Goal: Communication & Community: Ask a question

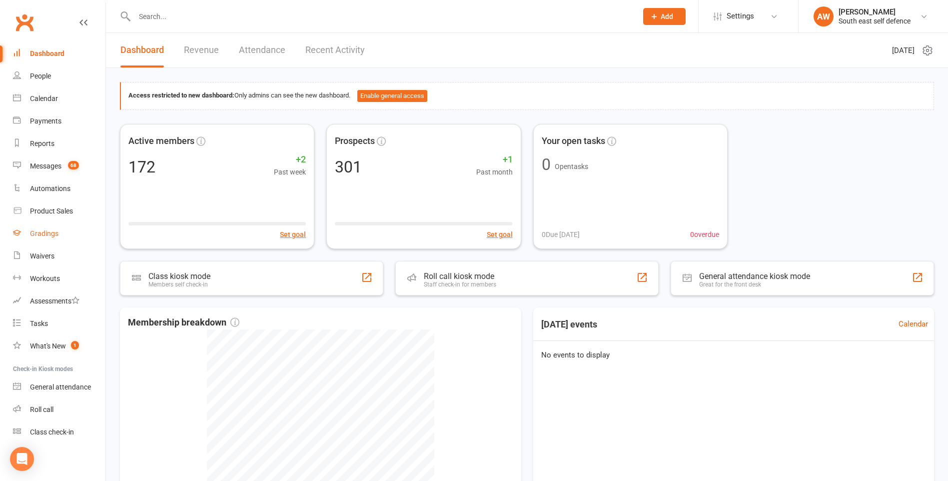
click at [42, 233] on div "Gradings" at bounding box center [44, 233] width 28 height 8
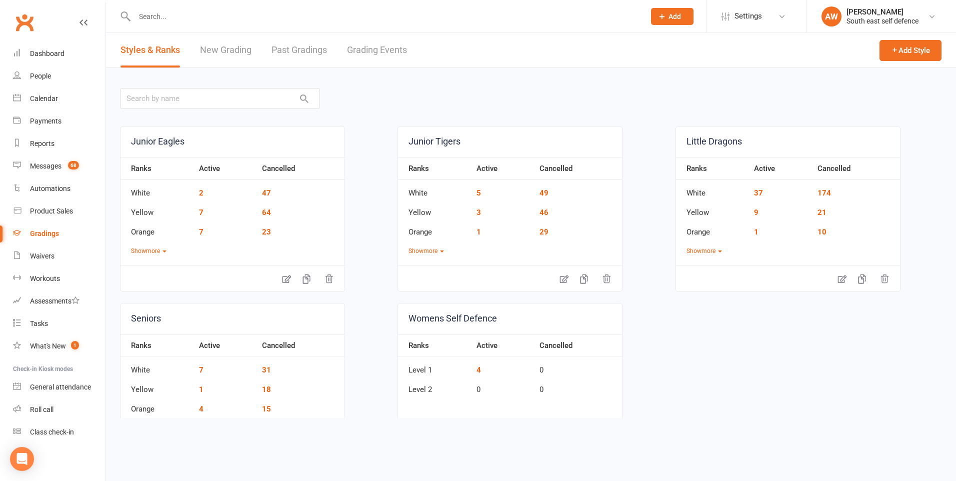
click at [390, 49] on link "Grading Events" at bounding box center [377, 50] width 60 height 34
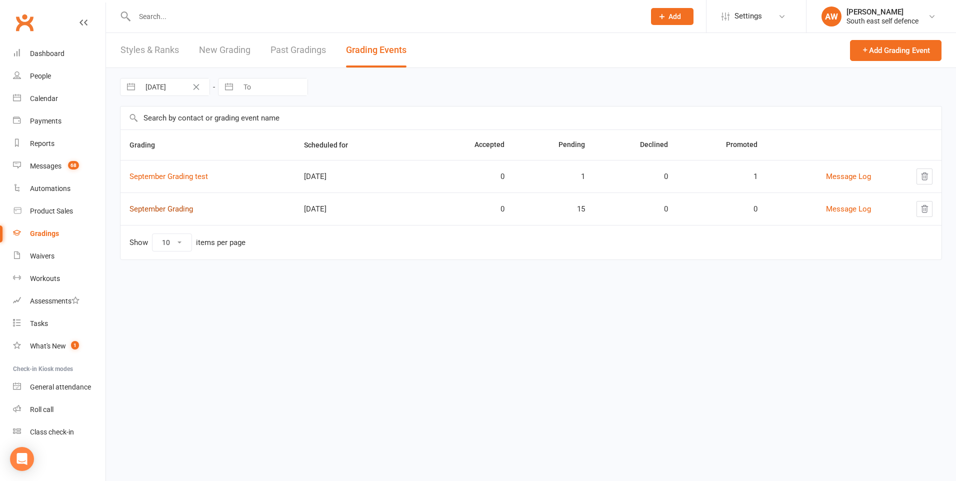
click at [166, 210] on link "September Grading" at bounding box center [160, 208] width 63 height 9
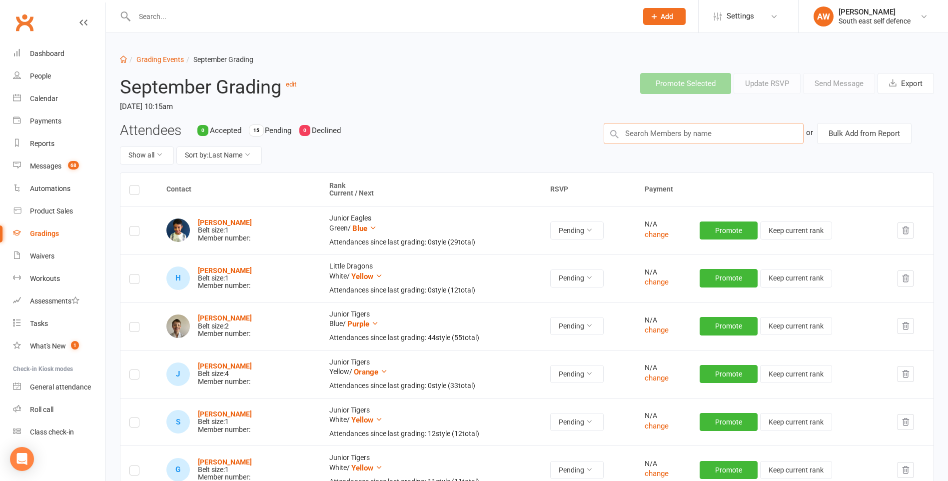
click at [678, 136] on input "text" at bounding box center [704, 133] width 200 height 21
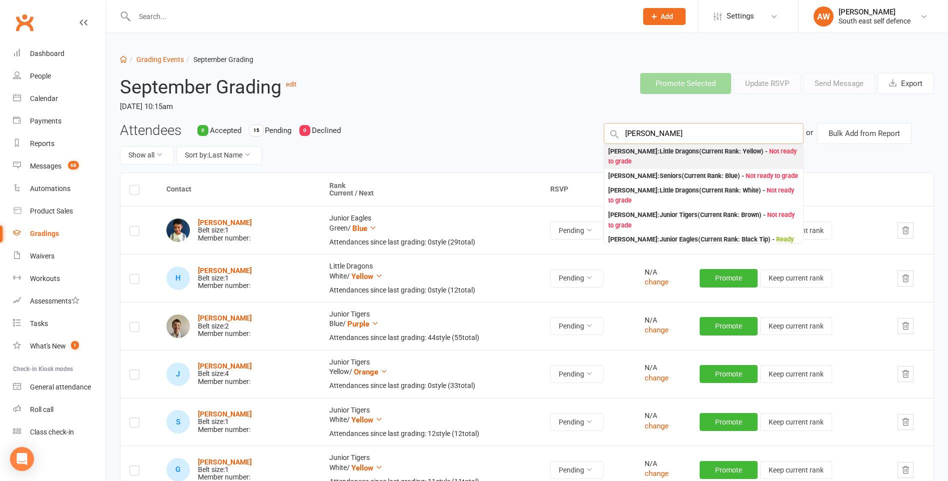
type input "[PERSON_NAME]"
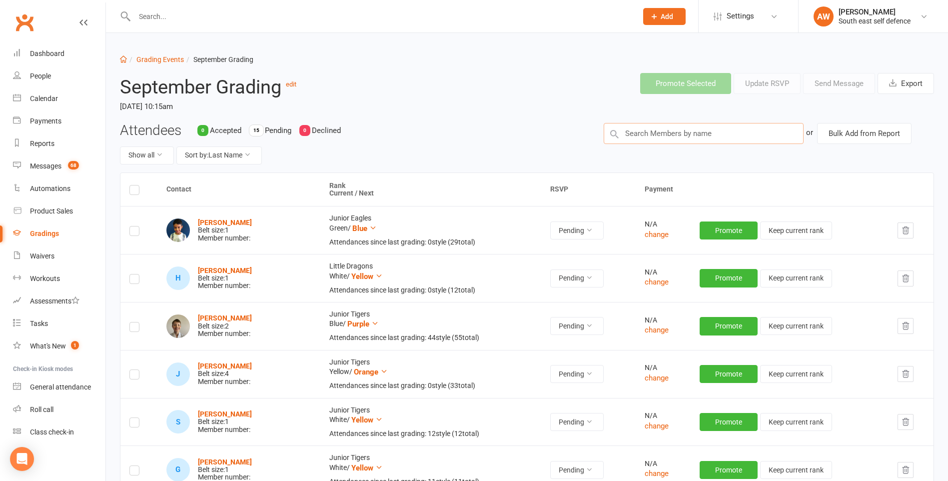
drag, startPoint x: 652, startPoint y: 134, endPoint x: 641, endPoint y: 134, distance: 11.0
click at [641, 134] on input "text" at bounding box center [704, 133] width 200 height 21
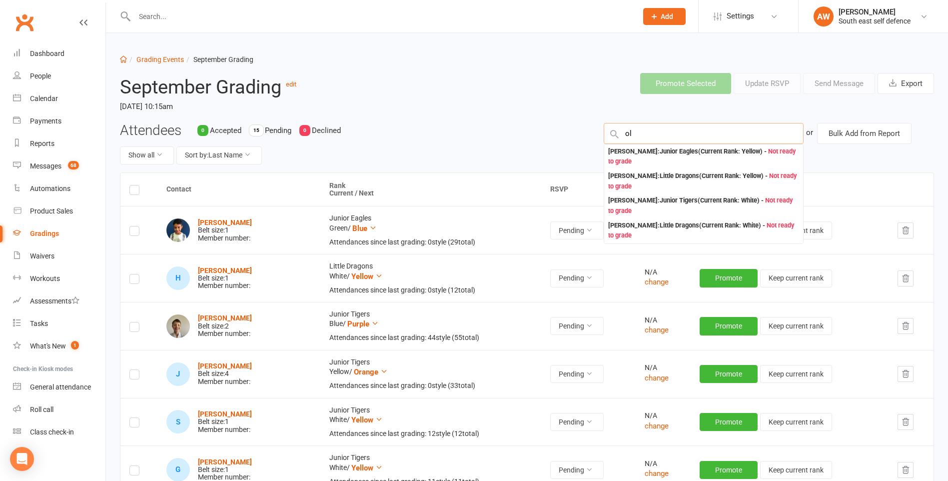
type input "o"
type input "[PERSON_NAME]"
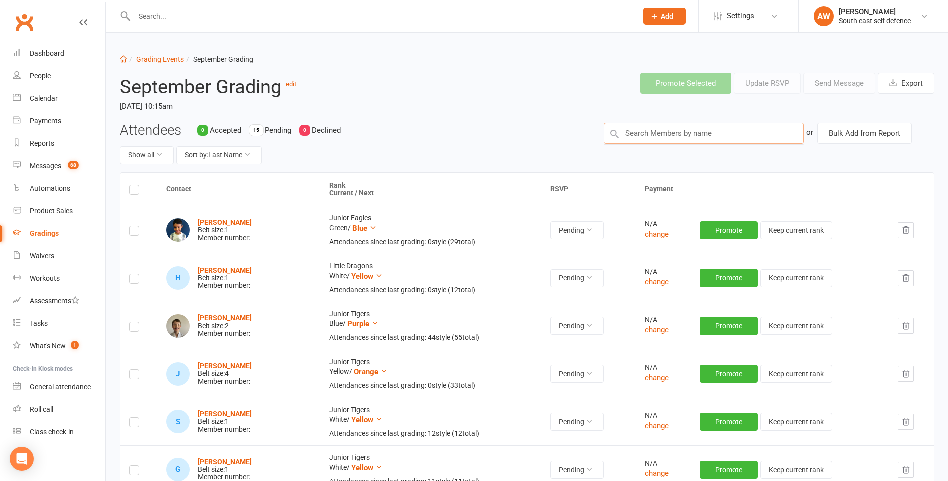
click at [733, 134] on input "text" at bounding box center [704, 133] width 200 height 21
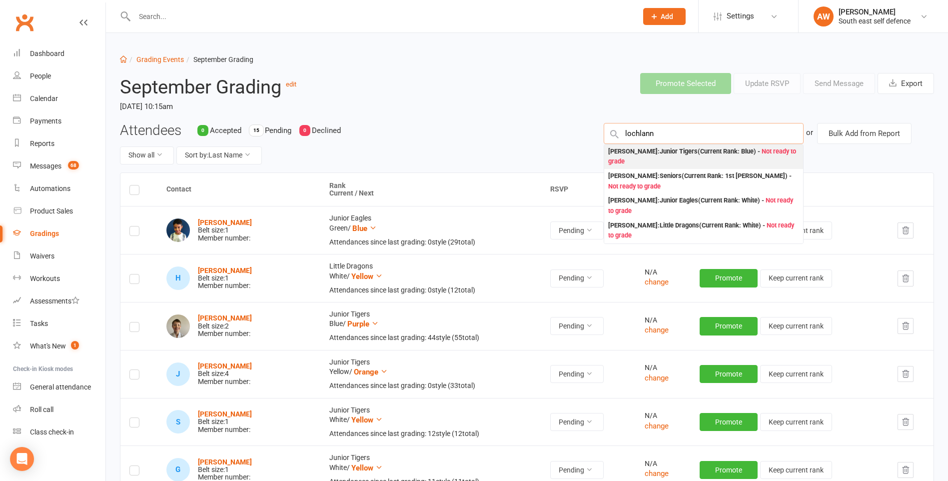
type input "lochlann"
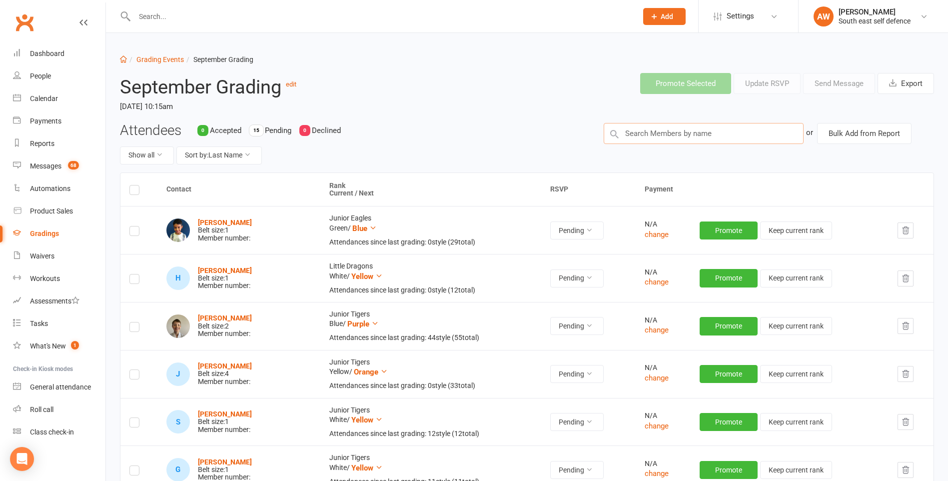
click at [650, 133] on input "text" at bounding box center [704, 133] width 200 height 21
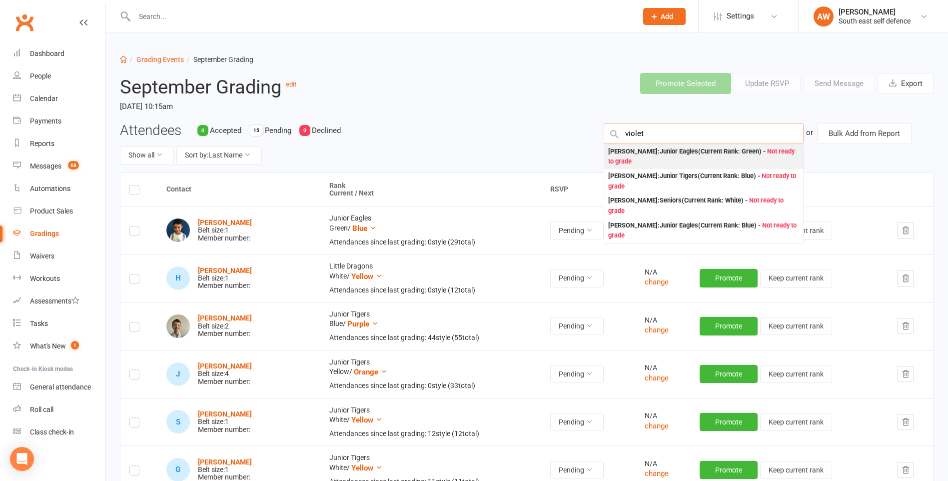
type input "violet"
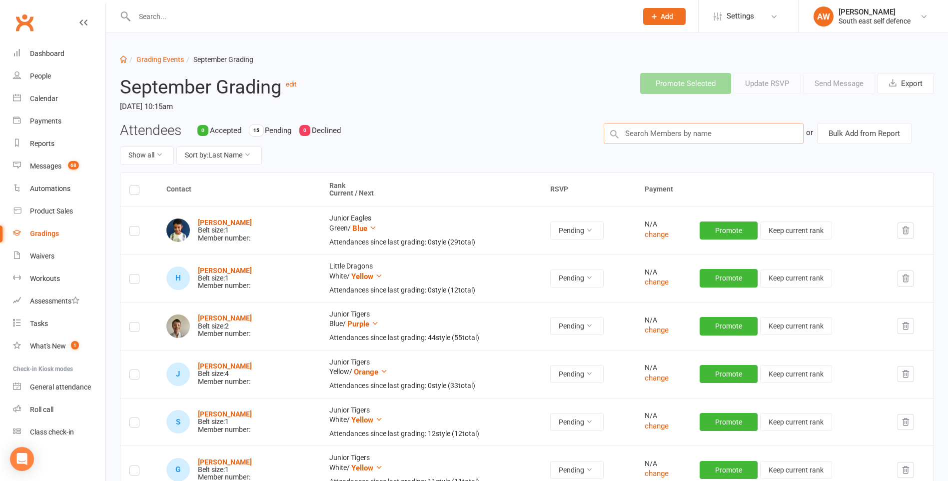
drag, startPoint x: 645, startPoint y: 134, endPoint x: 637, endPoint y: 134, distance: 8.0
click at [637, 134] on input "text" at bounding box center [704, 133] width 200 height 21
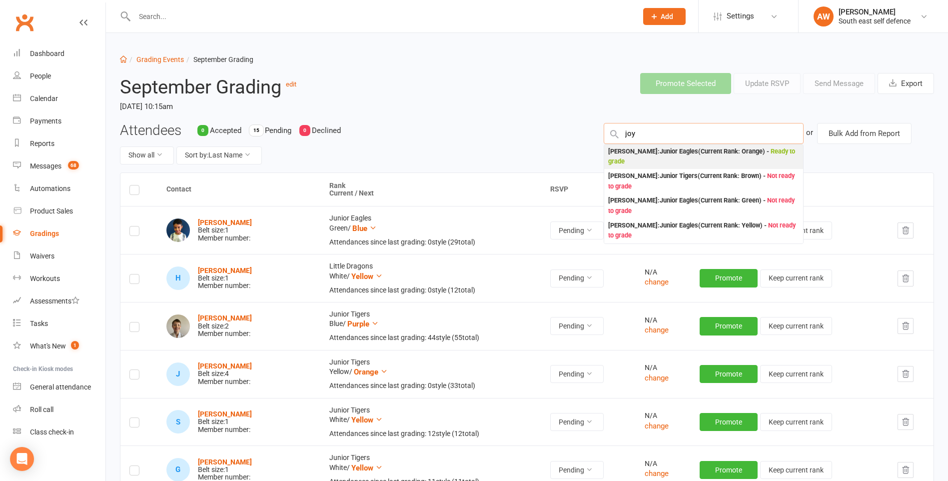
type input "joy"
click at [630, 153] on div "[PERSON_NAME] : Junior Eagles (Current Rank: Orange ) - Ready to grade" at bounding box center [703, 156] width 191 height 20
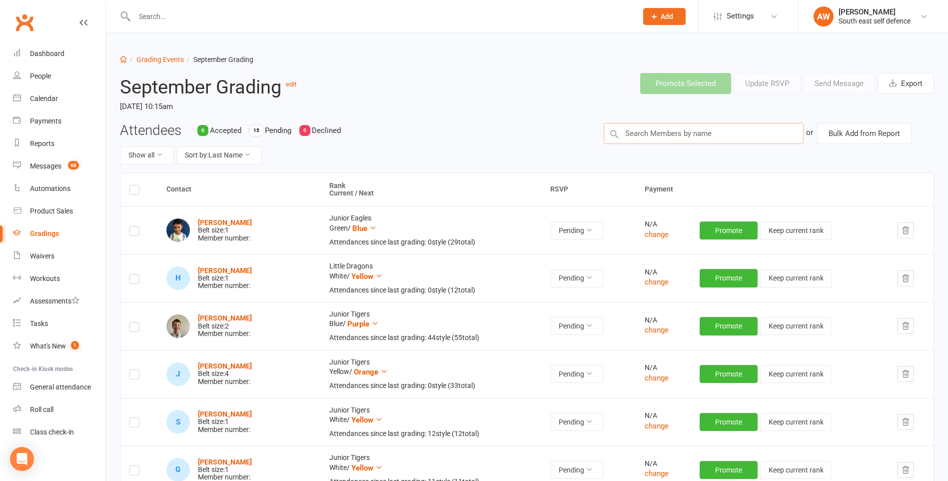
click at [702, 134] on input "text" at bounding box center [704, 133] width 200 height 21
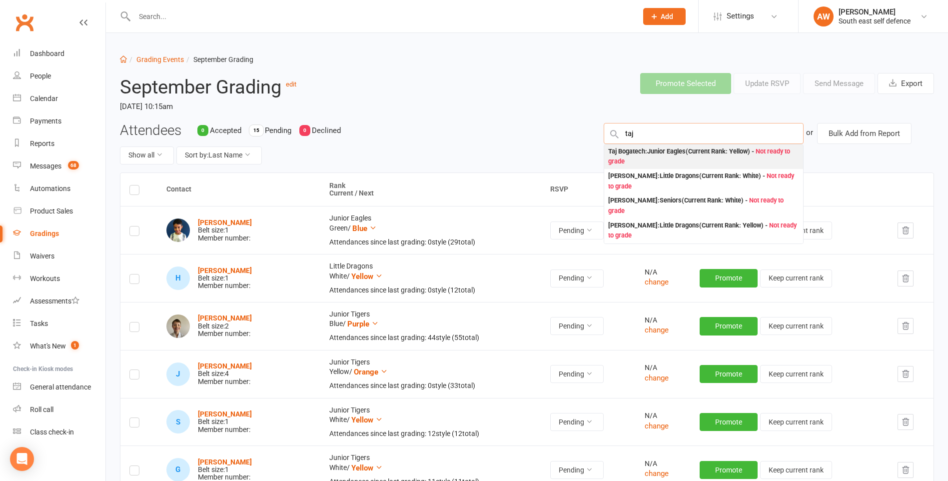
type input "taj"
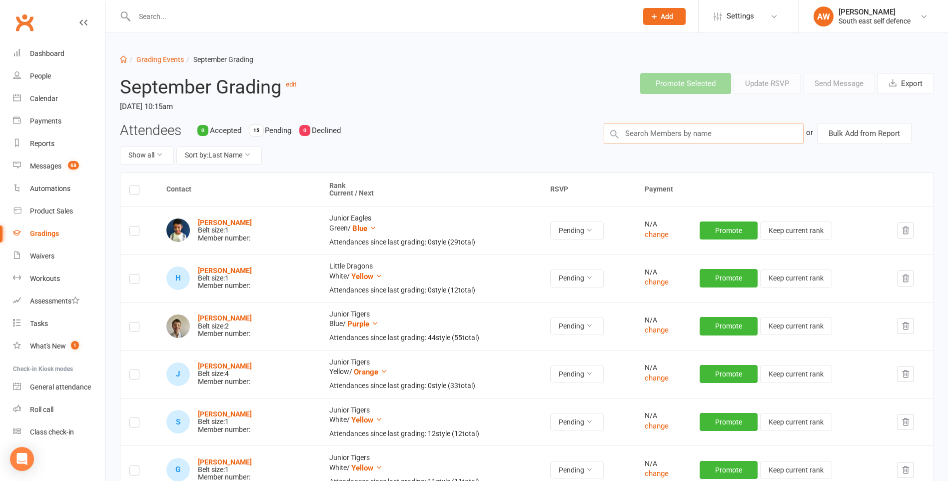
drag, startPoint x: 645, startPoint y: 135, endPoint x: 633, endPoint y: 135, distance: 12.0
click at [633, 135] on input "text" at bounding box center [704, 133] width 200 height 21
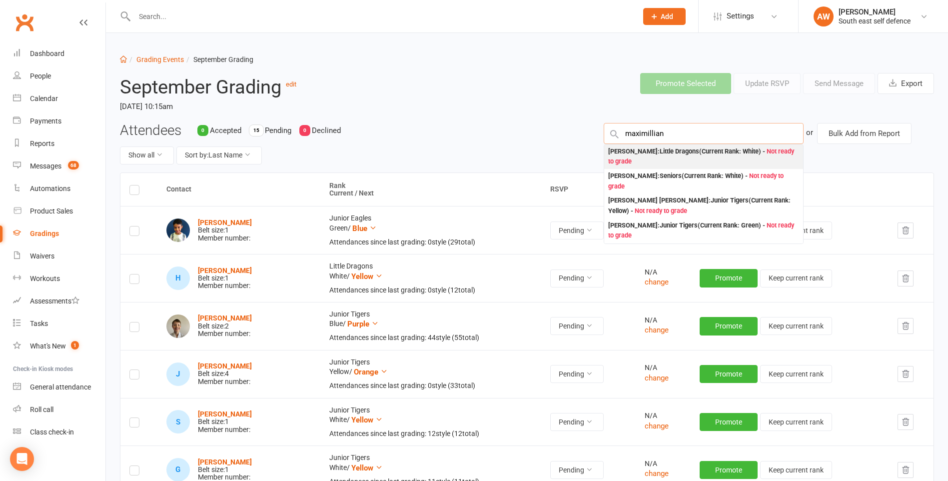
type input "maximillian"
click at [647, 154] on div "[PERSON_NAME] : Little Dragons (Current Rank: White ) - Not ready to grade" at bounding box center [703, 156] width 191 height 20
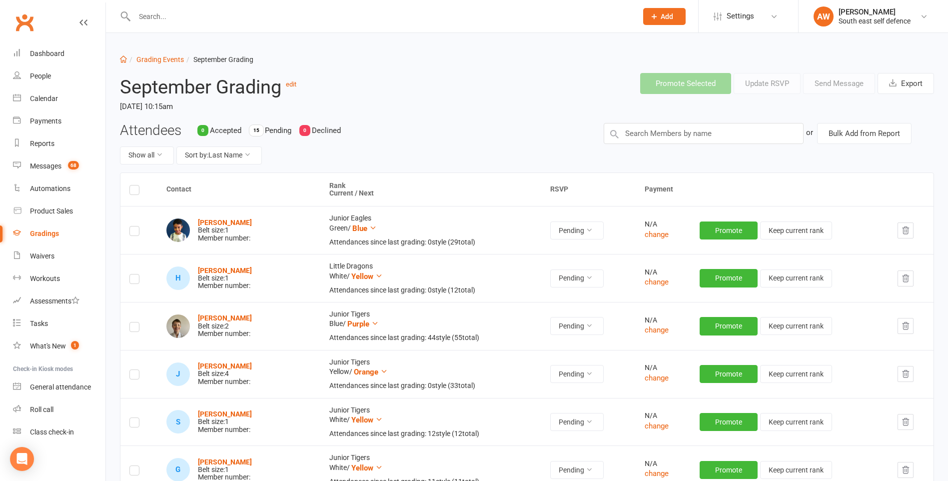
click at [196, 18] on input "text" at bounding box center [380, 16] width 499 height 14
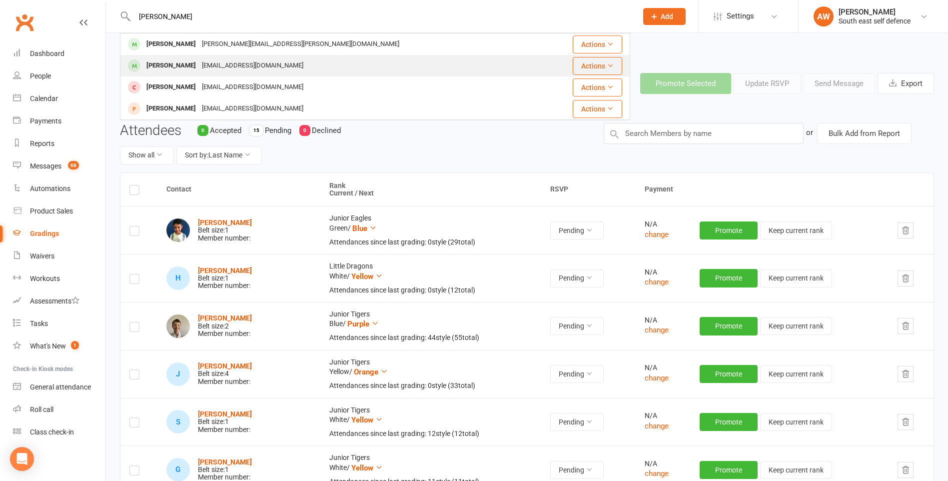
type input "[PERSON_NAME]"
click at [178, 63] on div "[PERSON_NAME]" at bounding box center [170, 65] width 55 height 14
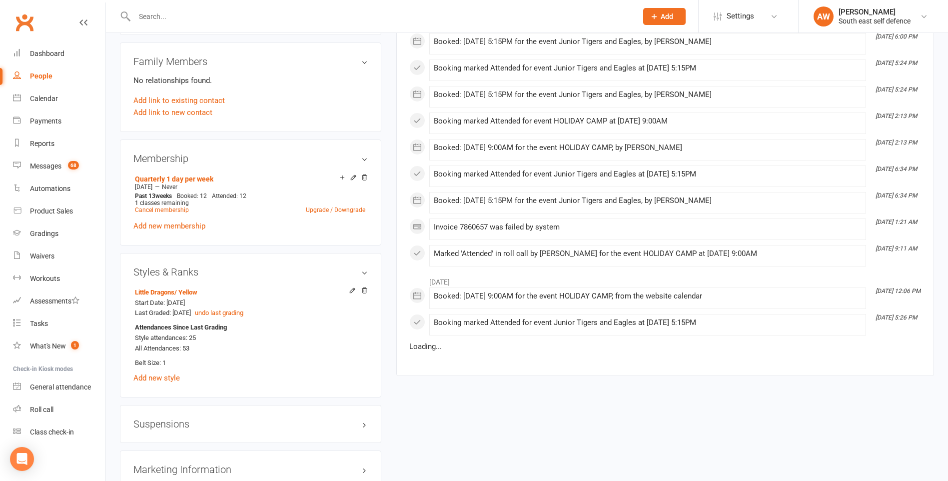
scroll to position [650, 0]
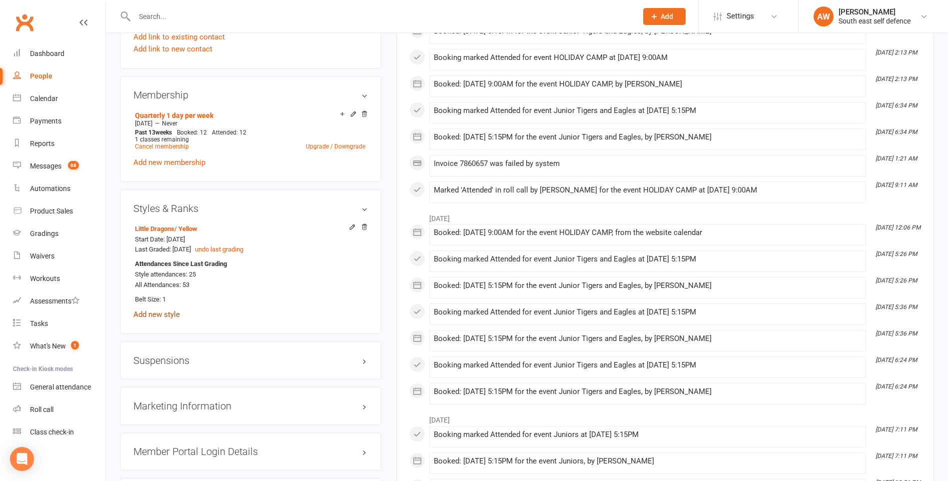
click at [157, 313] on link "Add new style" at bounding box center [156, 314] width 46 height 9
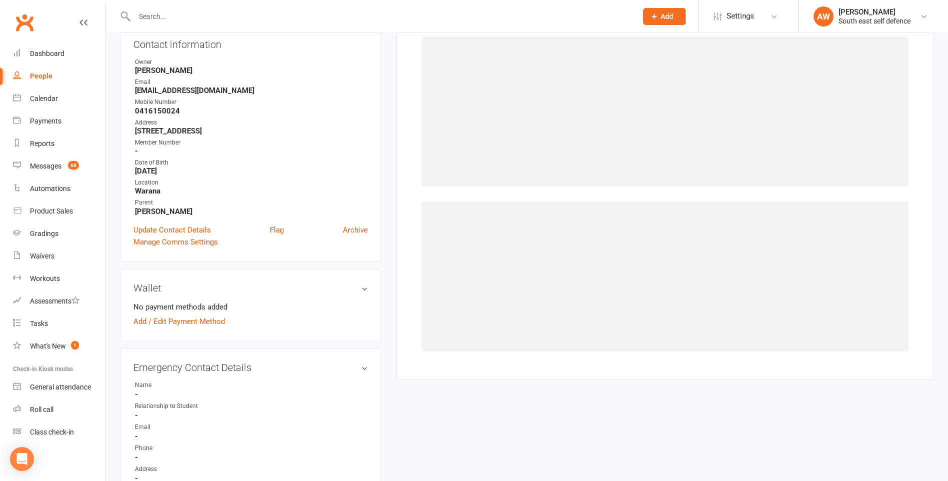
scroll to position [85, 0]
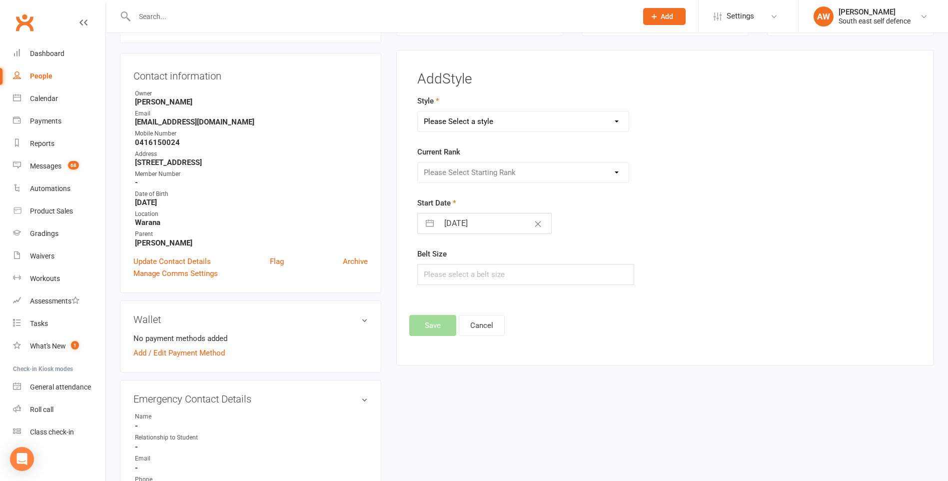
click at [541, 115] on select "Please Select a style Junior Eagles Junior Tigers Little Dragons Seniors Womens…" at bounding box center [523, 121] width 211 height 20
select select "1008"
click at [418, 111] on select "Please Select a style Junior Eagles Junior Tigers Little Dragons Seniors Womens…" at bounding box center [523, 121] width 211 height 20
click at [478, 168] on select "Please Select Starting Rank White Yellow Orange Green Blue Purple Brown Brown 1…" at bounding box center [523, 172] width 211 height 20
select select "9325"
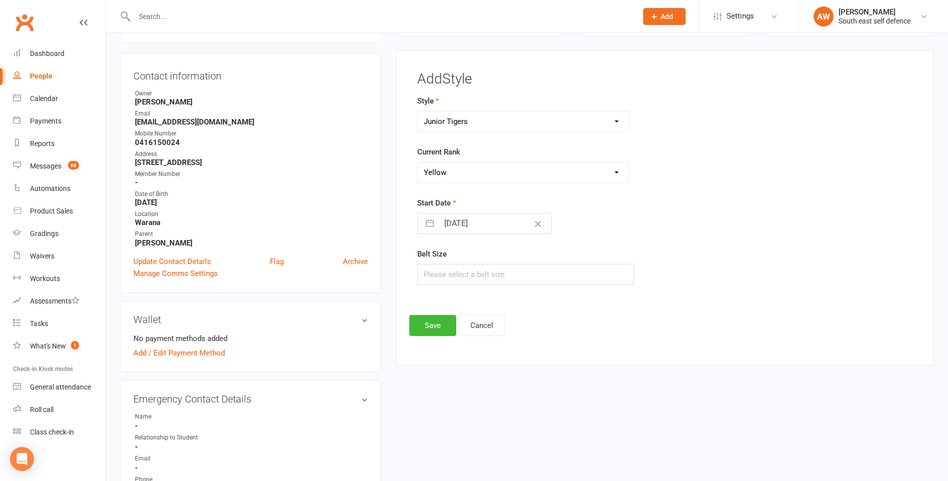
click at [418, 162] on select "Please Select Starting Rank White Yellow Orange Green Blue Purple Brown Brown 1…" at bounding box center [523, 172] width 211 height 20
click at [431, 224] on button "button" at bounding box center [430, 223] width 18 height 20
select select "7"
select select "2025"
select select "8"
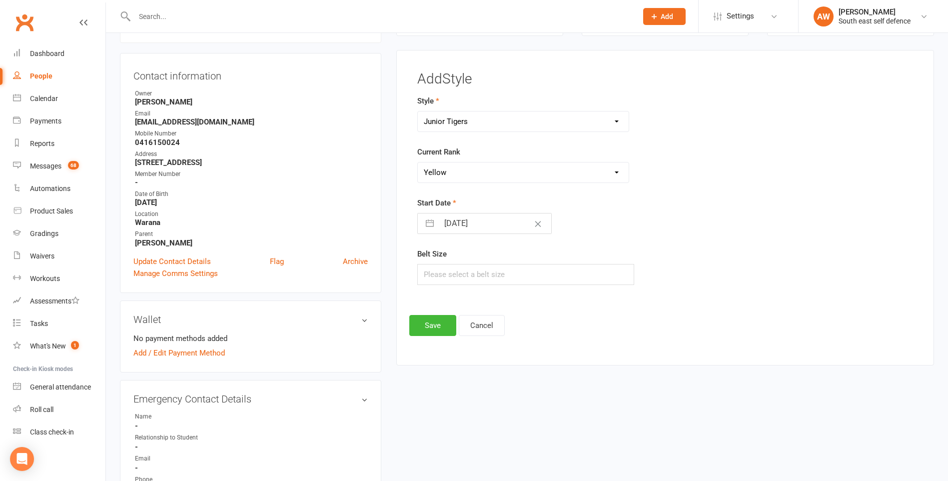
select select "2025"
select select "9"
select select "2025"
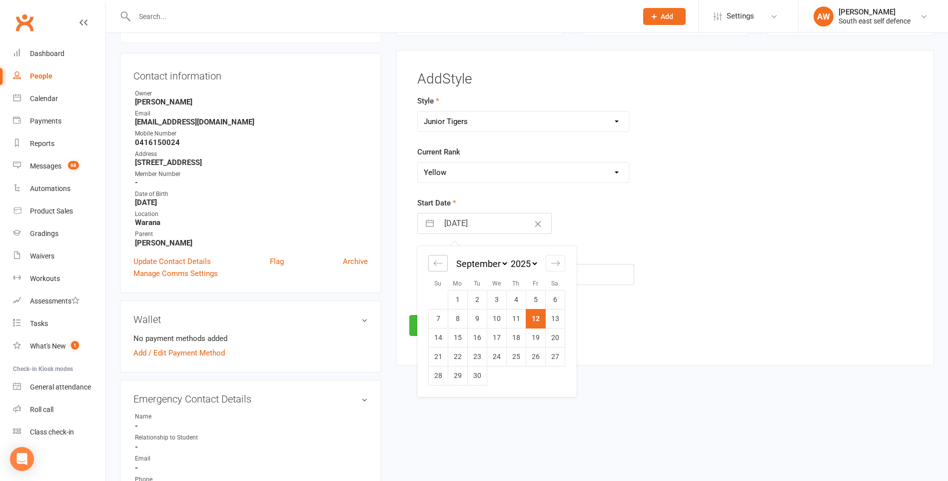
click at [440, 264] on icon "Move backward to switch to the previous month." at bounding box center [437, 262] width 9 height 9
select select "6"
select select "2025"
click at [440, 264] on icon "Move backward to switch to the previous month." at bounding box center [437, 262] width 9 height 9
select select "5"
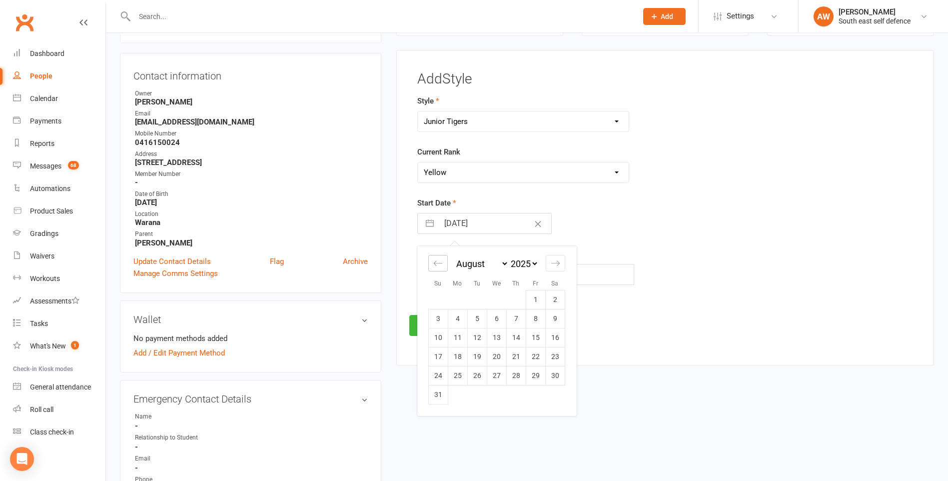
select select "2025"
click at [440, 264] on icon "Move backward to switch to the previous month." at bounding box center [437, 262] width 9 height 9
select select "4"
select select "2025"
click at [437, 261] on icon "Move backward to switch to the previous month." at bounding box center [437, 262] width 9 height 9
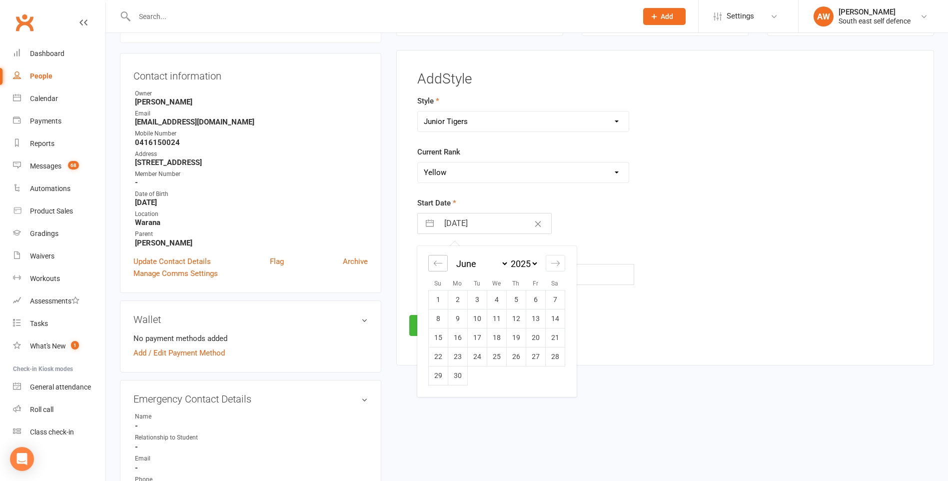
select select "3"
select select "2025"
click at [437, 261] on icon "Move backward to switch to the previous month." at bounding box center [437, 262] width 9 height 9
select select "2"
select select "2025"
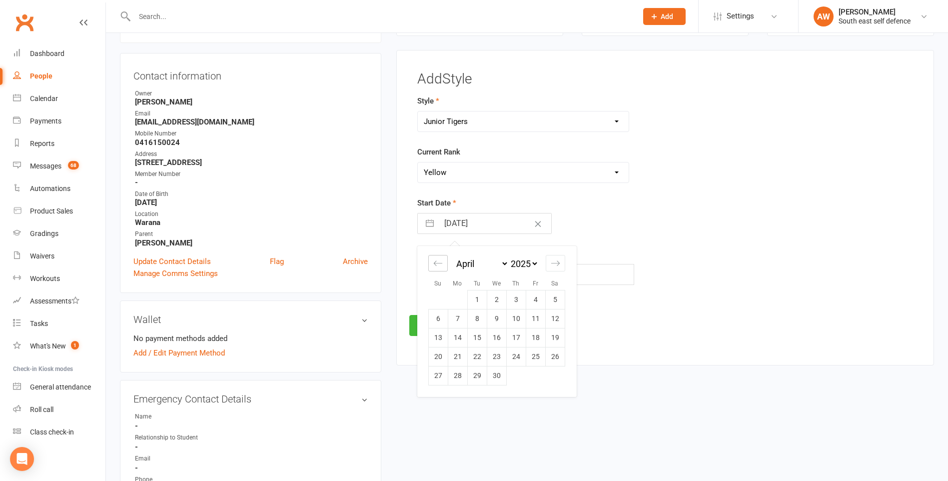
click at [441, 264] on icon "Move backward to switch to the previous month." at bounding box center [437, 262] width 9 height 9
select select "1"
select select "2025"
click at [441, 264] on icon "Move backward to switch to the previous month." at bounding box center [437, 262] width 9 height 9
select select "2025"
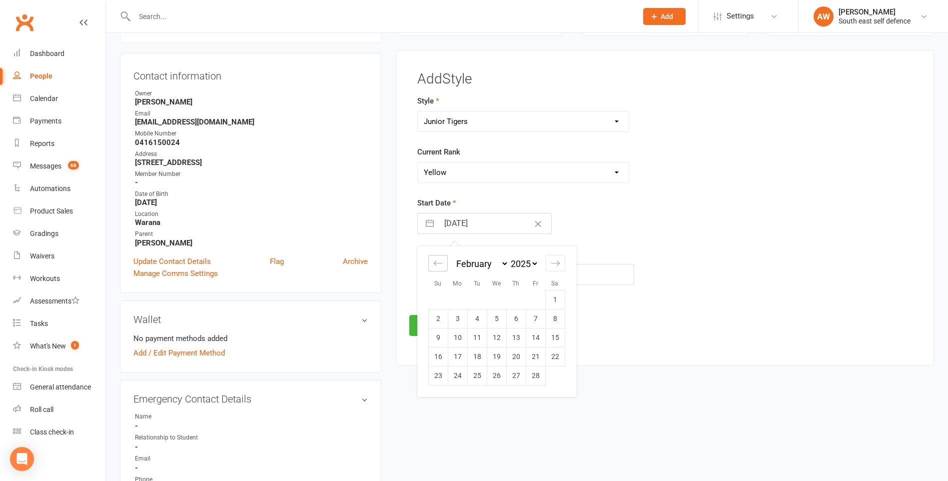
click at [441, 264] on icon "Move backward to switch to the previous month." at bounding box center [437, 262] width 9 height 9
select select "11"
select select "2024"
click at [496, 297] on td "1" at bounding box center [496, 299] width 19 height 19
type input "[DATE]"
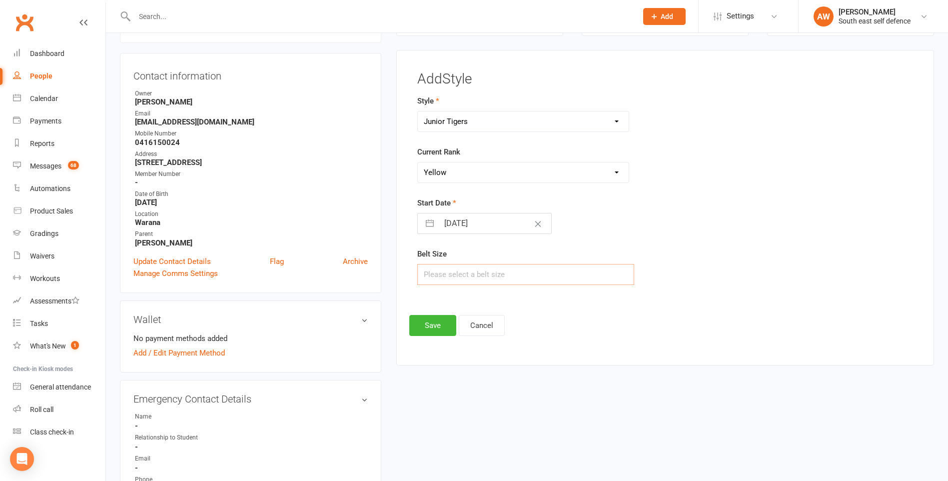
click at [475, 279] on input "text" at bounding box center [525, 274] width 217 height 21
type input "3"
click at [436, 326] on button "Save" at bounding box center [432, 325] width 47 height 21
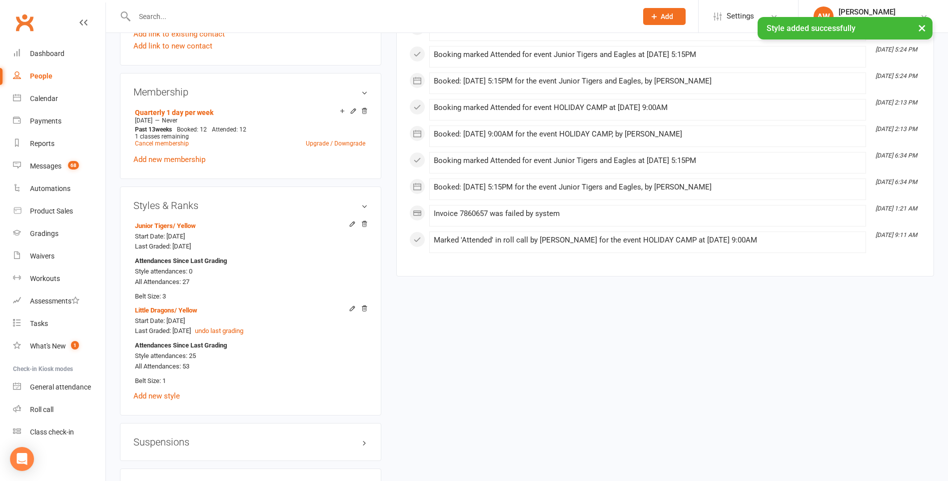
scroll to position [685, 0]
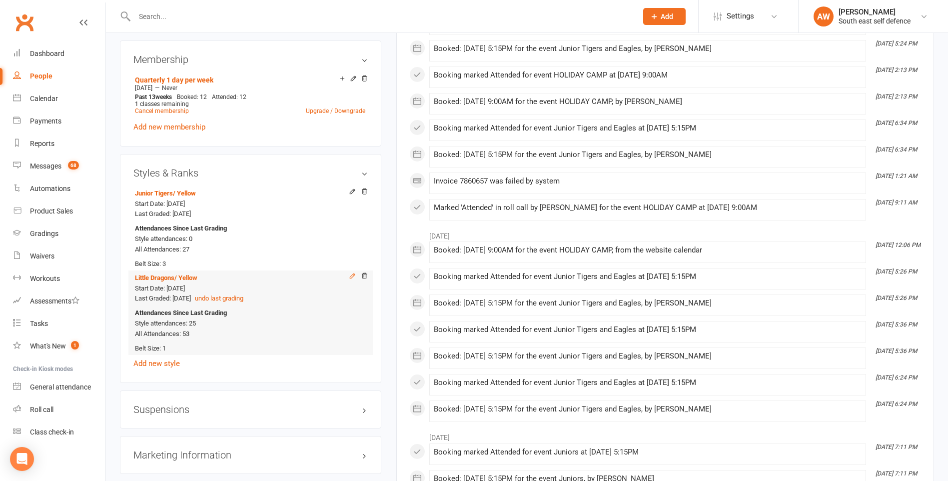
click at [352, 277] on icon at bounding box center [352, 275] width 4 height 4
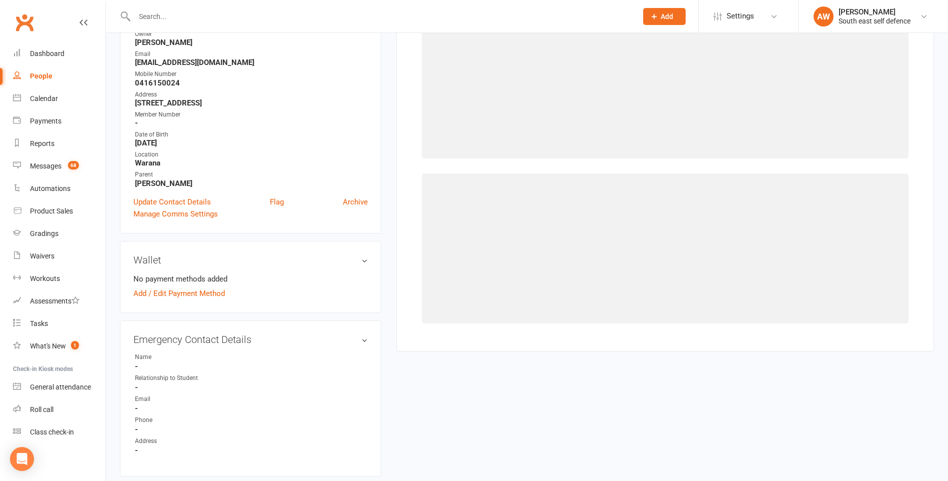
select select "1007"
select select "9313"
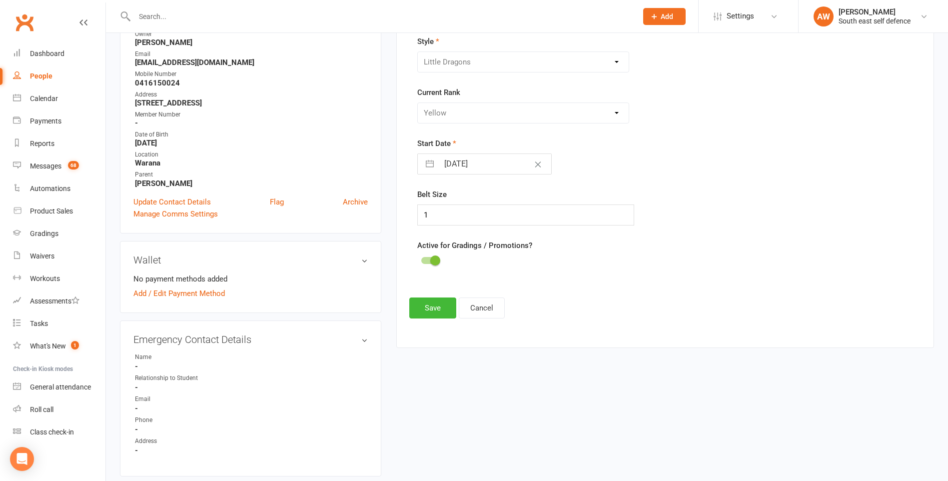
scroll to position [85, 0]
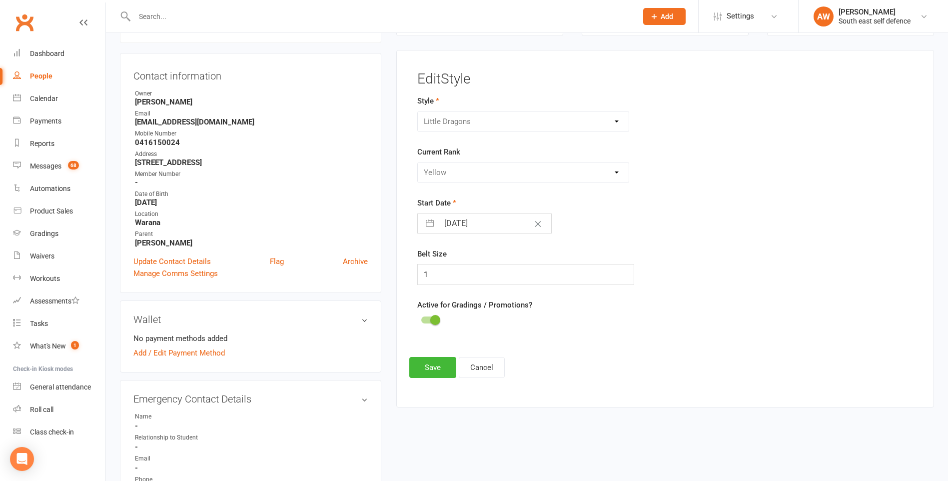
click at [425, 321] on div at bounding box center [429, 319] width 17 height 7
click at [421, 318] on input "checkbox" at bounding box center [421, 318] width 0 height 0
click at [428, 367] on button "Save" at bounding box center [432, 367] width 47 height 21
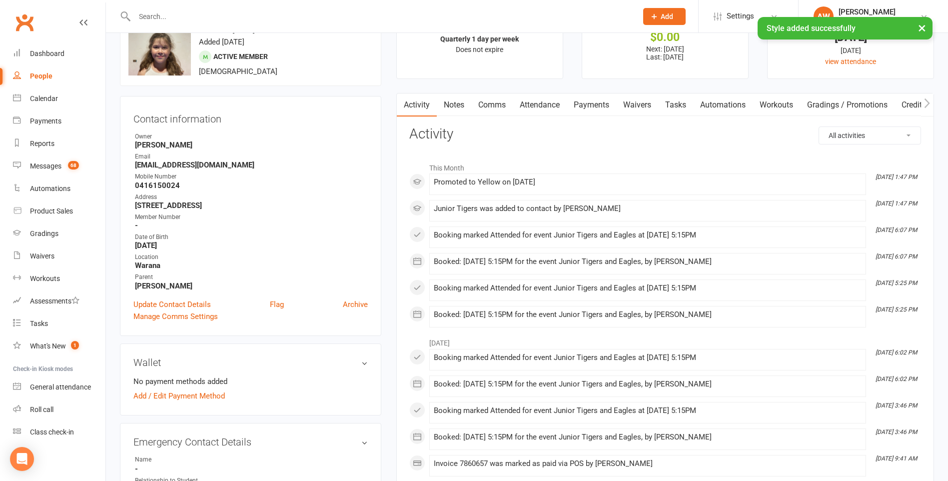
scroll to position [0, 0]
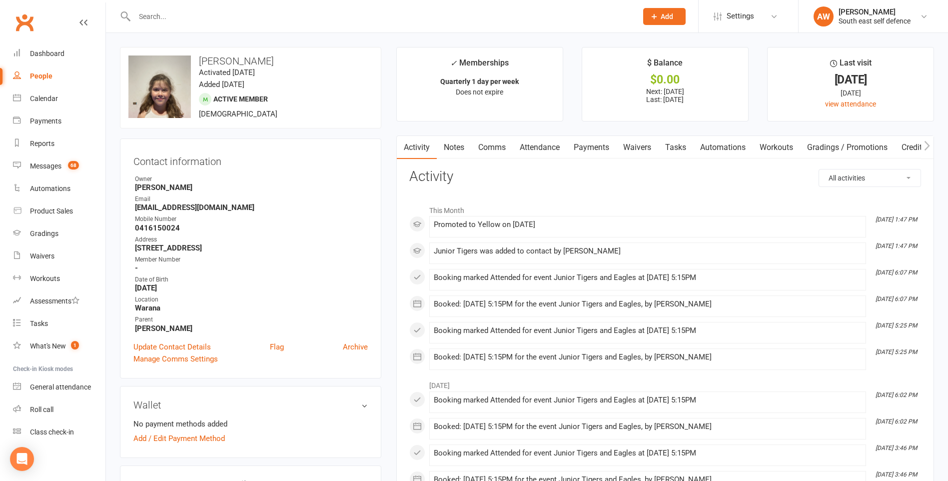
click at [158, 16] on input "text" at bounding box center [380, 16] width 499 height 14
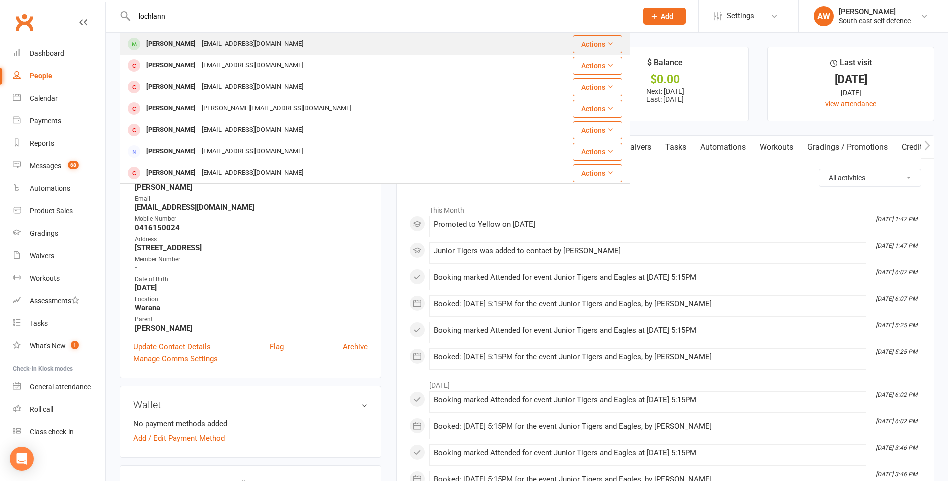
type input "lochlann"
click at [167, 43] on div "[PERSON_NAME]" at bounding box center [170, 44] width 55 height 14
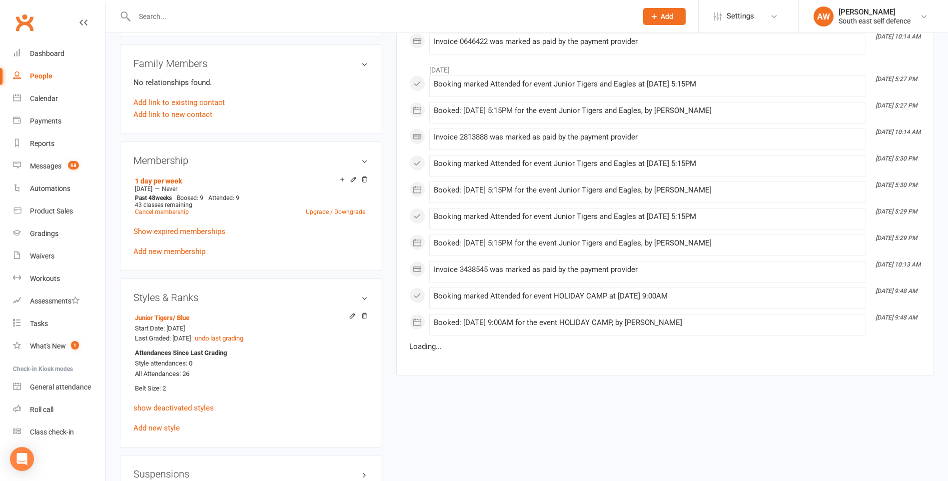
scroll to position [600, 0]
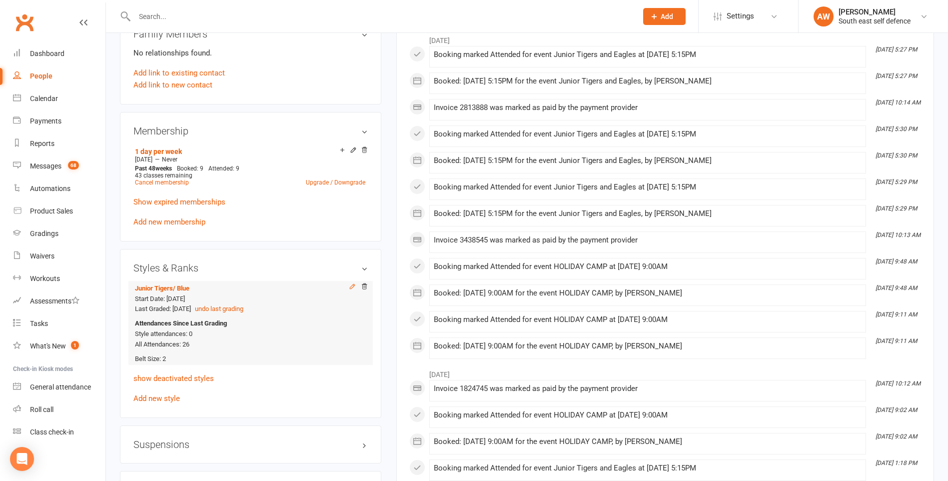
click at [351, 286] on icon at bounding box center [352, 286] width 7 height 7
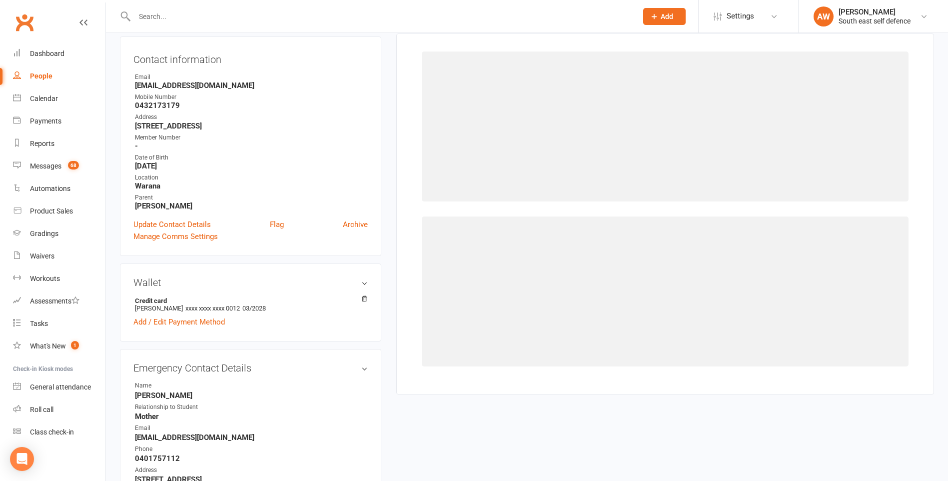
select select "1008"
select select "9328"
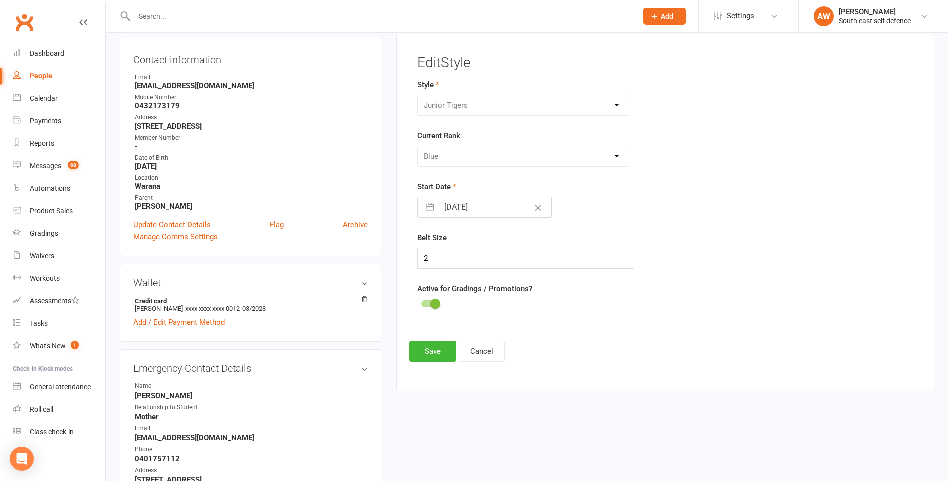
scroll to position [85, 0]
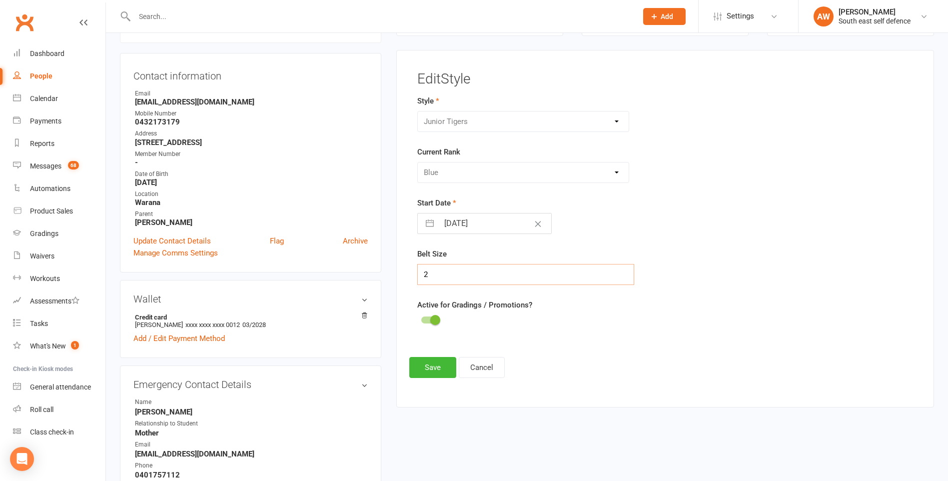
drag, startPoint x: 432, startPoint y: 276, endPoint x: 424, endPoint y: 276, distance: 8.0
click at [424, 276] on input "2" at bounding box center [525, 274] width 217 height 21
type input "4"
click at [427, 371] on button "Save" at bounding box center [432, 367] width 47 height 21
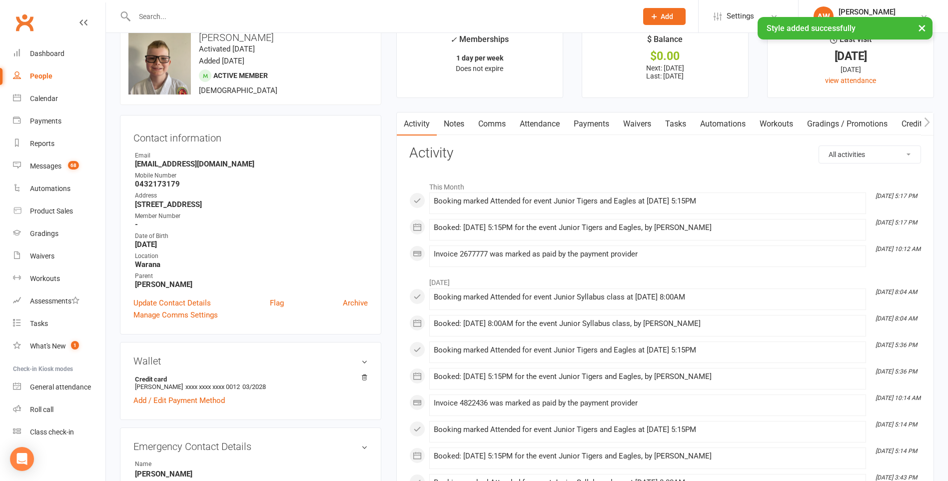
scroll to position [0, 0]
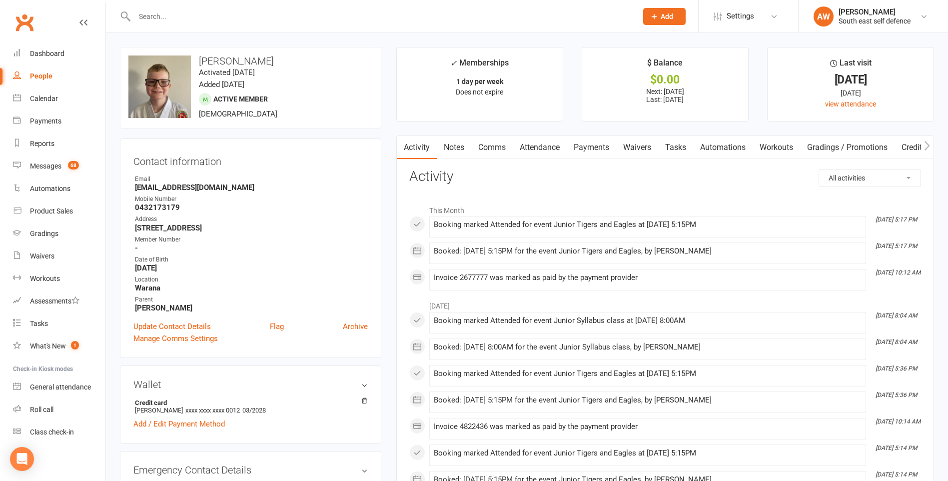
click at [166, 17] on input "text" at bounding box center [380, 16] width 499 height 14
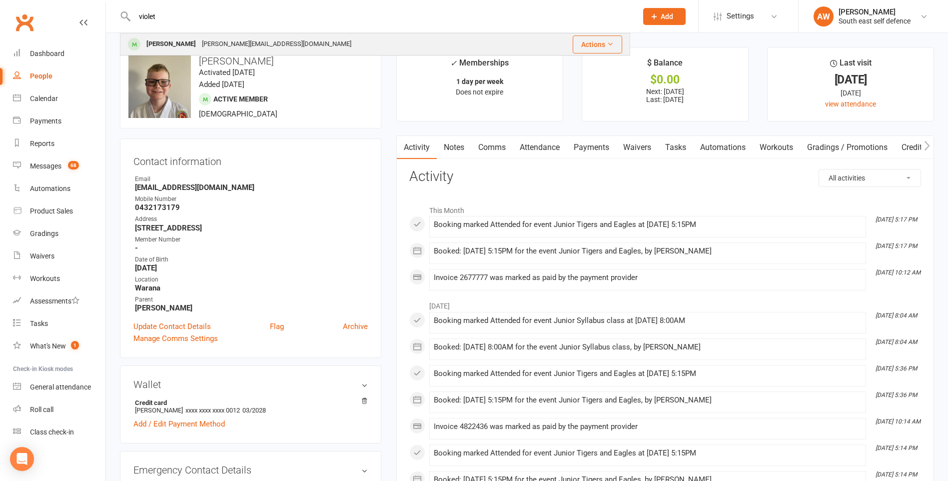
type input "violet"
click at [178, 45] on div "[PERSON_NAME]" at bounding box center [170, 44] width 55 height 14
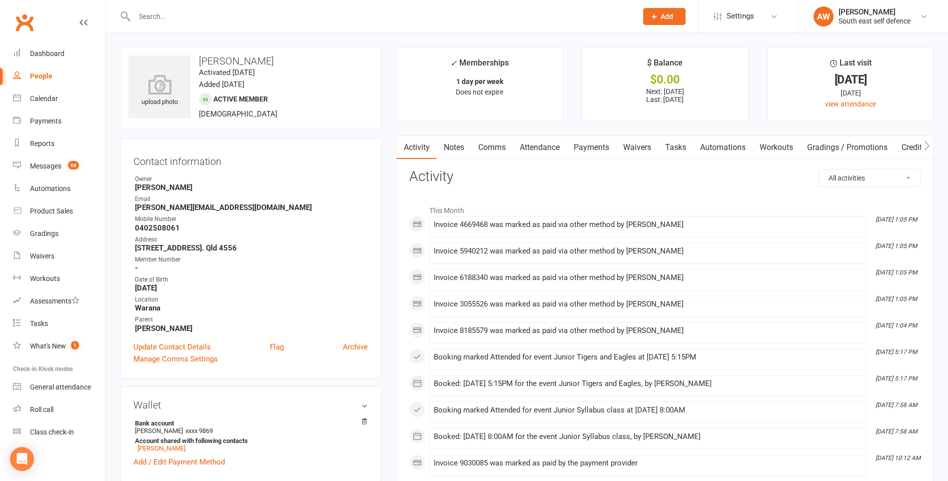
click at [202, 16] on input "text" at bounding box center [380, 16] width 499 height 14
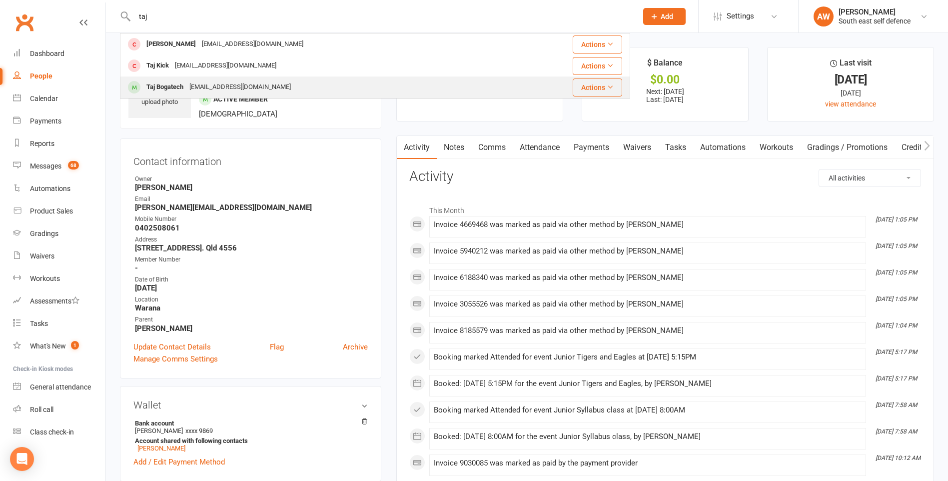
type input "taj"
click at [206, 85] on div "[EMAIL_ADDRESS][DOMAIN_NAME]" at bounding box center [239, 87] width 107 height 14
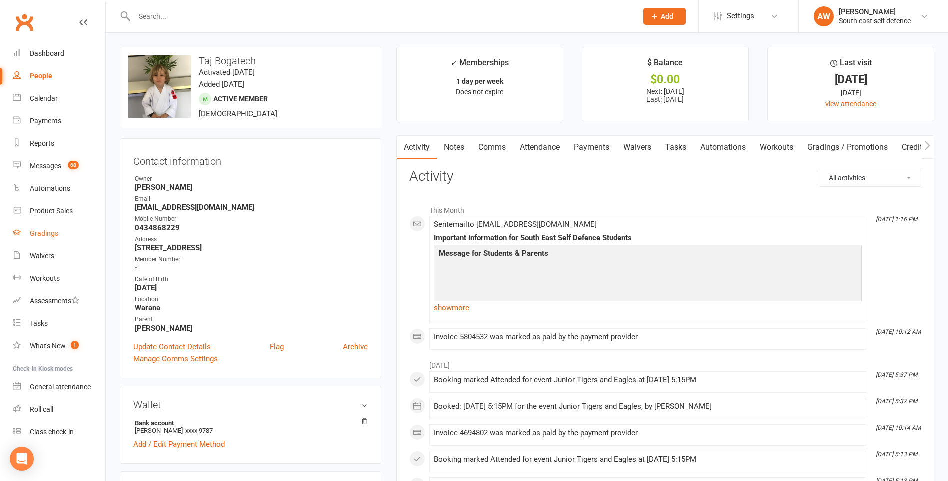
click at [40, 233] on div "Gradings" at bounding box center [44, 233] width 28 height 8
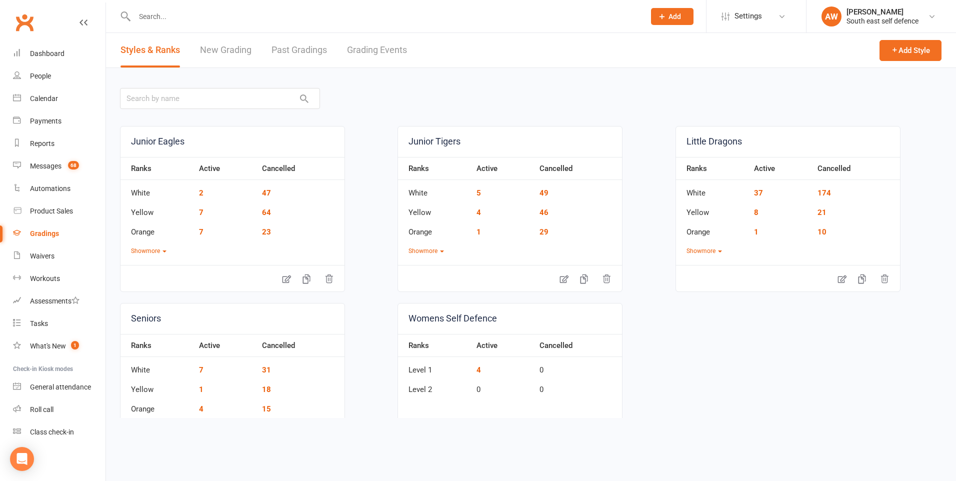
click at [367, 51] on link "Grading Events" at bounding box center [377, 50] width 60 height 34
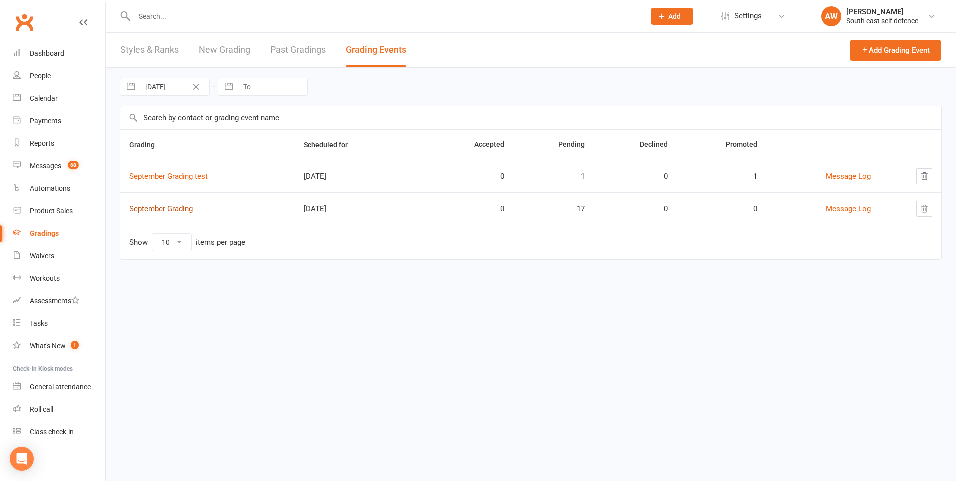
click at [181, 210] on link "September Grading" at bounding box center [160, 208] width 63 height 9
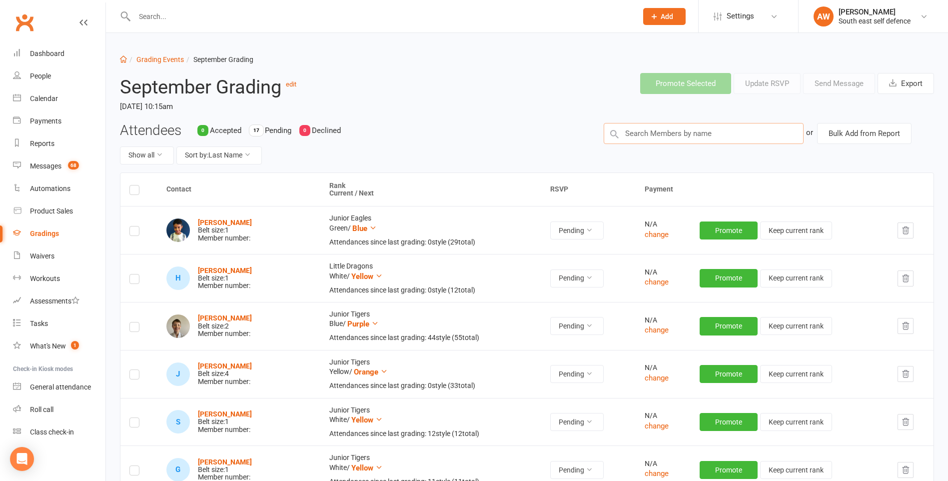
click at [648, 130] on input "text" at bounding box center [704, 133] width 200 height 21
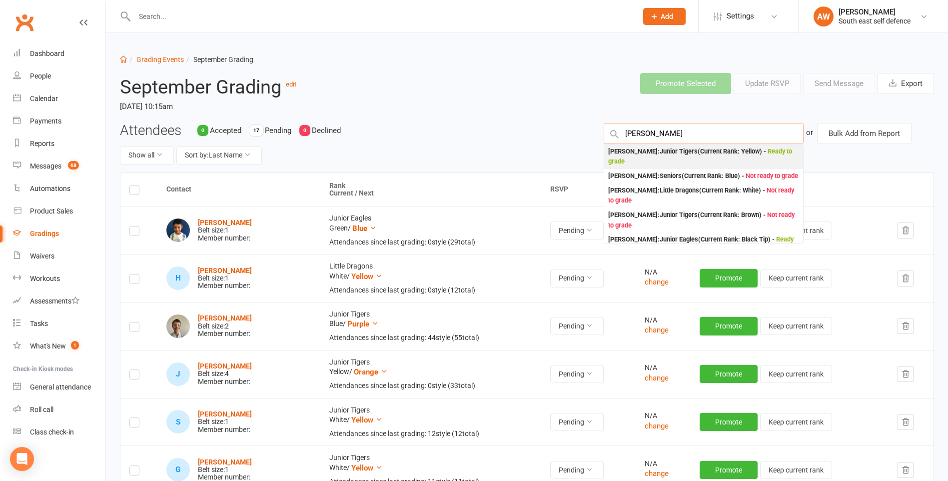
type input "[PERSON_NAME]"
click at [656, 151] on div "[PERSON_NAME] : Junior Tigers (Current Rank: Yellow ) - Ready to grade" at bounding box center [703, 156] width 191 height 20
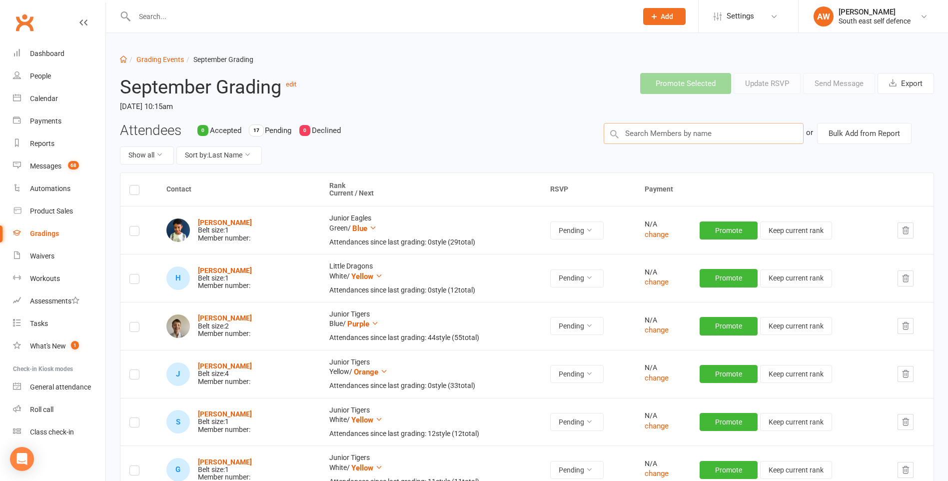
click at [649, 135] on input "text" at bounding box center [704, 133] width 200 height 21
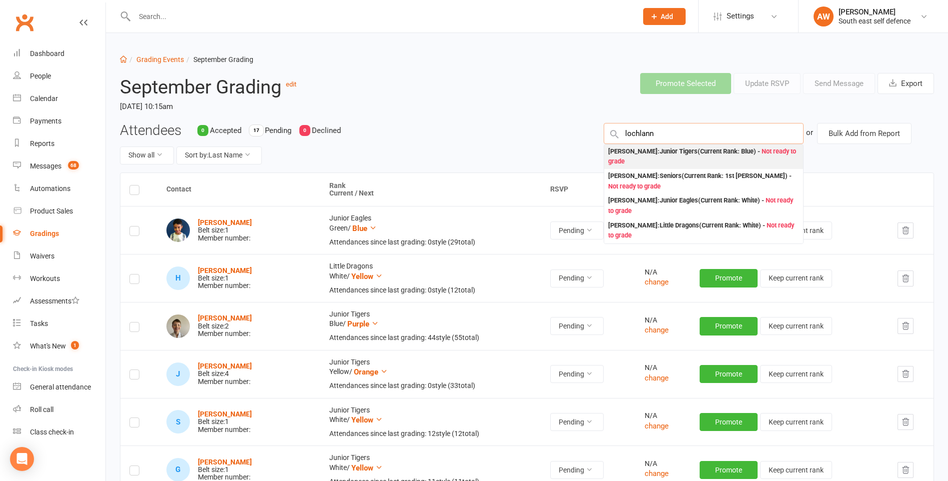
type input "lochlann"
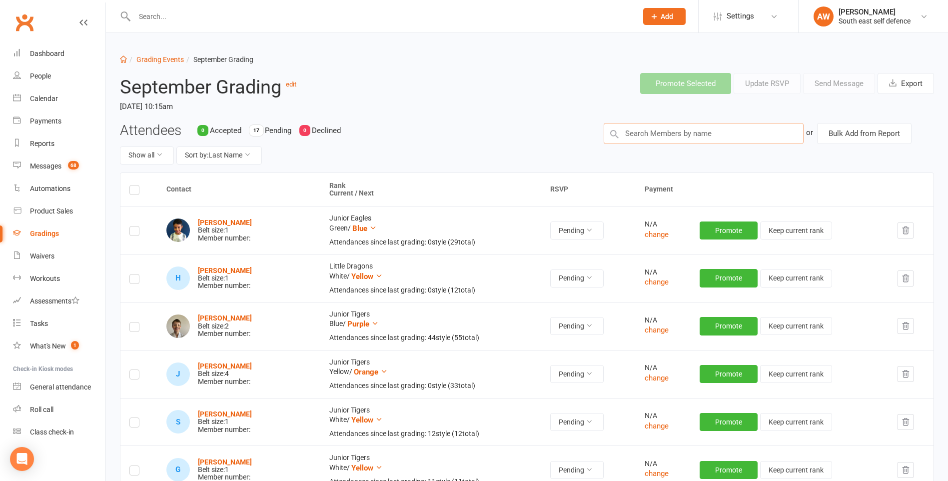
drag, startPoint x: 655, startPoint y: 136, endPoint x: 624, endPoint y: 135, distance: 31.0
click at [624, 135] on input "text" at bounding box center [704, 133] width 200 height 21
type input "taj"
drag, startPoint x: 643, startPoint y: 135, endPoint x: 637, endPoint y: 134, distance: 6.5
click at [637, 134] on input "text" at bounding box center [704, 133] width 200 height 21
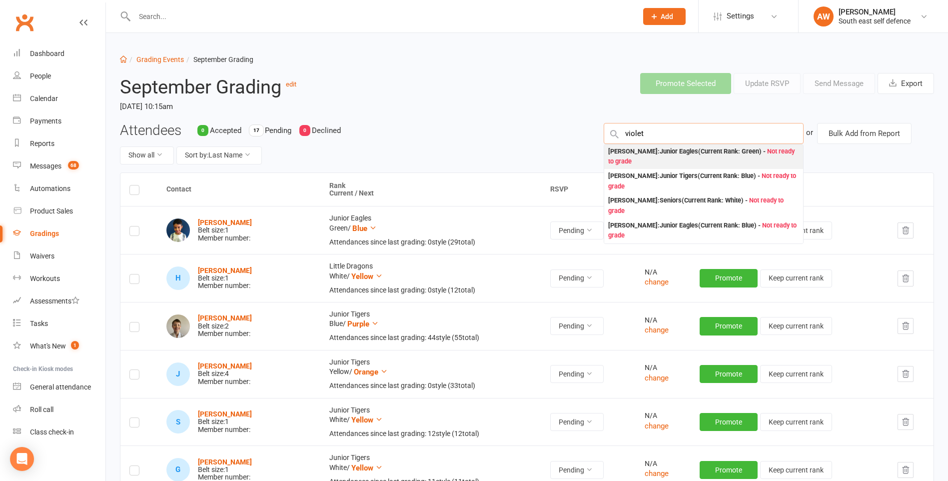
type input "violet"
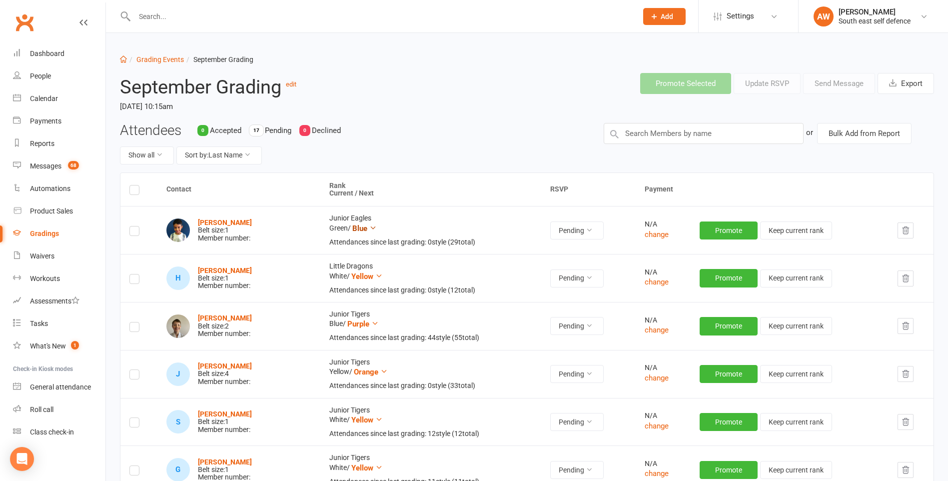
click at [374, 227] on icon at bounding box center [372, 227] width 7 height 7
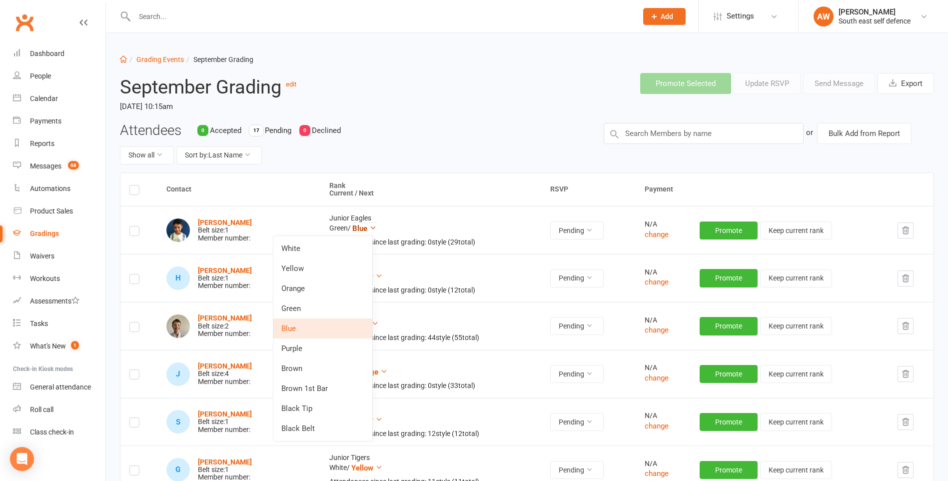
click at [375, 228] on icon at bounding box center [372, 227] width 7 height 7
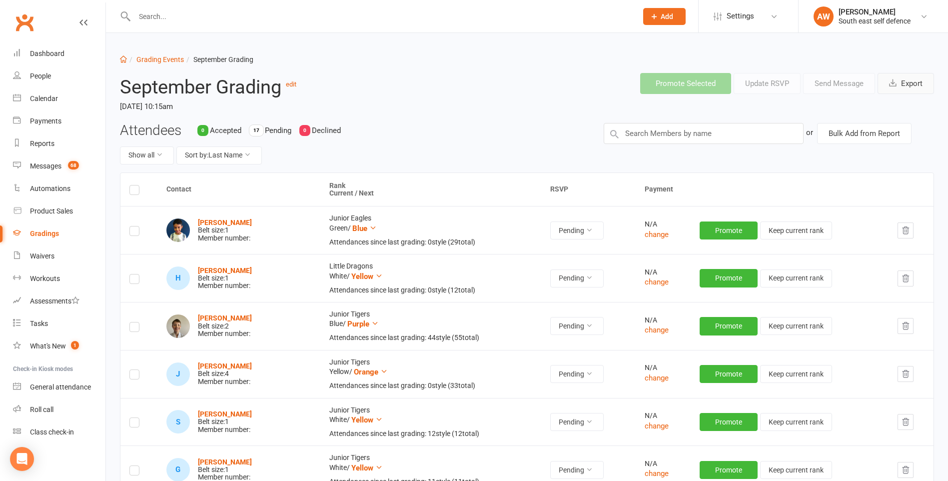
click at [916, 81] on button "Export" at bounding box center [906, 83] width 56 height 21
click at [908, 61] on ol "Dashboard Grading Events September Grading" at bounding box center [527, 59] width 814 height 11
click at [691, 135] on input "text" at bounding box center [704, 133] width 200 height 21
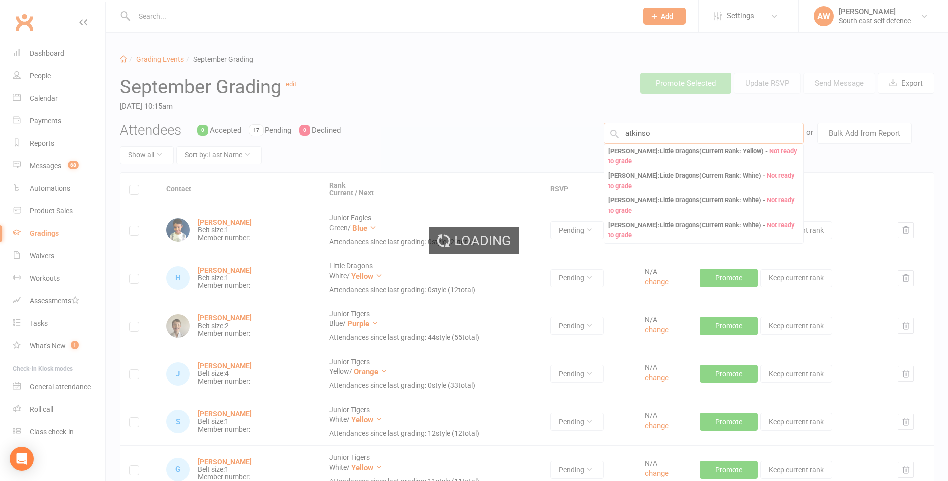
type input "[PERSON_NAME]"
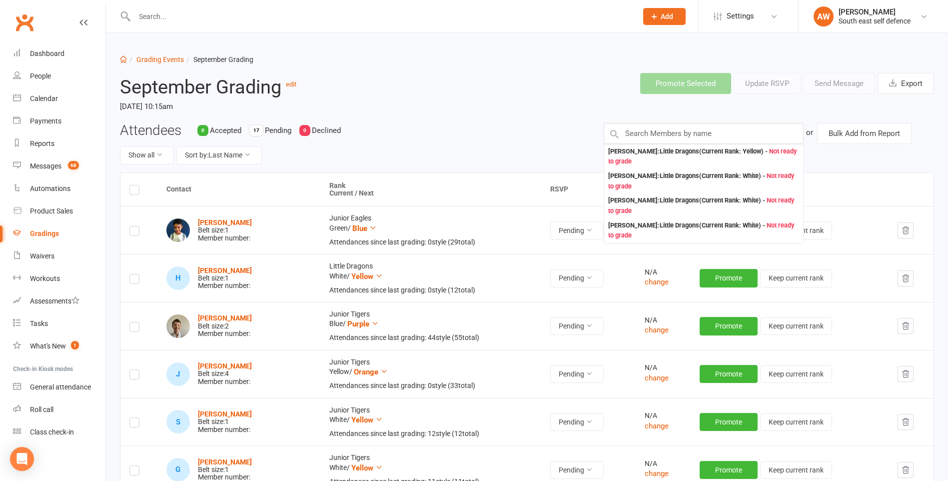
click at [560, 123] on div "Attendees 0 Accepted 17 Pending 0 Declined Show all Sort by: Last Name" at bounding box center [354, 147] width 484 height 49
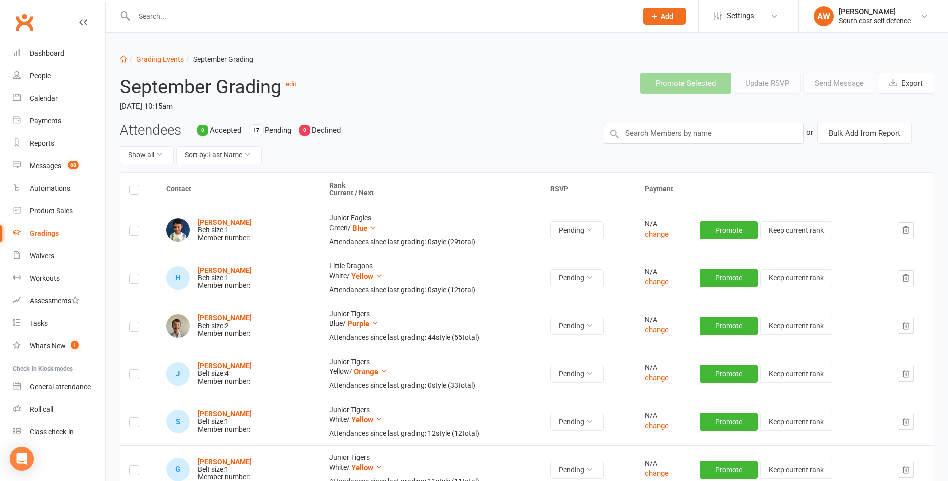
click at [186, 15] on input "text" at bounding box center [380, 16] width 499 height 14
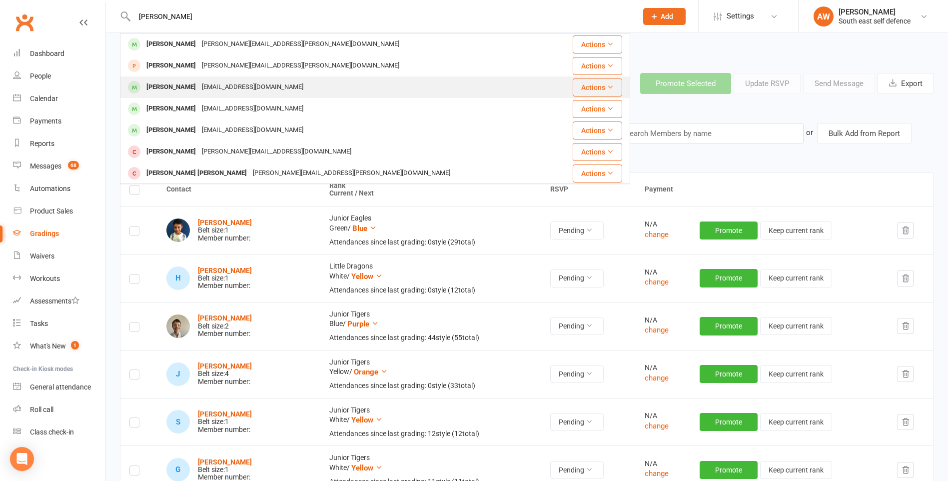
type input "[PERSON_NAME]"
click at [169, 86] on div "[PERSON_NAME]" at bounding box center [170, 87] width 55 height 14
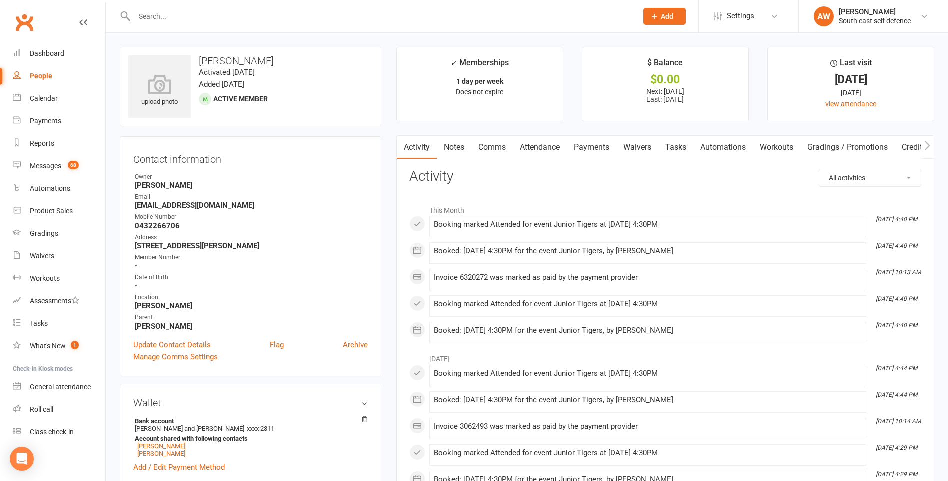
click at [548, 147] on link "Attendance" at bounding box center [540, 147] width 54 height 23
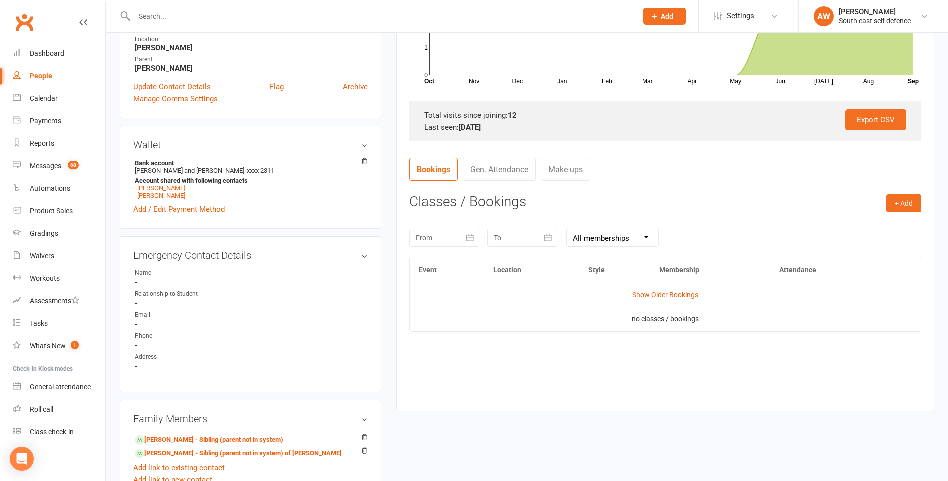
scroll to position [350, 0]
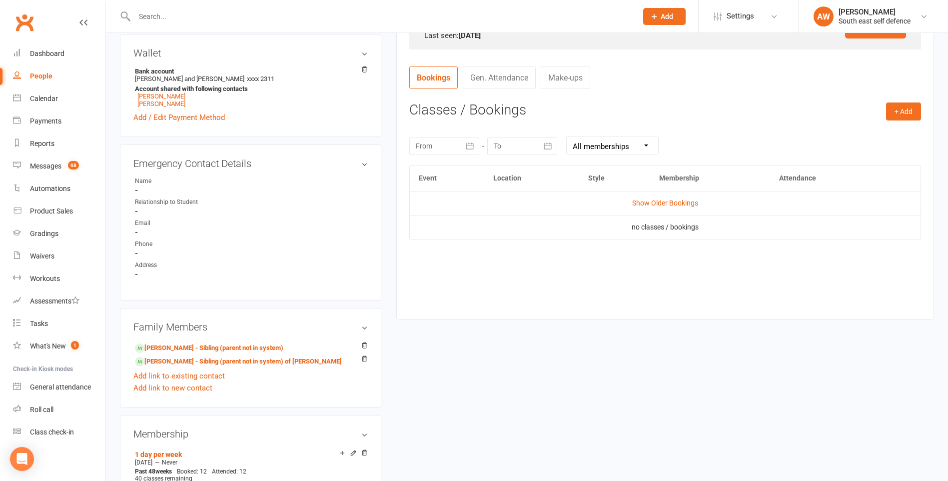
click at [468, 147] on icon "button" at bounding box center [470, 146] width 10 height 10
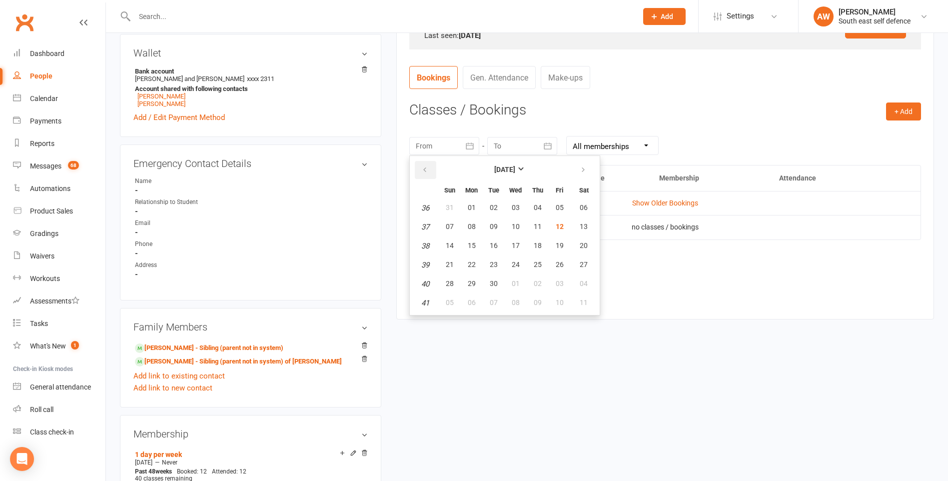
click at [426, 170] on icon "button" at bounding box center [424, 170] width 7 height 8
click at [556, 208] on span "01" at bounding box center [560, 207] width 8 height 8
type input "[DATE]"
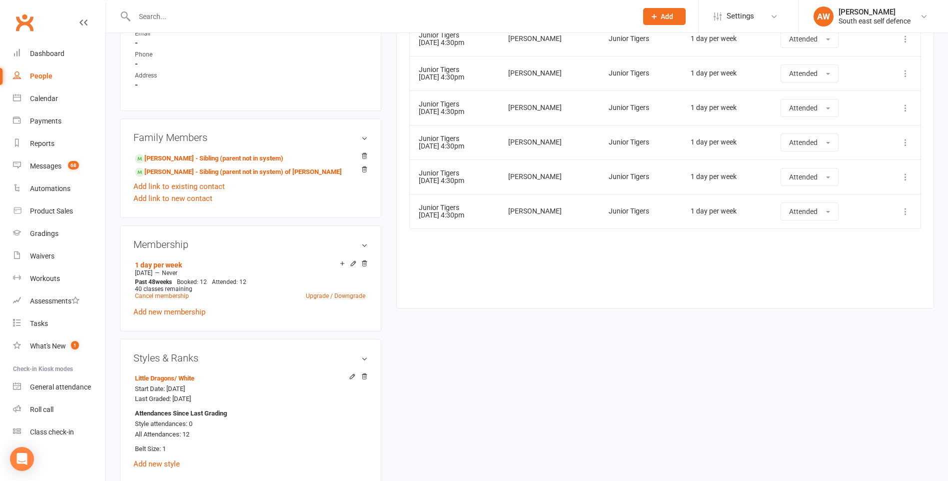
scroll to position [600, 0]
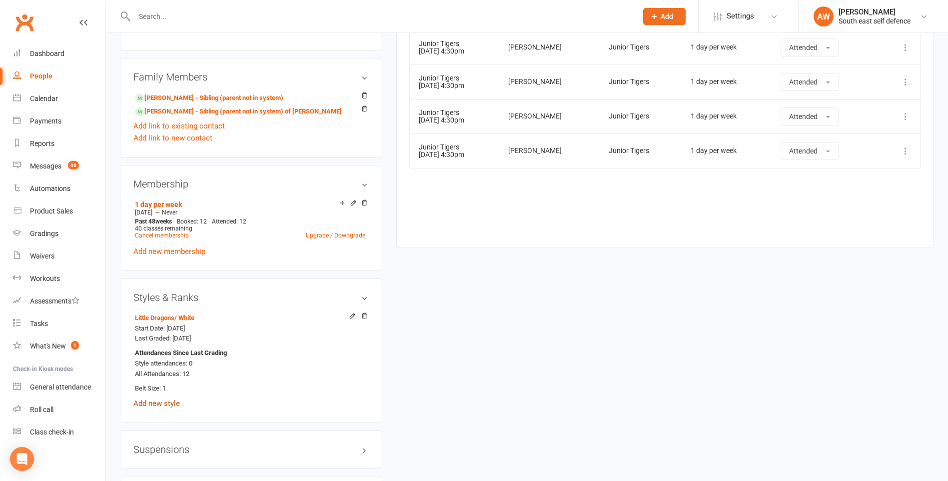
click at [156, 402] on link "Add new style" at bounding box center [156, 403] width 46 height 9
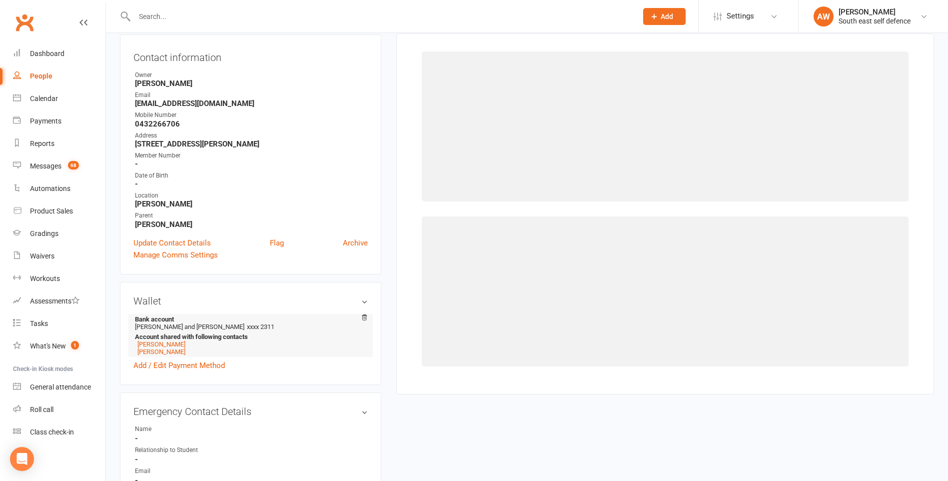
scroll to position [85, 0]
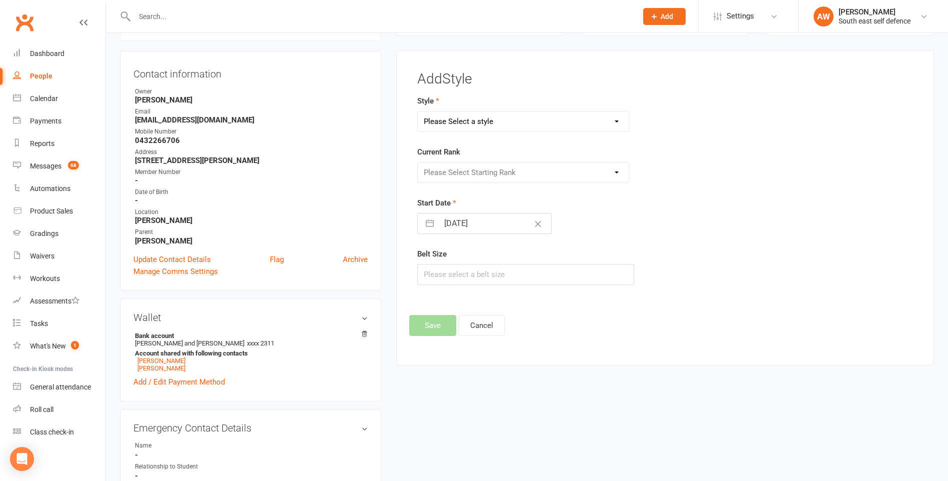
click at [481, 118] on select "Please Select a style Junior Eagles Junior Tigers Little Dragons Seniors Womens…" at bounding box center [523, 121] width 211 height 20
select select "1008"
click at [418, 111] on select "Please Select a style Junior Eagles Junior Tigers Little Dragons Seniors Womens…" at bounding box center [523, 121] width 211 height 20
click at [470, 170] on select "Please Select Starting Rank White Yellow Orange Green Blue Purple Brown Brown 1…" at bounding box center [523, 172] width 211 height 20
select select "9324"
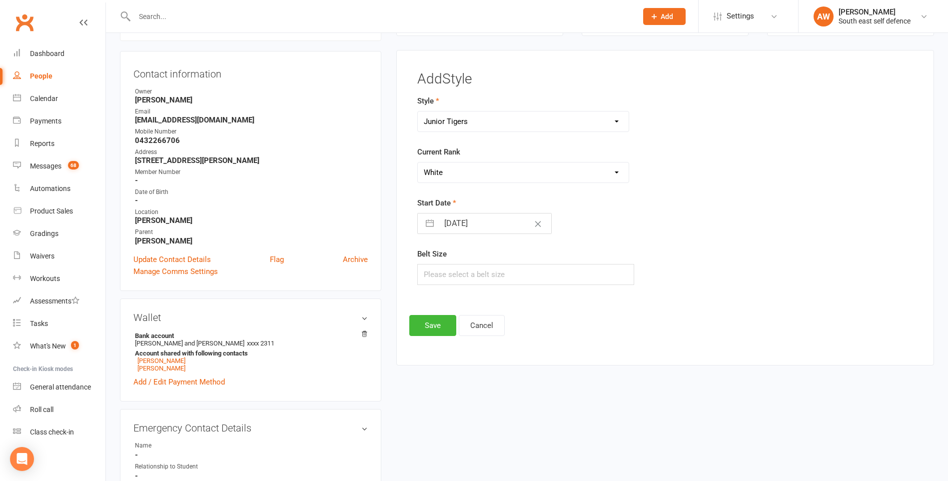
click at [418, 162] on select "Please Select Starting Rank White Yellow Orange Green Blue Purple Brown Brown 1…" at bounding box center [523, 172] width 211 height 20
click at [428, 223] on button "button" at bounding box center [430, 223] width 18 height 20
select select "7"
select select "2025"
select select "8"
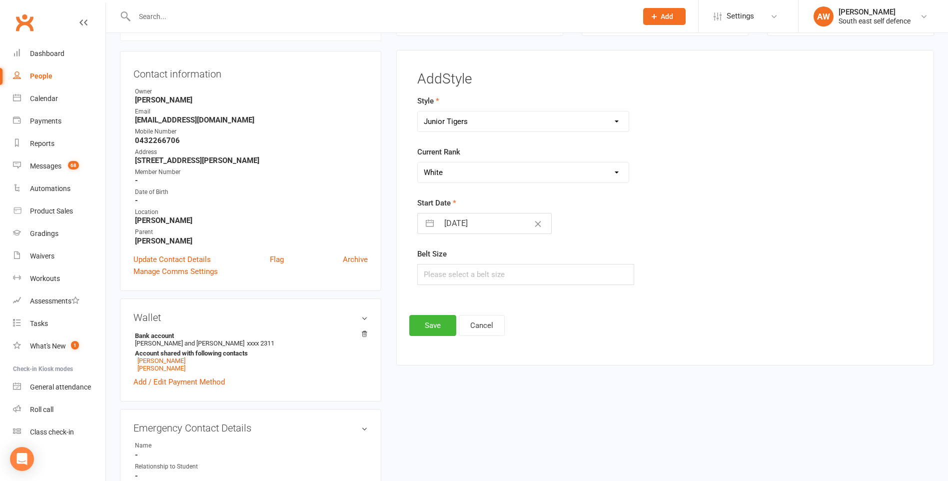
select select "2025"
select select "9"
select select "2025"
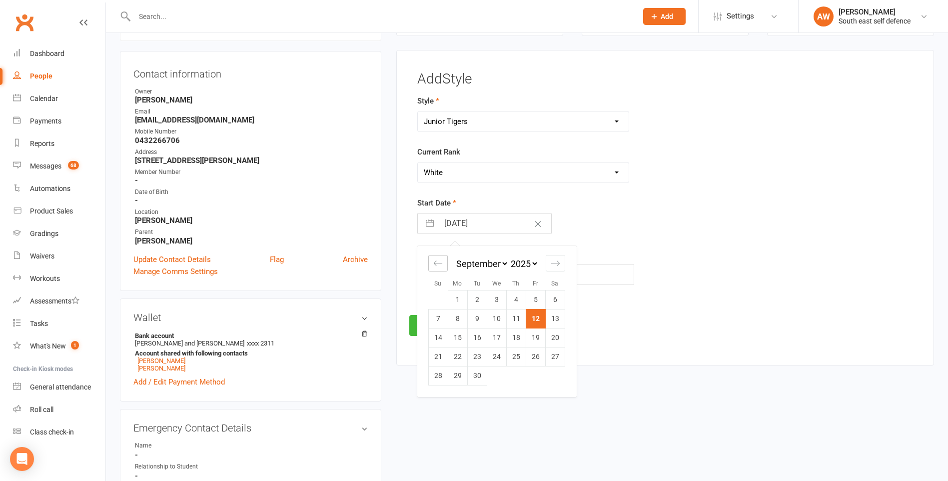
click at [443, 260] on div "Move backward to switch to the previous month." at bounding box center [437, 263] width 19 height 16
select select "6"
select select "2025"
click at [443, 260] on div "Move backward to switch to the previous month." at bounding box center [437, 263] width 19 height 16
select select "5"
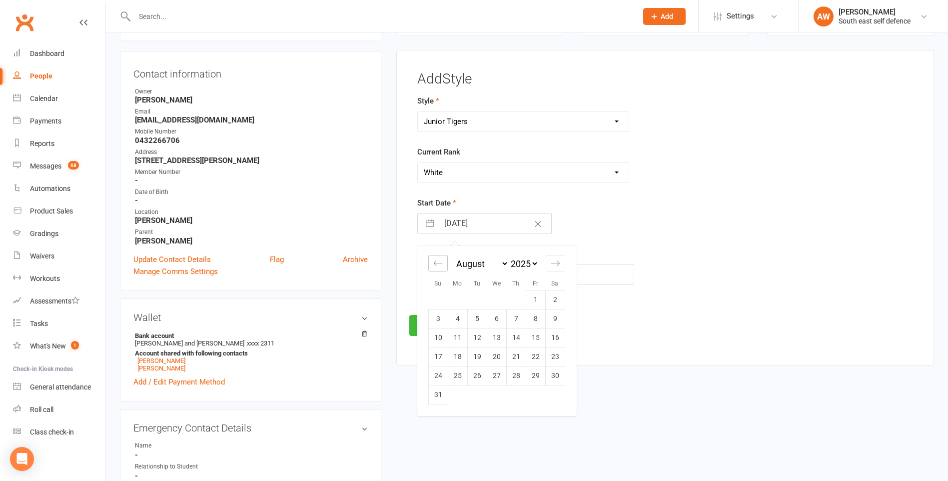
select select "2025"
click at [443, 260] on div "Move backward to switch to the previous month." at bounding box center [437, 263] width 19 height 16
select select "4"
select select "2025"
click at [443, 260] on div "Move backward to switch to the previous month." at bounding box center [437, 263] width 19 height 16
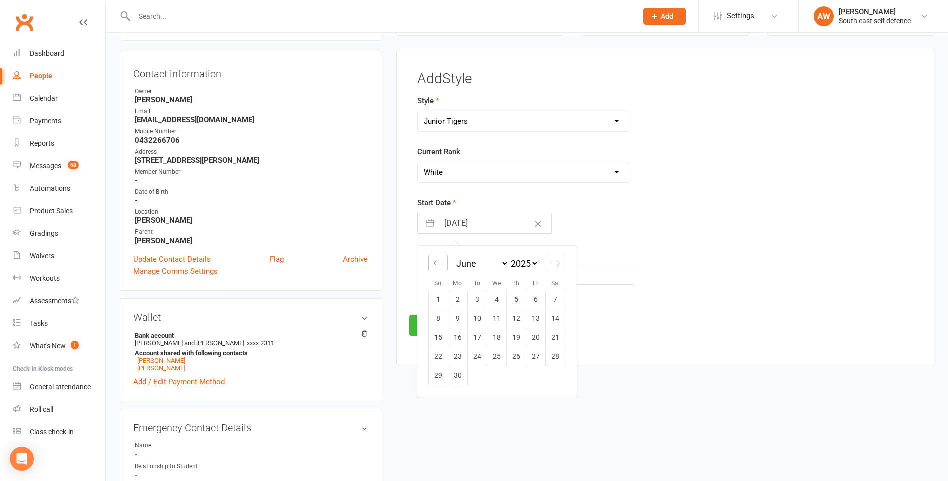
select select "3"
select select "2025"
click at [521, 372] on td "29" at bounding box center [515, 375] width 19 height 19
type input "[DATE]"
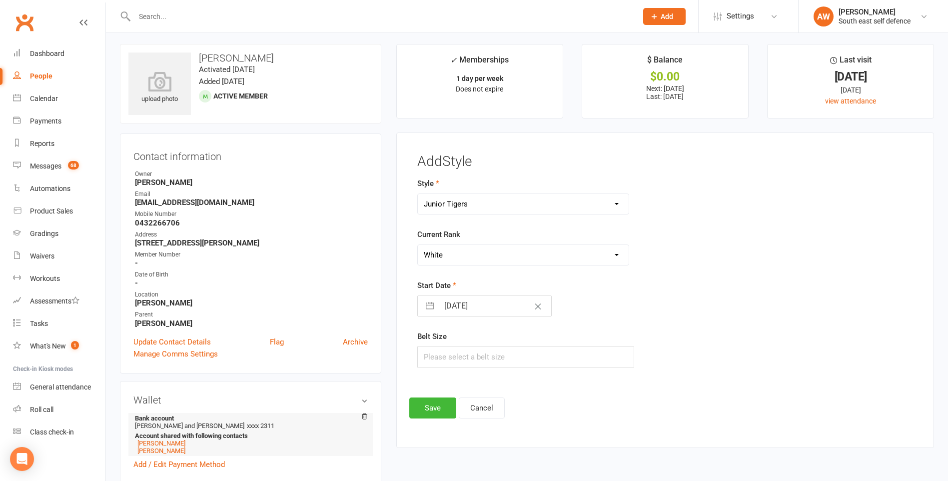
scroll to position [0, 0]
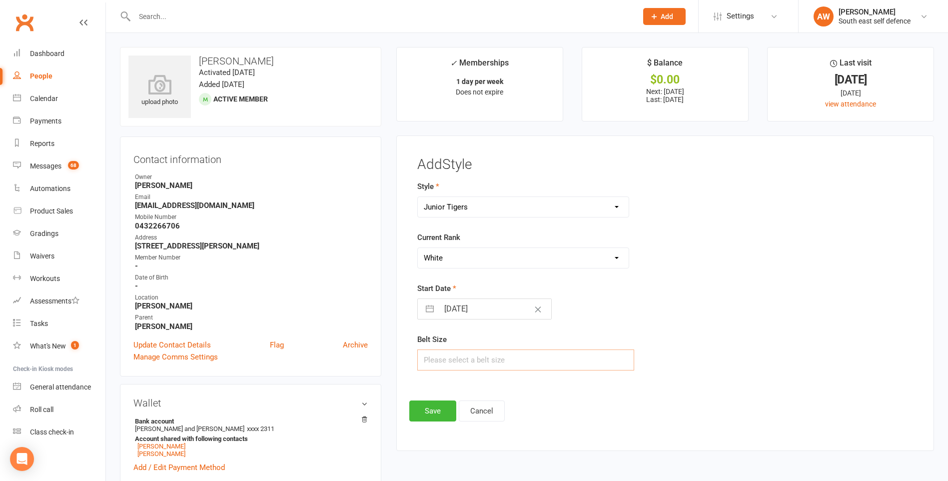
click at [449, 358] on input "text" at bounding box center [525, 359] width 217 height 21
type input "3"
drag, startPoint x: 435, startPoint y: 414, endPoint x: 459, endPoint y: 420, distance: 24.6
click at [435, 415] on button "Save" at bounding box center [432, 410] width 47 height 21
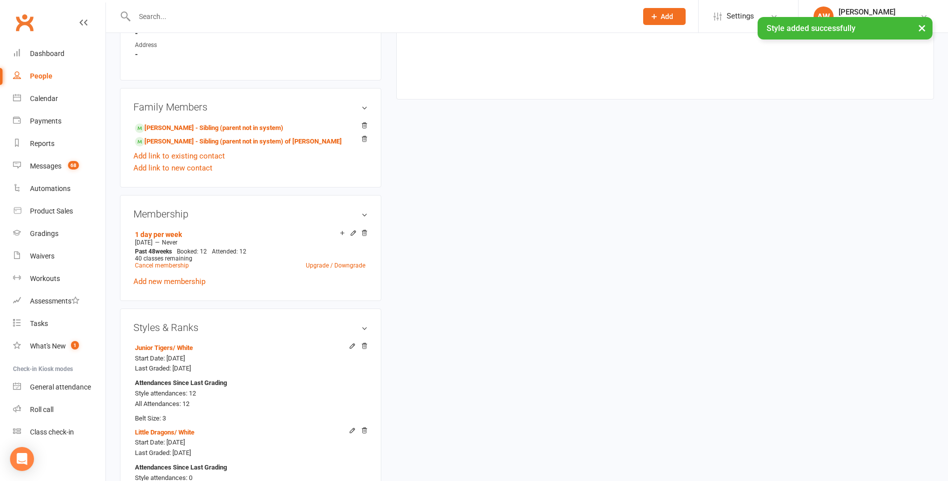
scroll to position [600, 0]
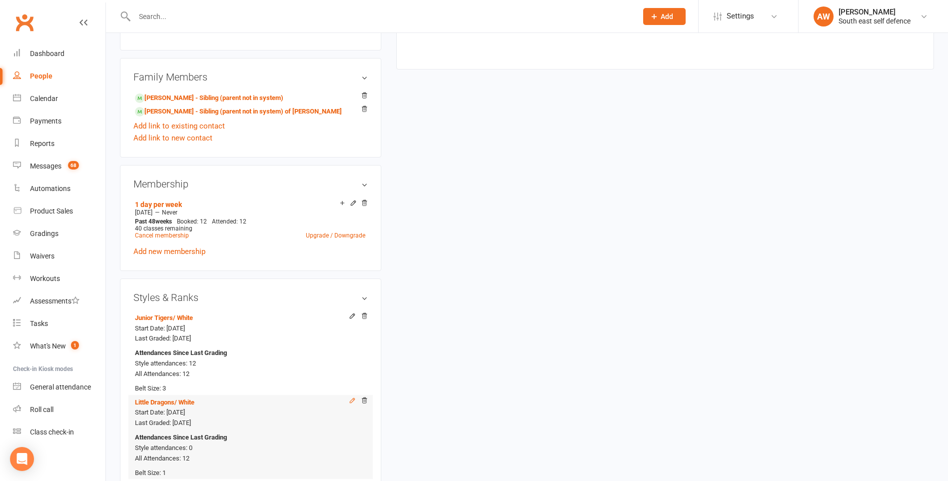
click at [352, 400] on icon at bounding box center [352, 400] width 7 height 7
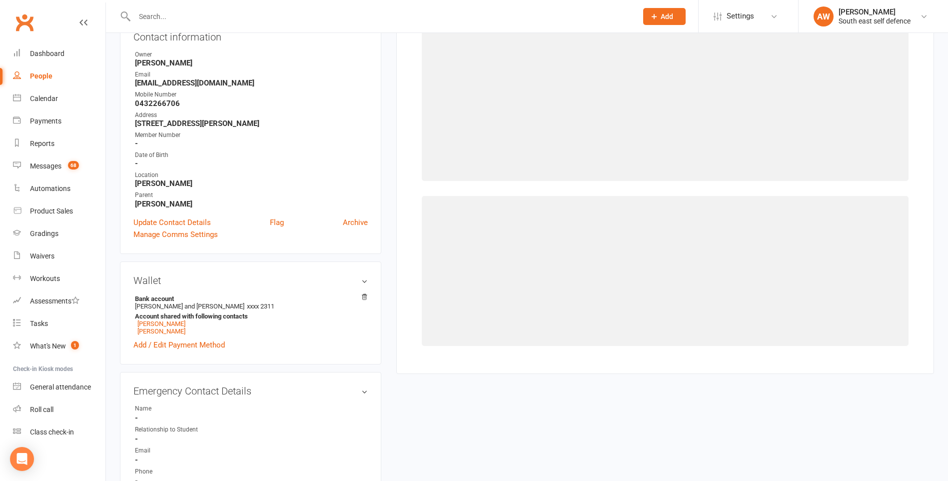
scroll to position [85, 0]
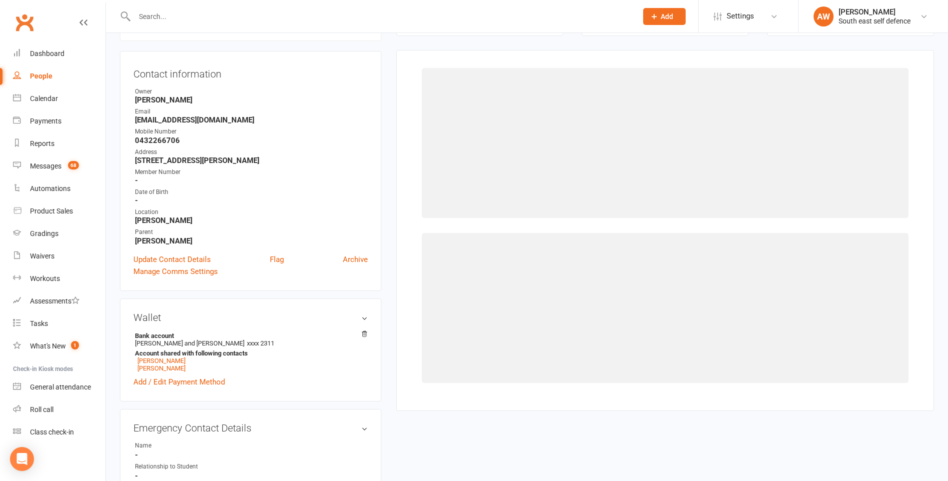
select select "1007"
select select "9312"
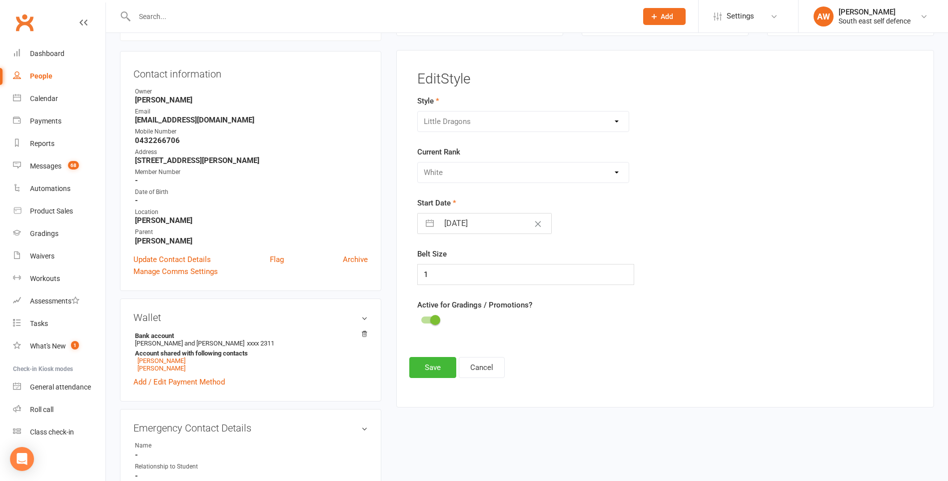
click at [428, 320] on div at bounding box center [429, 319] width 17 height 7
click at [421, 318] on input "checkbox" at bounding box center [421, 318] width 0 height 0
click at [427, 370] on button "Save" at bounding box center [432, 367] width 47 height 21
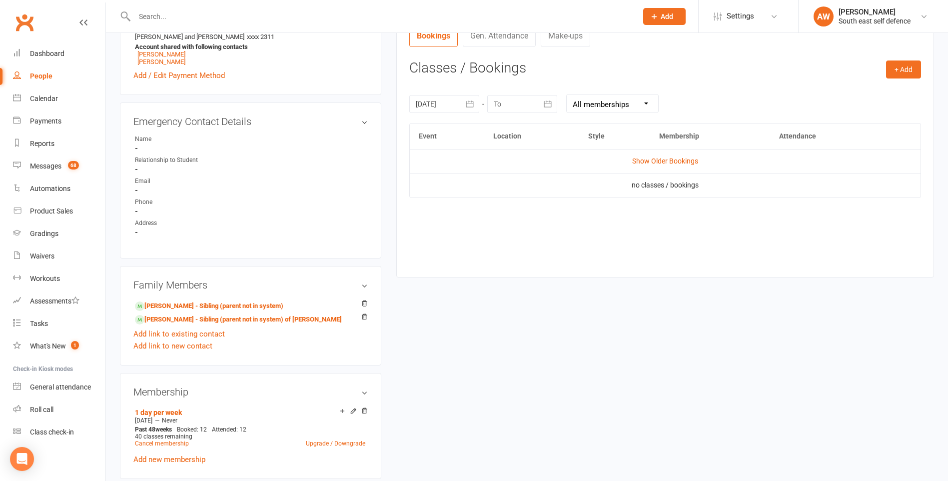
scroll to position [385, 0]
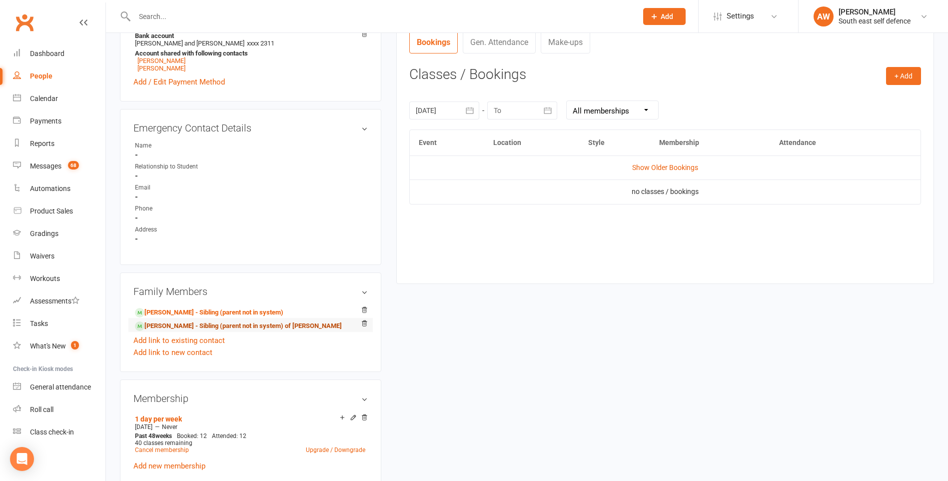
click at [175, 326] on link "[PERSON_NAME] - Sibling (parent not in system) of [PERSON_NAME]" at bounding box center [238, 326] width 207 height 10
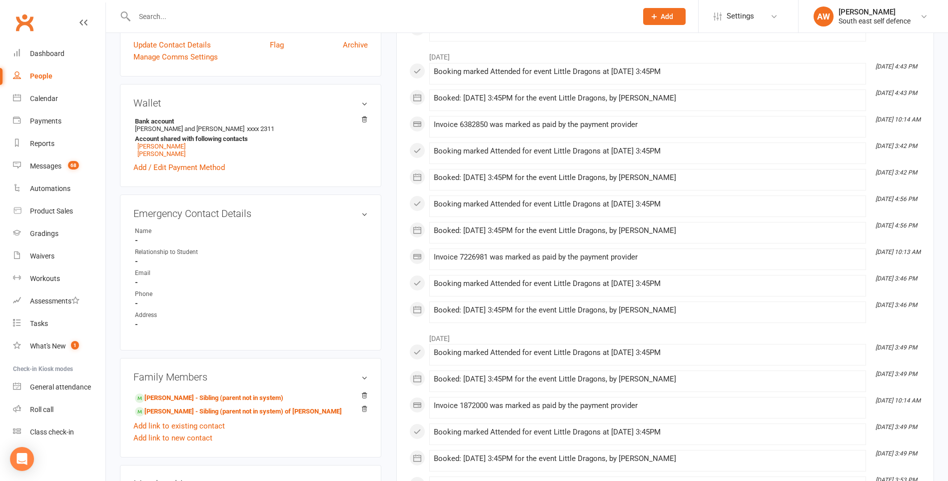
scroll to position [350, 0]
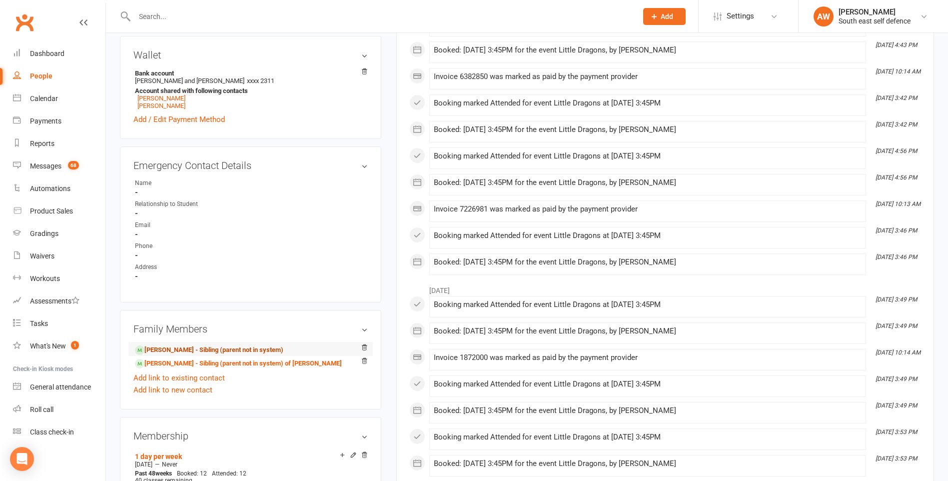
click at [180, 351] on link "[PERSON_NAME] - Sibling (parent not in system)" at bounding box center [209, 350] width 148 height 10
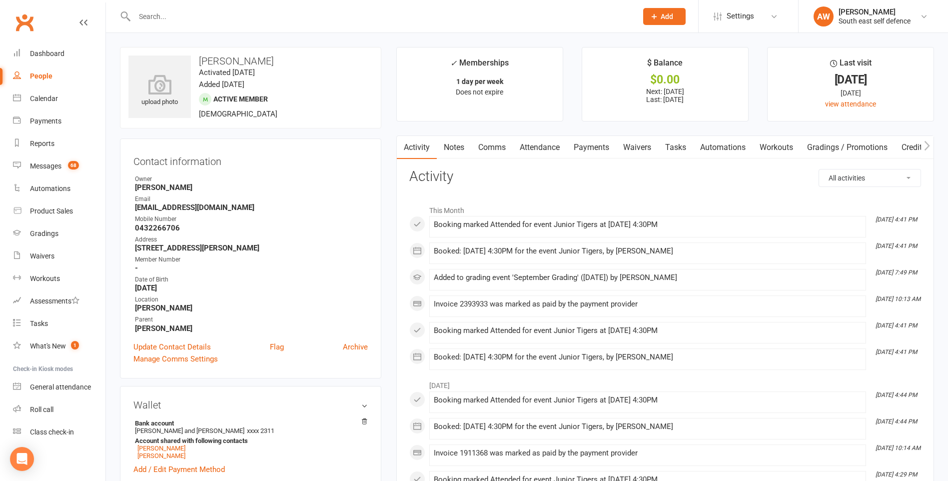
click at [529, 144] on link "Attendance" at bounding box center [540, 147] width 54 height 23
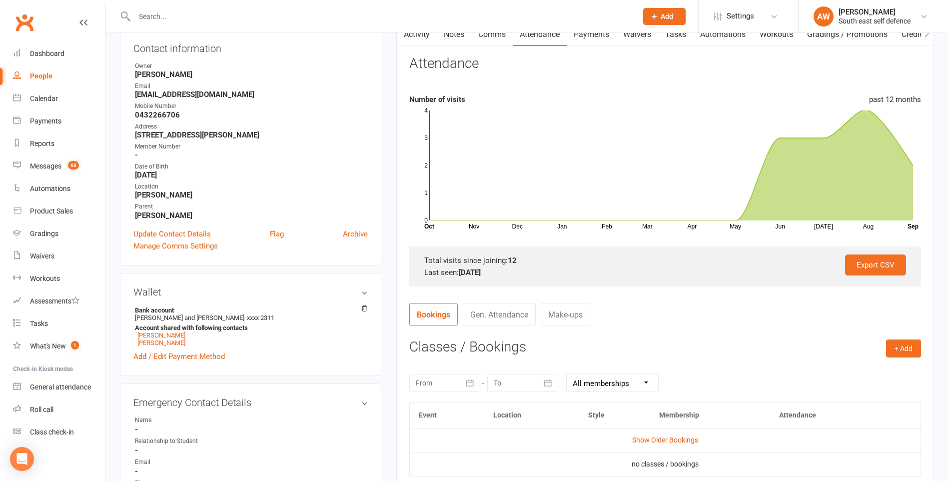
scroll to position [200, 0]
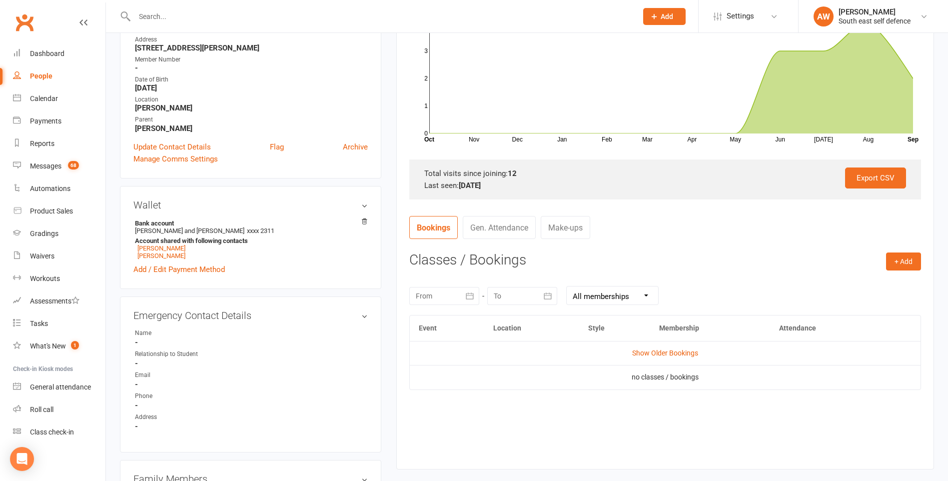
click at [466, 298] on icon "button" at bounding box center [470, 296] width 10 height 10
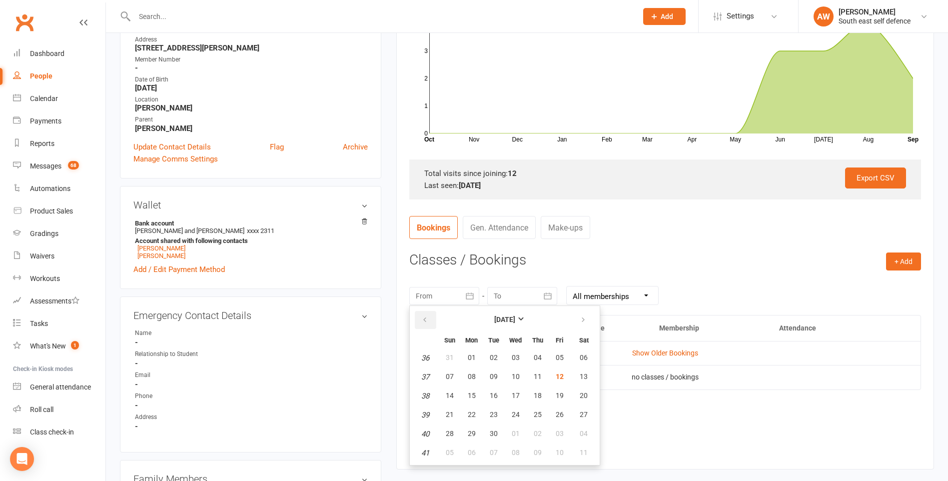
click at [426, 321] on icon "button" at bounding box center [424, 320] width 7 height 8
click at [579, 360] on button "02" at bounding box center [583, 358] width 25 height 18
type input "[DATE]"
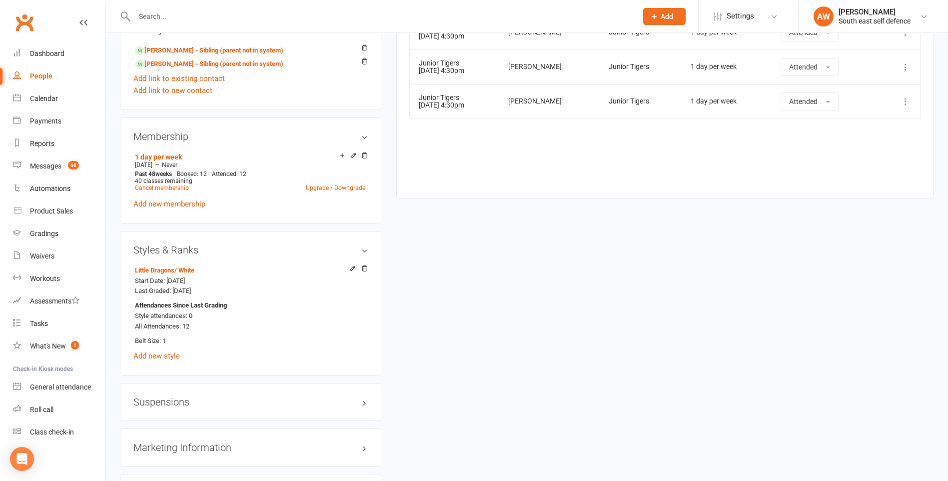
scroll to position [650, 0]
click at [168, 354] on link "Add new style" at bounding box center [156, 355] width 46 height 9
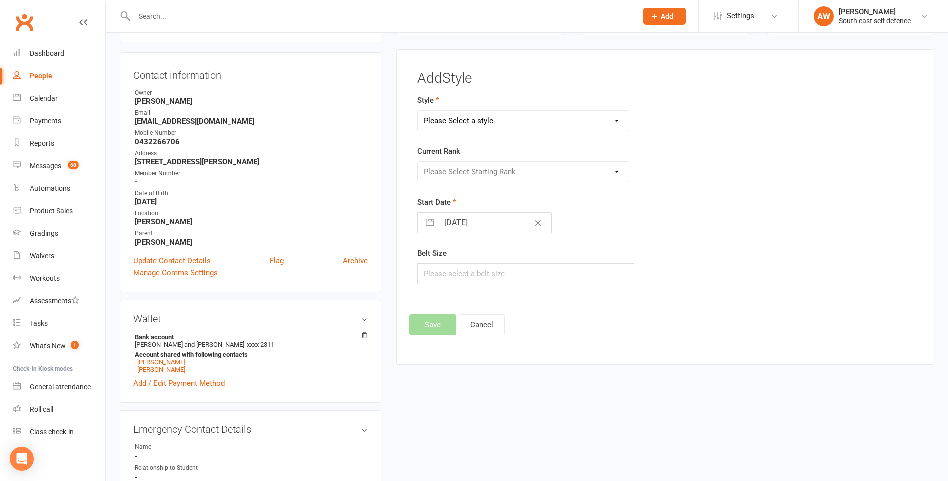
scroll to position [85, 0]
click at [462, 118] on select "Please Select a style Junior Eagles Junior Tigers Little Dragons Seniors Womens…" at bounding box center [523, 121] width 211 height 20
select select "1008"
click at [418, 111] on select "Please Select a style Junior Eagles Junior Tigers Little Dragons Seniors Womens…" at bounding box center [523, 121] width 211 height 20
click at [462, 174] on select "Please Select Starting Rank White Yellow Orange Green Blue Purple Brown Brown 1…" at bounding box center [523, 172] width 211 height 20
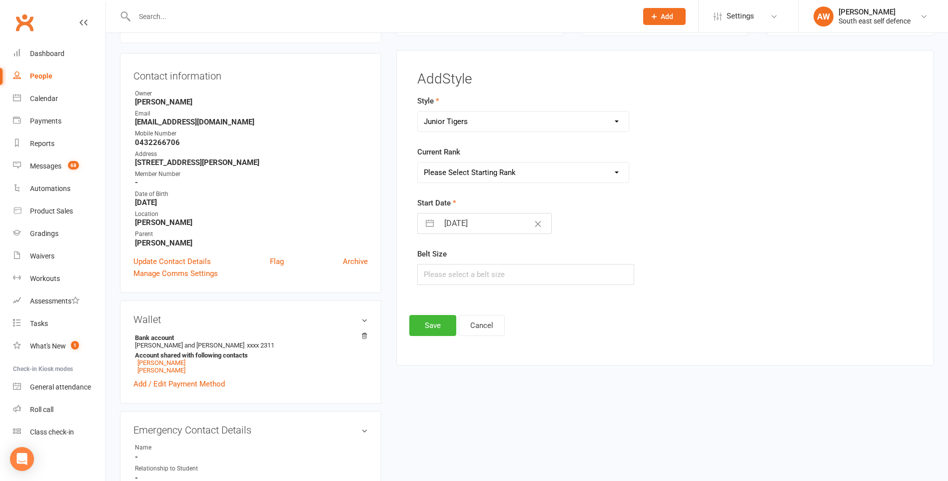
select select "9324"
click at [418, 162] on select "Please Select Starting Rank White Yellow Orange Green Blue Purple Brown Brown 1…" at bounding box center [523, 172] width 211 height 20
click at [429, 225] on button "button" at bounding box center [430, 223] width 18 height 20
select select "7"
select select "2025"
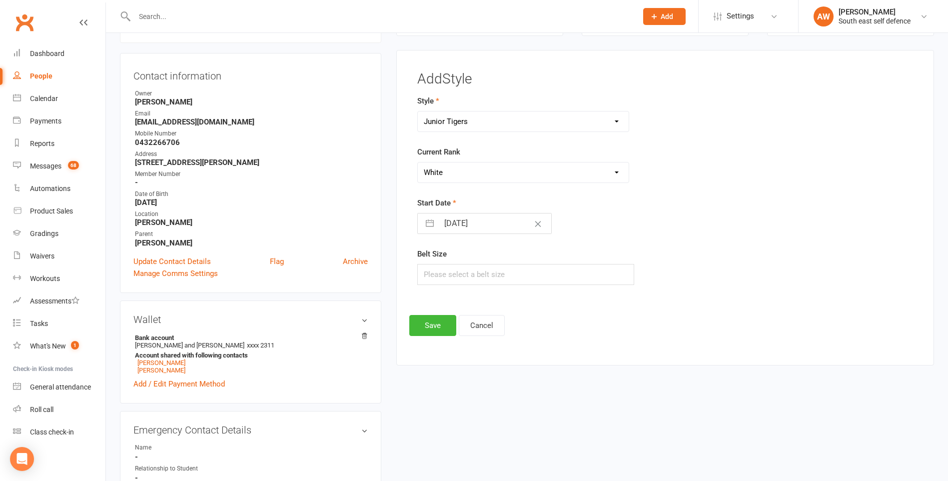
select select "8"
select select "2025"
select select "9"
select select "2025"
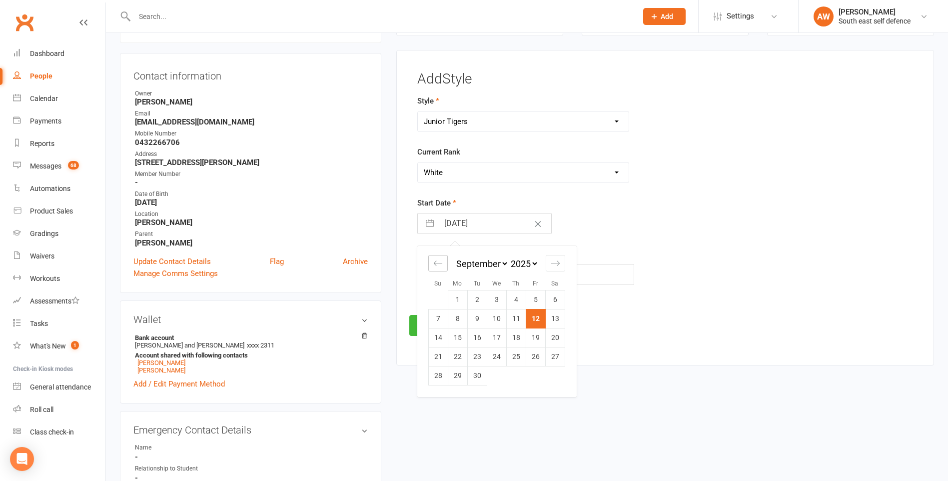
click at [433, 266] on icon "Move backward to switch to the previous month." at bounding box center [437, 262] width 9 height 9
select select "6"
select select "2025"
click at [433, 266] on icon "Move backward to switch to the previous month." at bounding box center [437, 262] width 9 height 9
select select "5"
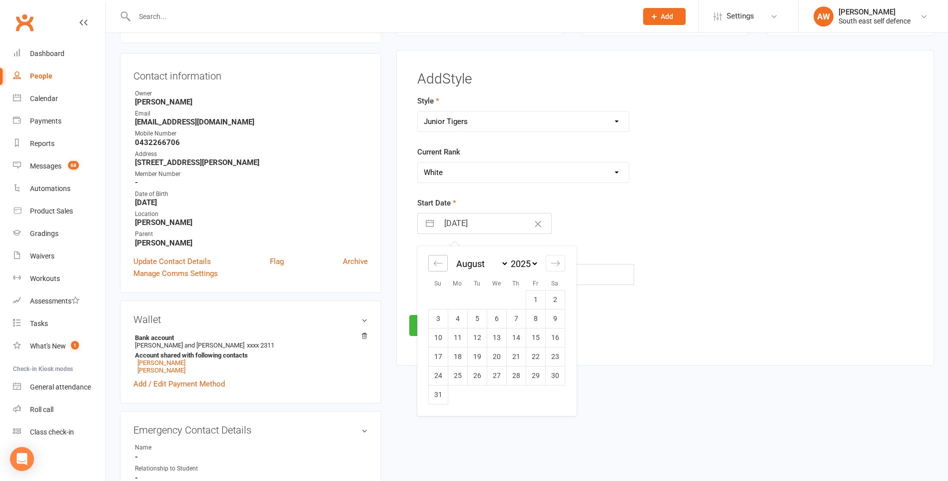
select select "2025"
click at [433, 266] on icon "Move backward to switch to the previous month." at bounding box center [437, 262] width 9 height 9
select select "4"
select select "2025"
click at [433, 266] on icon "Move backward to switch to the previous month." at bounding box center [437, 262] width 9 height 9
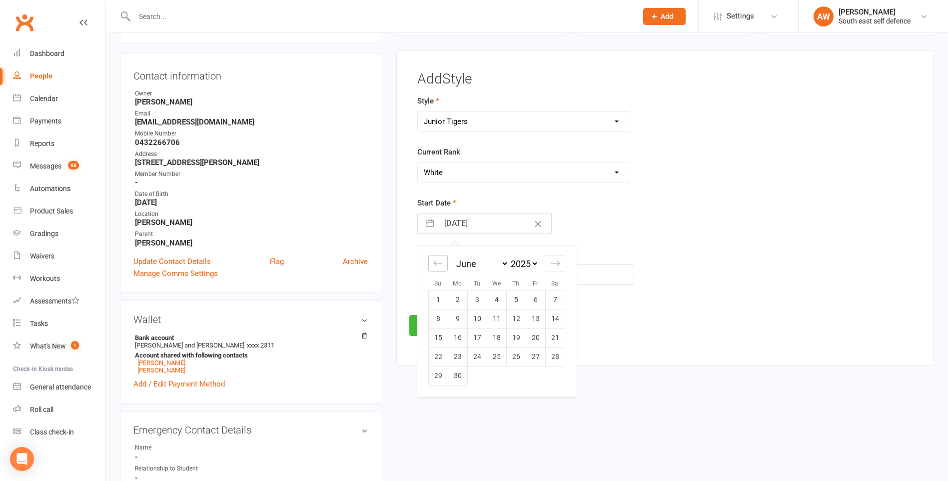
select select "3"
select select "2025"
click at [523, 375] on td "29" at bounding box center [515, 375] width 19 height 19
type input "[DATE]"
click at [467, 276] on input "text" at bounding box center [525, 274] width 217 height 21
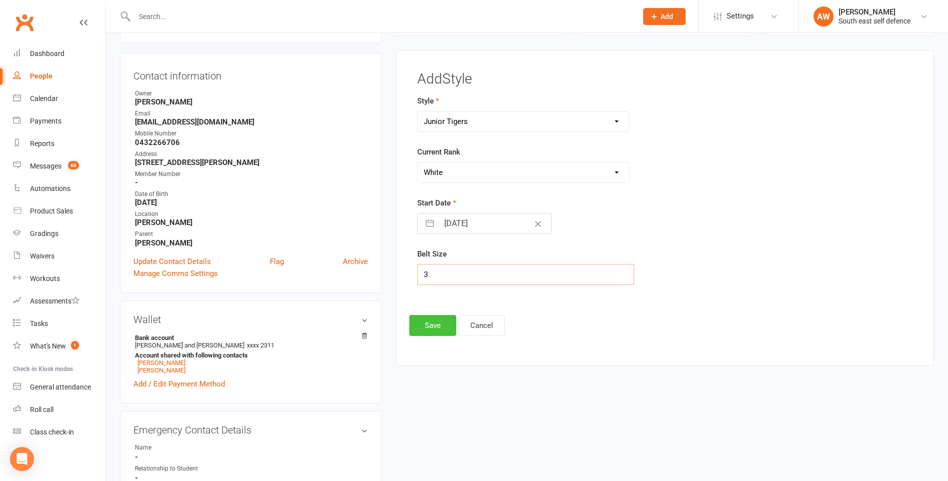
type input "3"
click at [433, 324] on button "Save" at bounding box center [432, 325] width 47 height 21
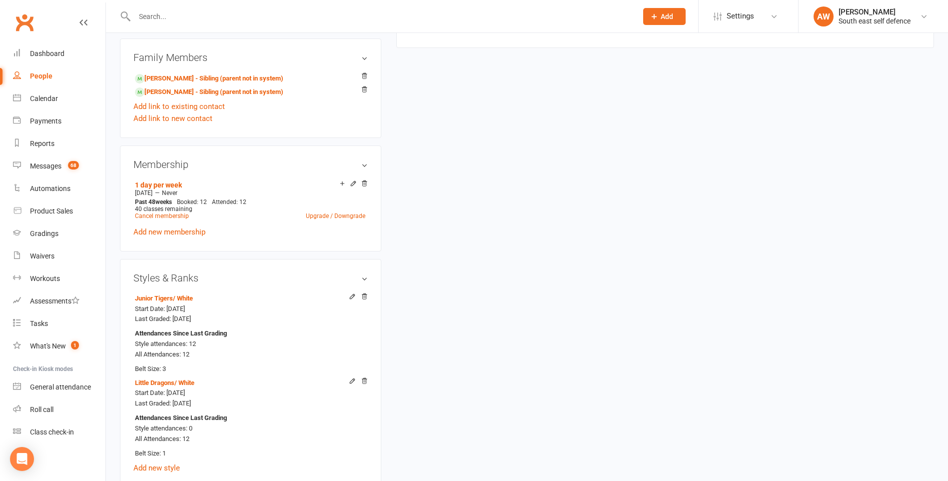
scroll to position [685, 0]
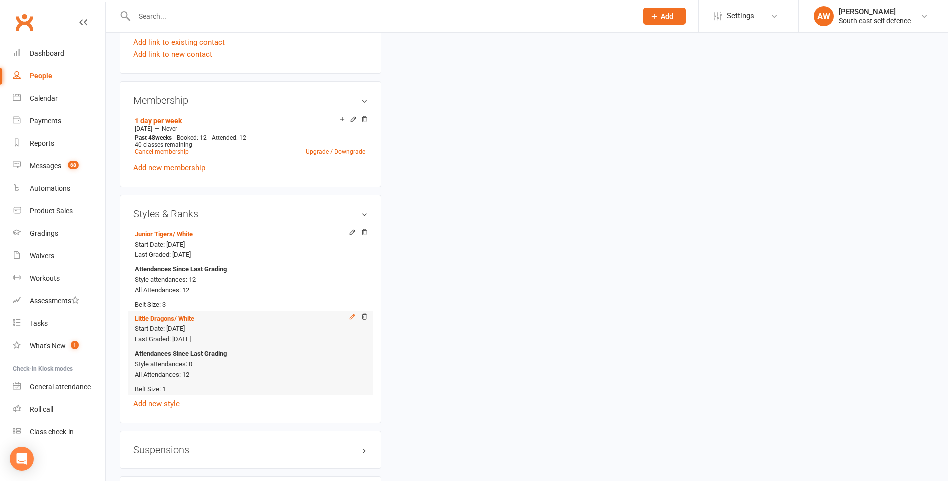
click at [350, 316] on icon at bounding box center [352, 316] width 7 height 7
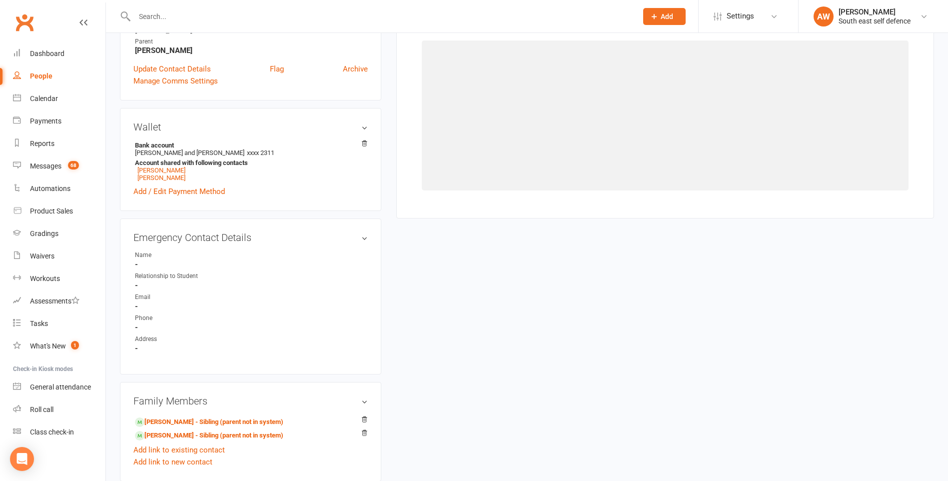
select select "1007"
select select "9312"
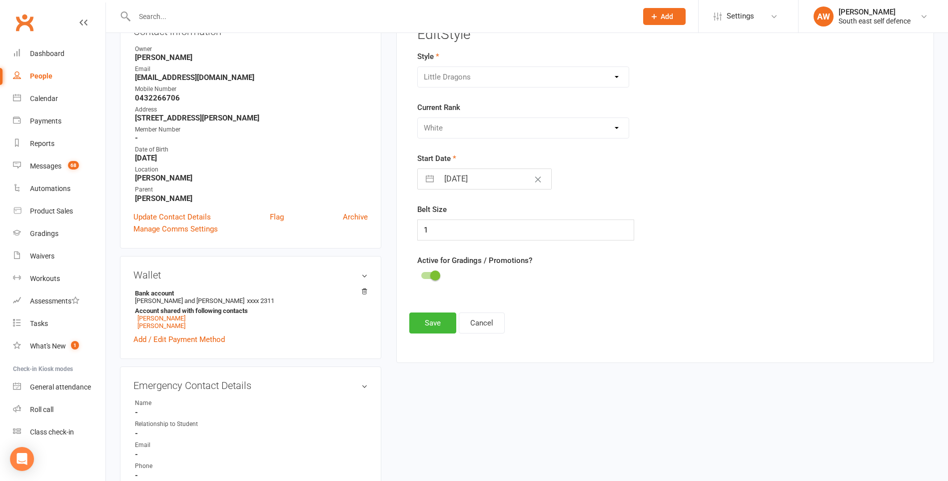
scroll to position [85, 0]
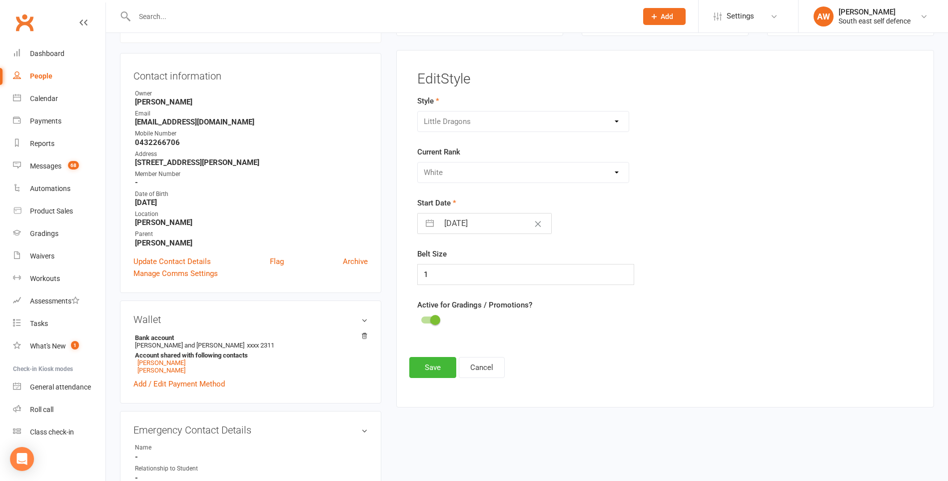
click at [425, 317] on div at bounding box center [429, 319] width 17 height 7
click at [421, 318] on input "checkbox" at bounding box center [421, 318] width 0 height 0
click at [424, 362] on button "Save" at bounding box center [432, 367] width 47 height 21
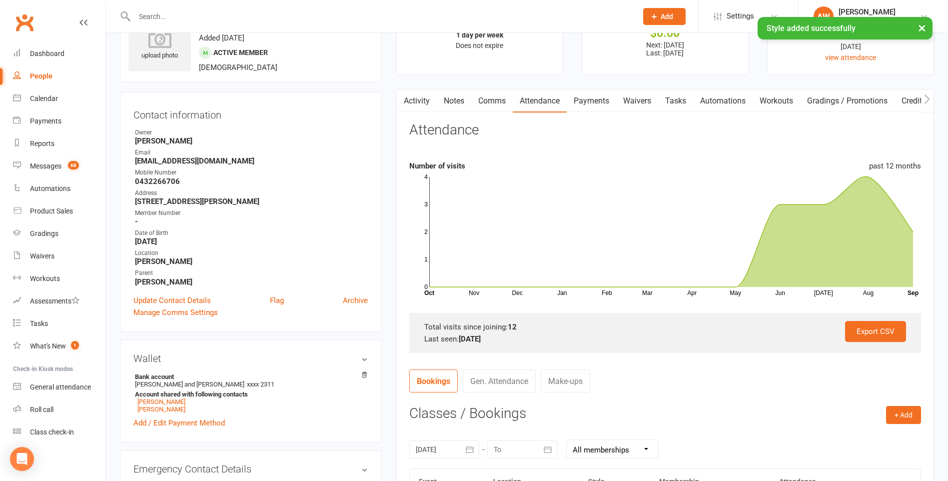
scroll to position [0, 0]
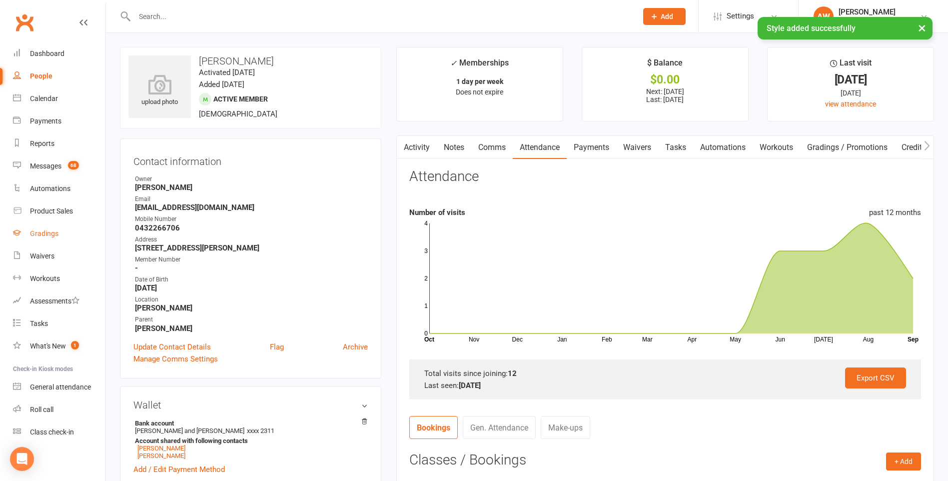
click at [46, 233] on div "Gradings" at bounding box center [44, 233] width 28 height 8
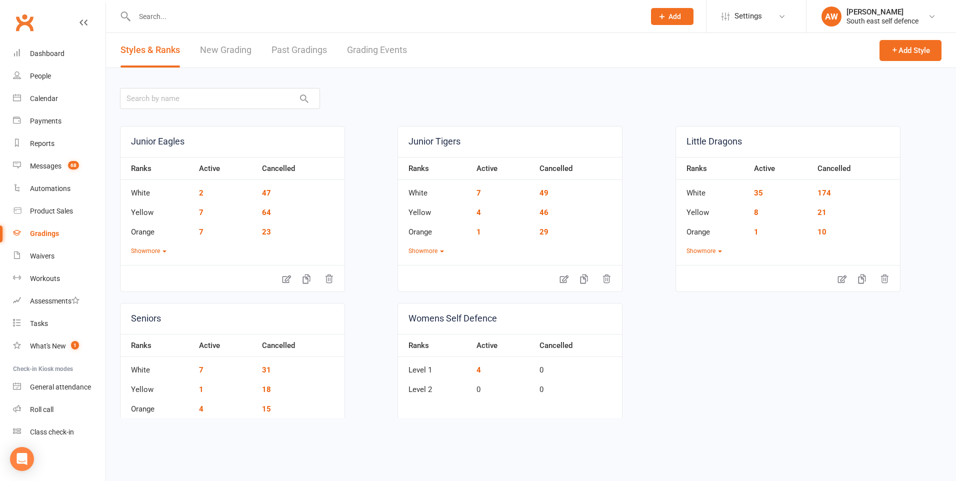
click at [389, 49] on link "Grading Events" at bounding box center [377, 50] width 60 height 34
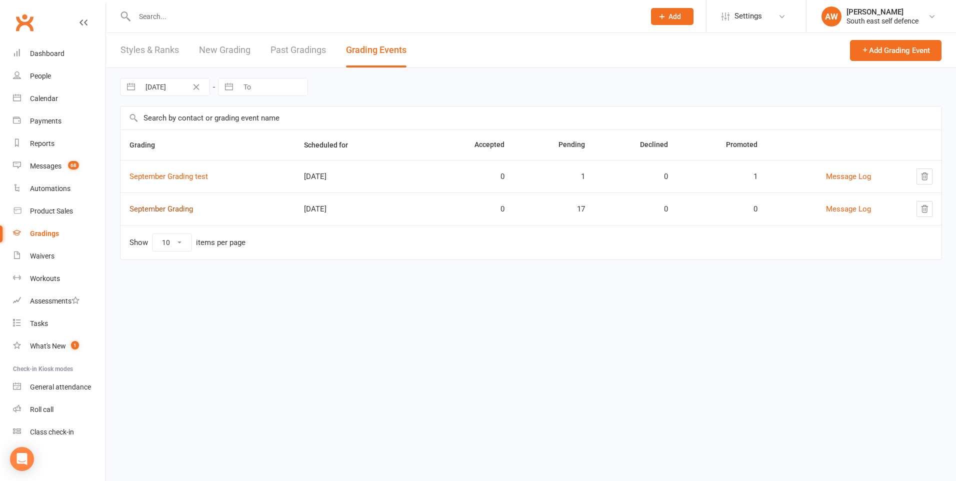
click at [167, 210] on link "September Grading" at bounding box center [160, 208] width 63 height 9
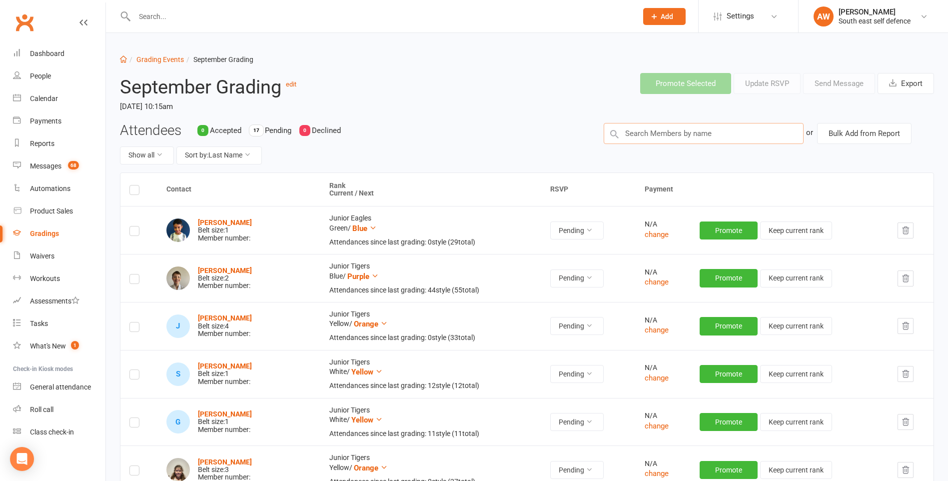
click at [671, 134] on input "text" at bounding box center [704, 133] width 200 height 21
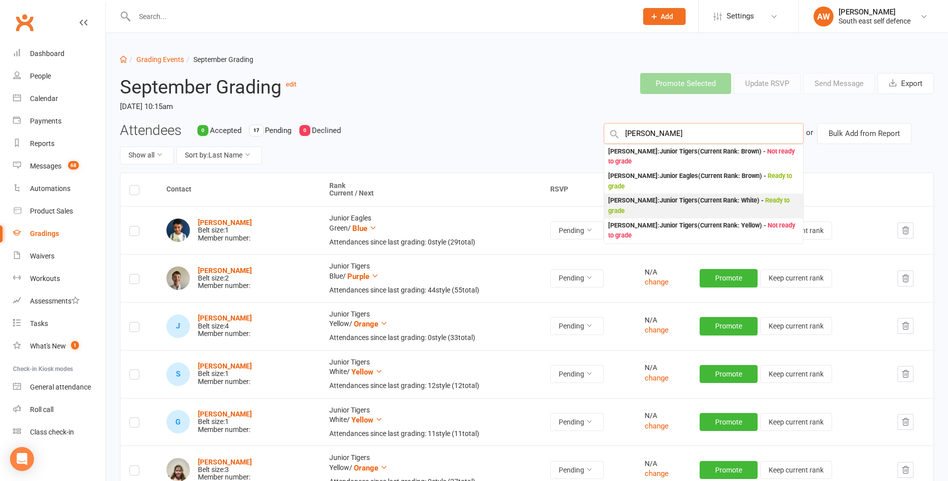
type input "[PERSON_NAME]"
click at [665, 199] on div "[PERSON_NAME] : Junior Tigers (Current Rank: White ) - Ready to grade" at bounding box center [703, 205] width 191 height 20
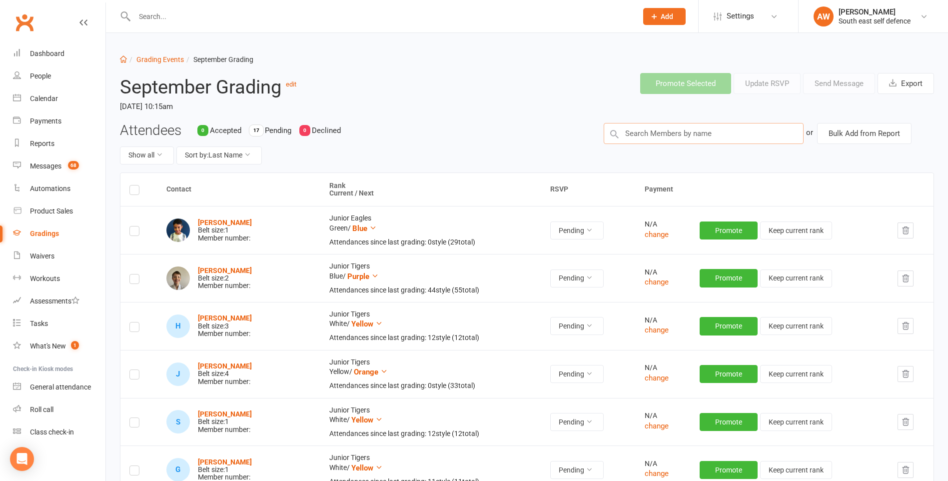
click at [645, 134] on input "text" at bounding box center [704, 133] width 200 height 21
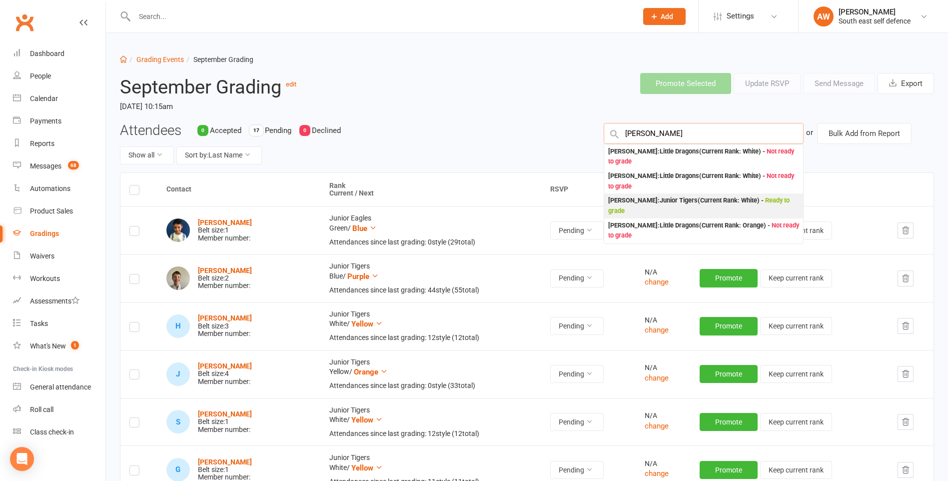
type input "[PERSON_NAME]"
click at [662, 206] on div "[PERSON_NAME] : Junior Tigers (Current Rank: White ) - Ready to grade" at bounding box center [703, 205] width 191 height 20
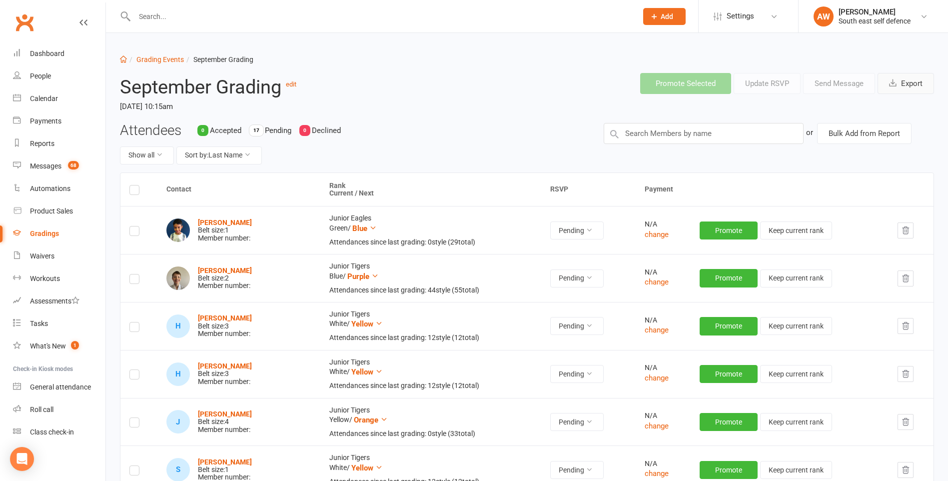
click at [909, 85] on button "Export" at bounding box center [906, 83] width 56 height 21
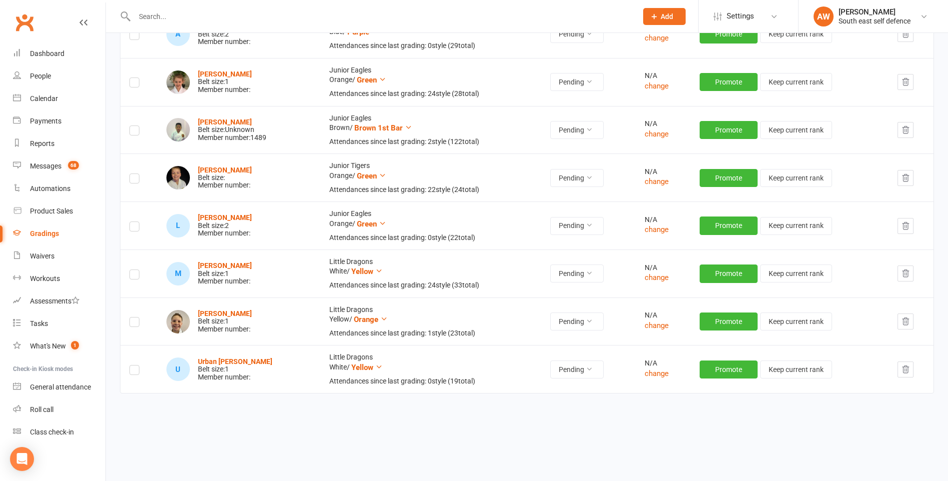
scroll to position [728, 0]
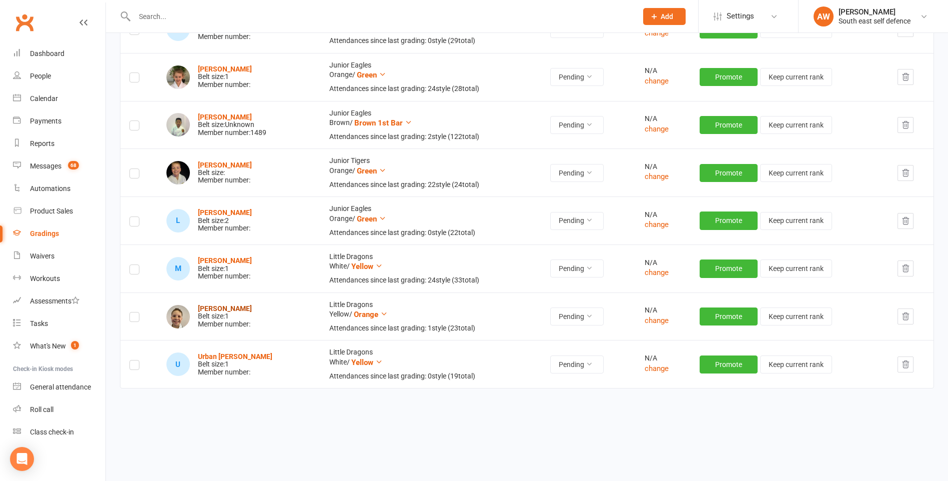
click at [226, 309] on strong "[PERSON_NAME]" at bounding box center [225, 308] width 54 height 8
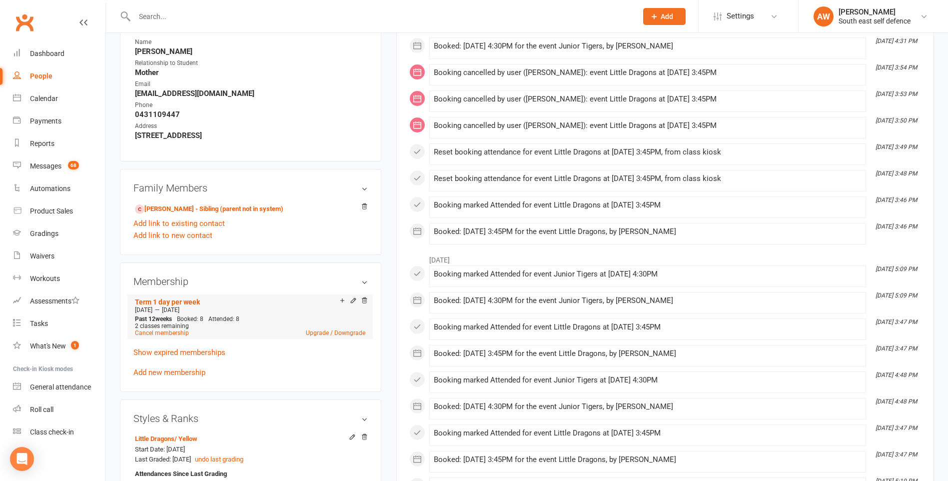
scroll to position [500, 0]
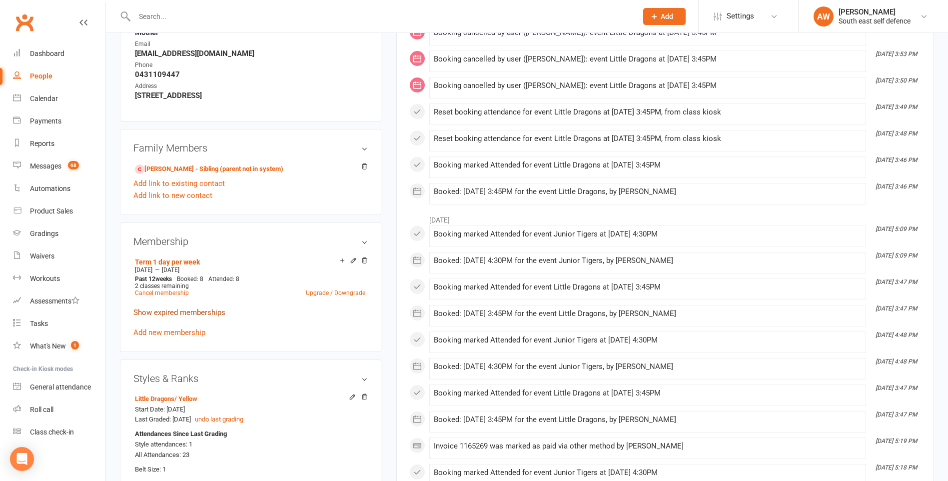
click at [201, 313] on link "Show expired memberships" at bounding box center [179, 312] width 92 height 9
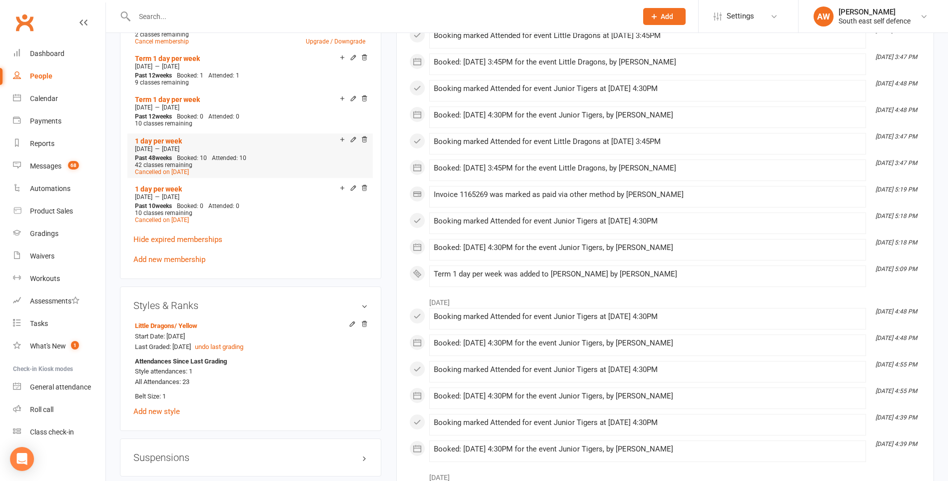
scroll to position [850, 0]
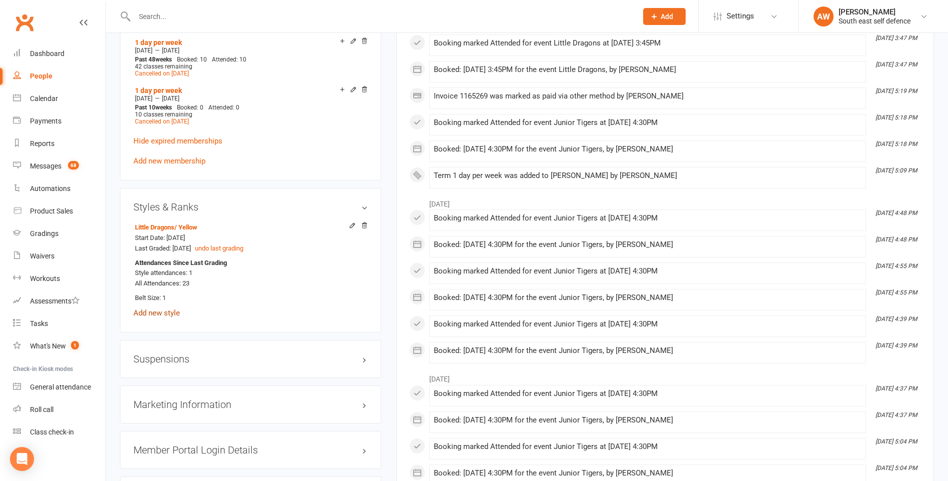
click at [167, 312] on link "Add new style" at bounding box center [156, 312] width 46 height 9
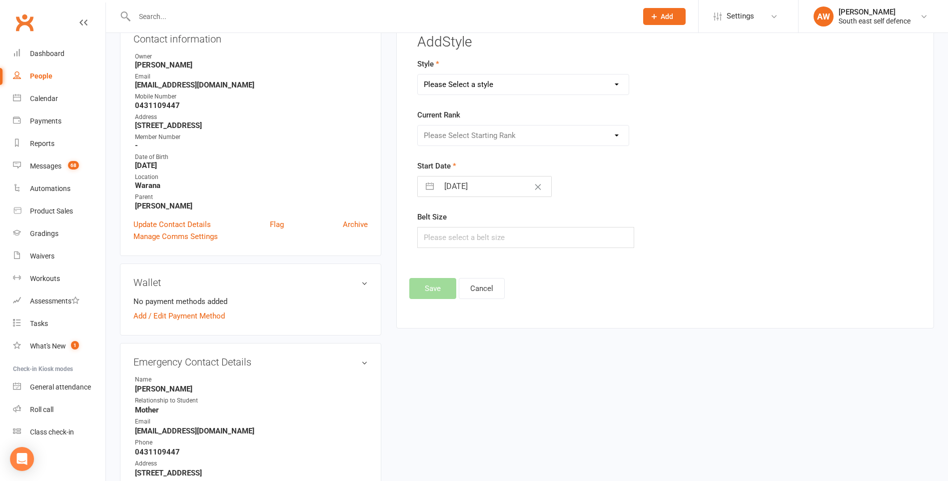
scroll to position [85, 0]
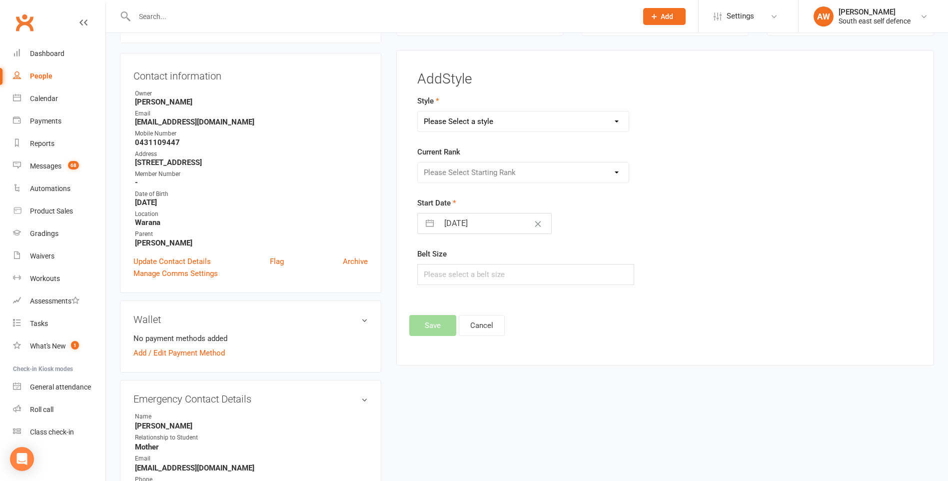
click at [431, 120] on select "Please Select a style Junior Eagles Junior Tigers Little Dragons Seniors Womens…" at bounding box center [523, 121] width 211 height 20
select select "1008"
click at [418, 111] on select "Please Select a style Junior Eagles Junior Tigers Little Dragons Seniors Womens…" at bounding box center [523, 121] width 211 height 20
click at [435, 173] on select "Please Select Starting Rank White Yellow Orange Green Blue Purple Brown Brown 1…" at bounding box center [523, 172] width 211 height 20
select select "9325"
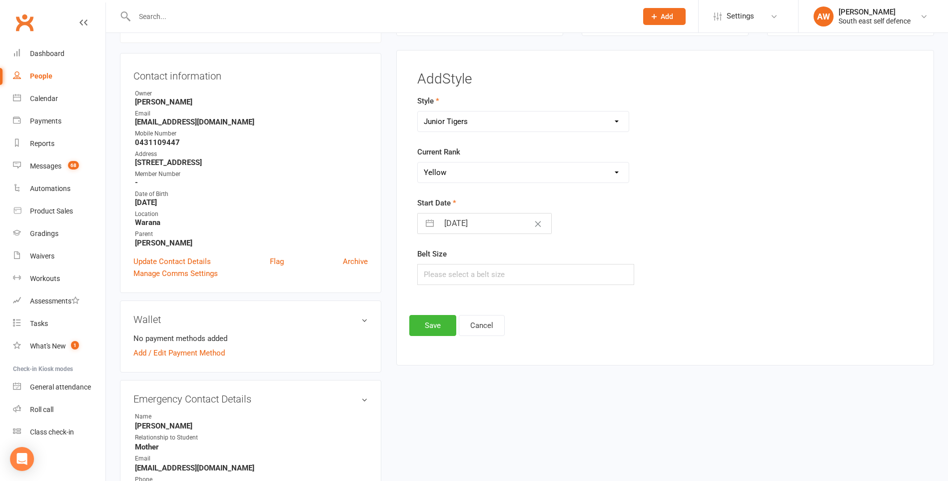
click at [418, 162] on select "Please Select Starting Rank White Yellow Orange Green Blue Purple Brown Brown 1…" at bounding box center [523, 172] width 211 height 20
click at [430, 223] on button "button" at bounding box center [430, 223] width 18 height 20
select select "7"
select select "2025"
select select "8"
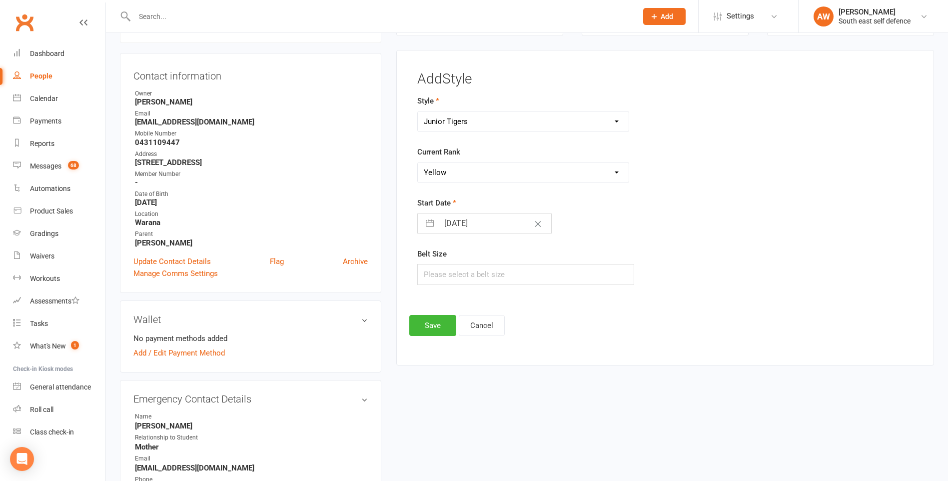
select select "2025"
select select "9"
select select "2025"
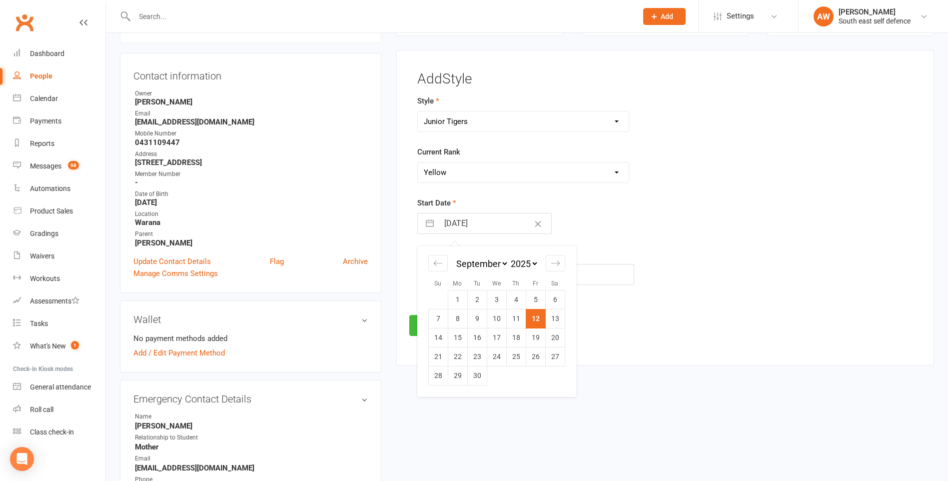
click at [519, 264] on select "2035 2034 2033 2032 2031 2030 2029 2028 2027 2026 2025 2024 2023 2022 2021 2020…" at bounding box center [524, 263] width 30 height 11
select select "7"
select select "2024"
select select "8"
select select "2024"
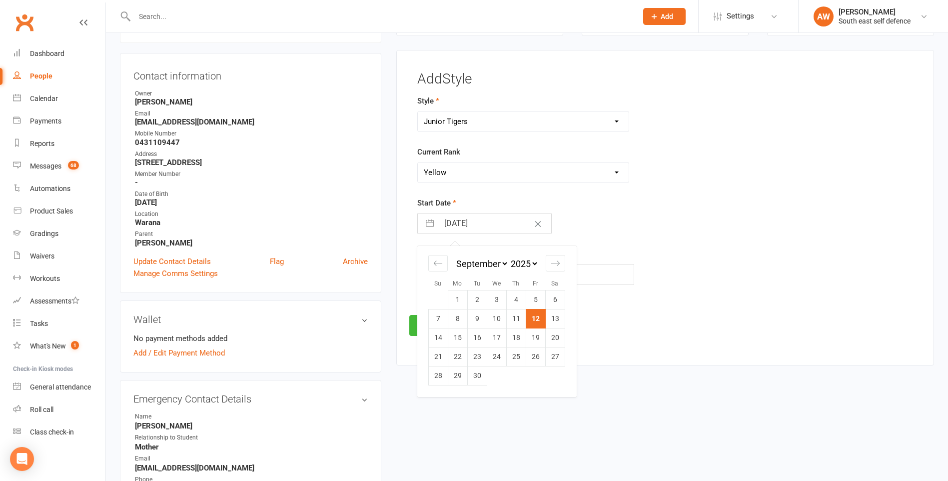
select select "9"
select select "2024"
click at [469, 265] on select "January February March April May June July August September October November De…" at bounding box center [481, 263] width 54 height 11
select select "3"
select select "2024"
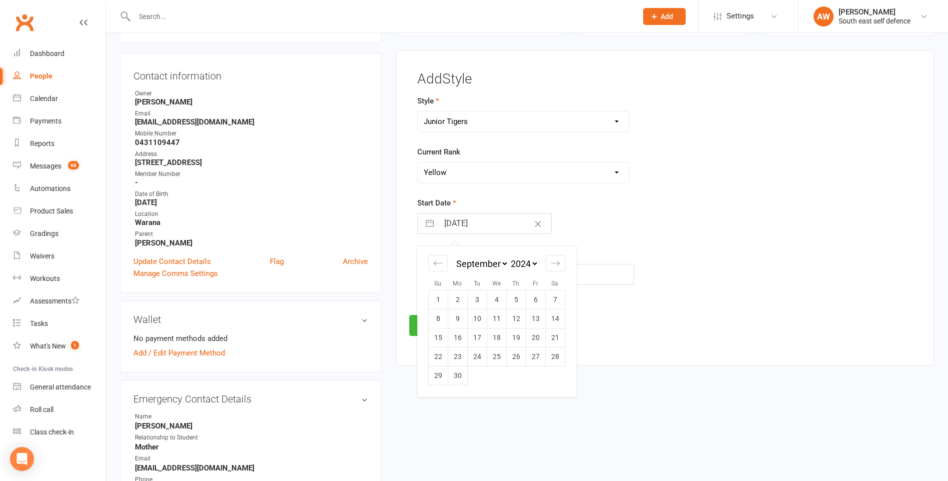
select select "4"
select select "2024"
select select "5"
select select "2024"
click at [513, 318] on td "9" at bounding box center [515, 318] width 19 height 19
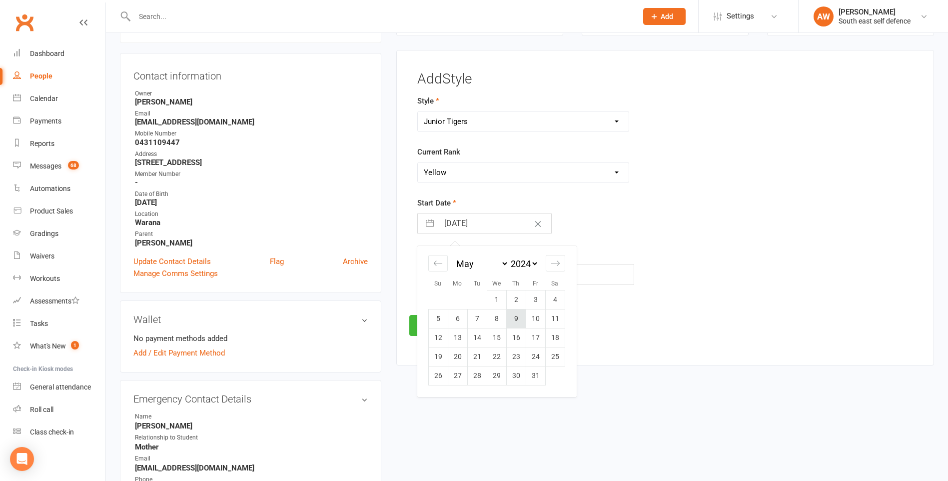
type input "[DATE]"
click at [443, 276] on input "text" at bounding box center [525, 274] width 217 height 21
type input "2"
click at [445, 322] on button "Save" at bounding box center [432, 325] width 47 height 21
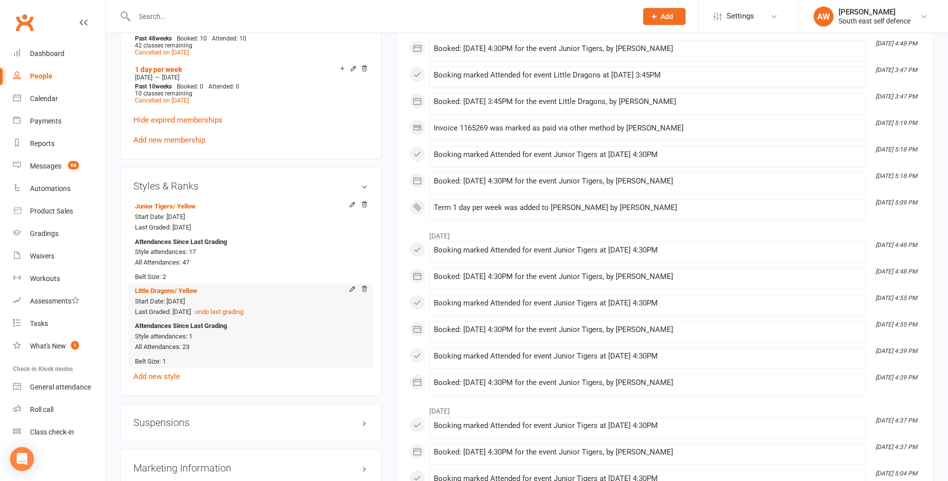
scroll to position [885, 0]
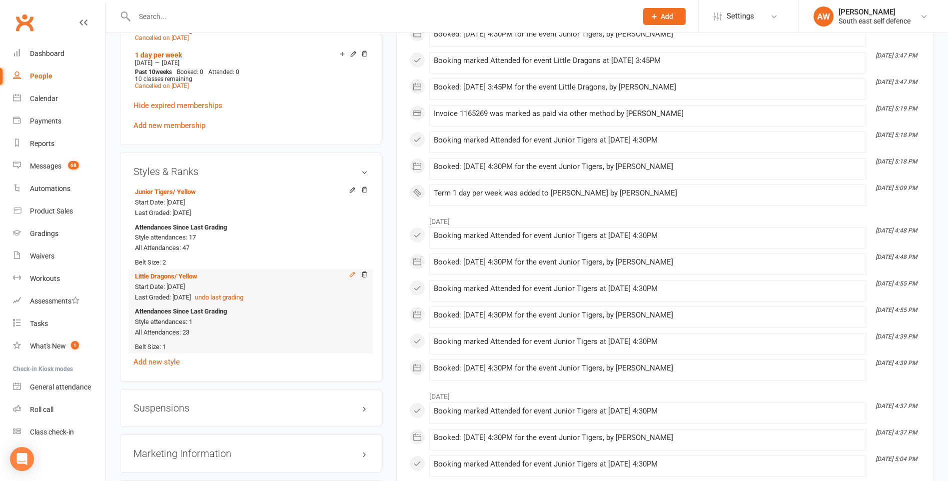
click at [351, 273] on icon at bounding box center [352, 274] width 7 height 7
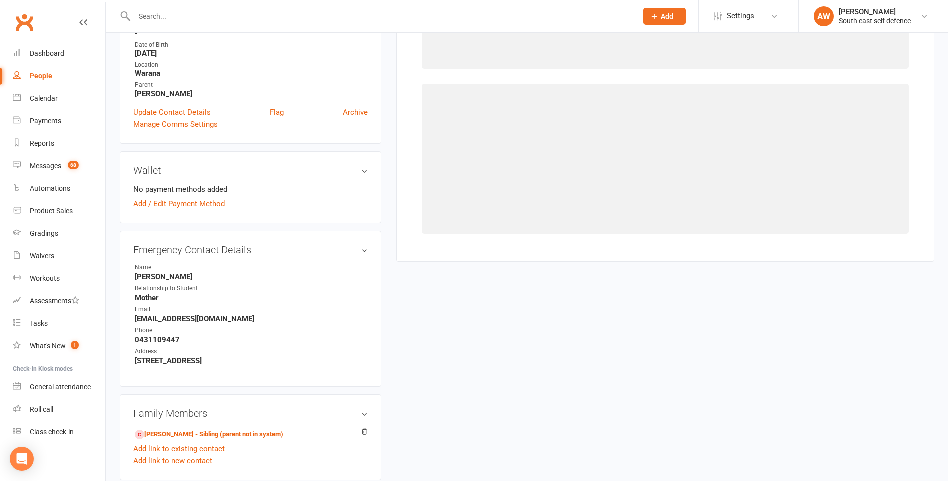
scroll to position [85, 0]
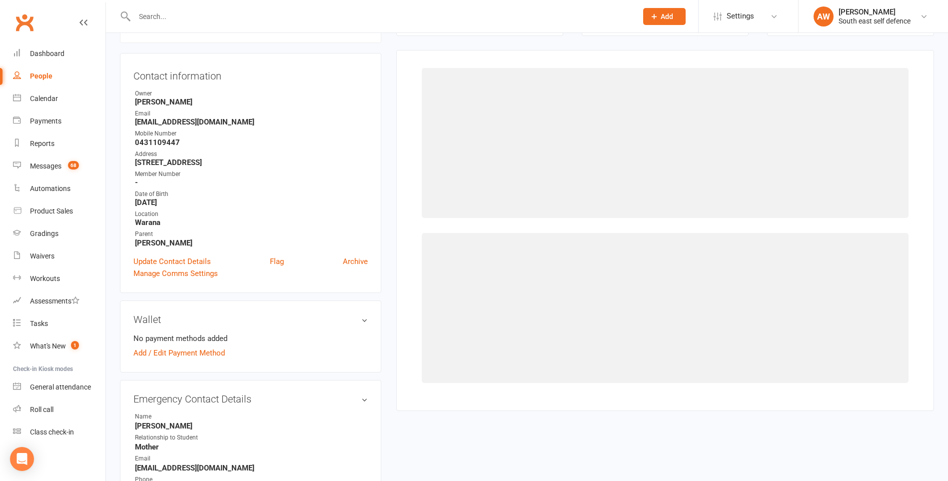
select select "1007"
select select "9313"
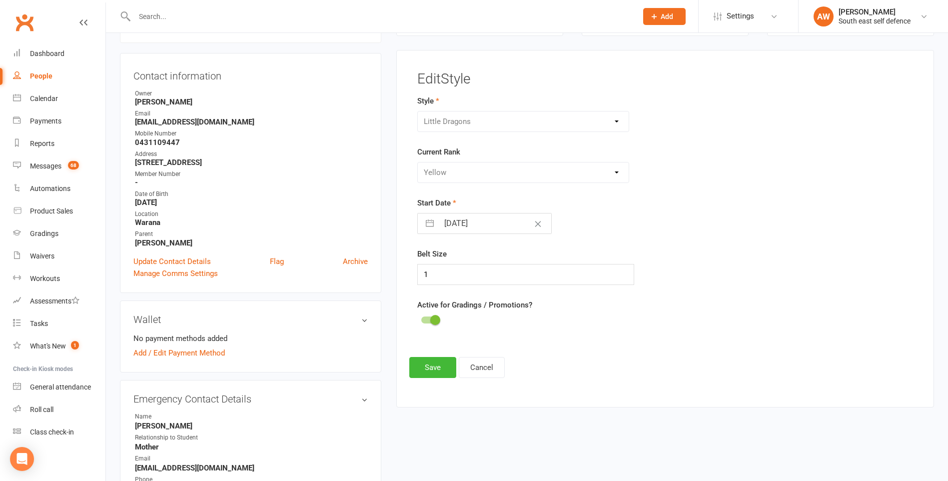
click at [424, 320] on div at bounding box center [429, 319] width 17 height 7
click at [421, 318] on input "checkbox" at bounding box center [421, 318] width 0 height 0
click at [433, 367] on button "Save" at bounding box center [432, 367] width 47 height 21
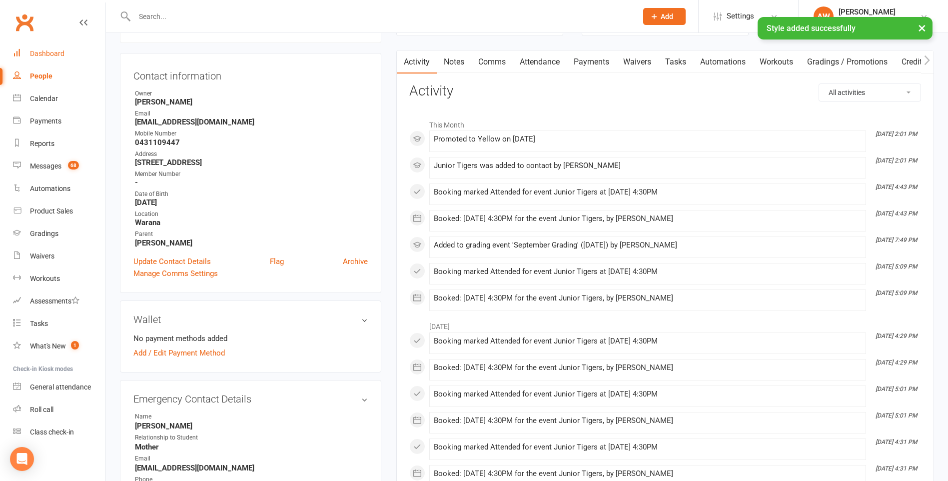
click at [42, 53] on div "Dashboard" at bounding box center [47, 53] width 34 height 8
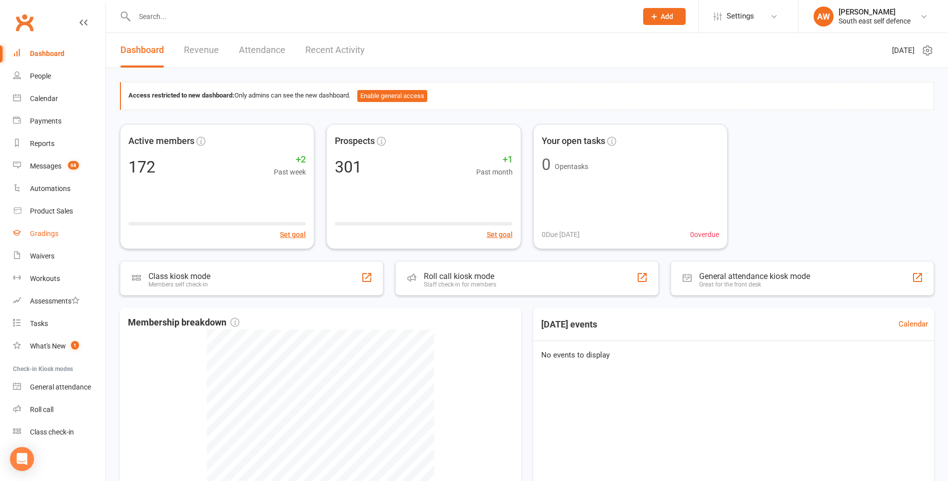
click at [39, 231] on div "Gradings" at bounding box center [44, 233] width 28 height 8
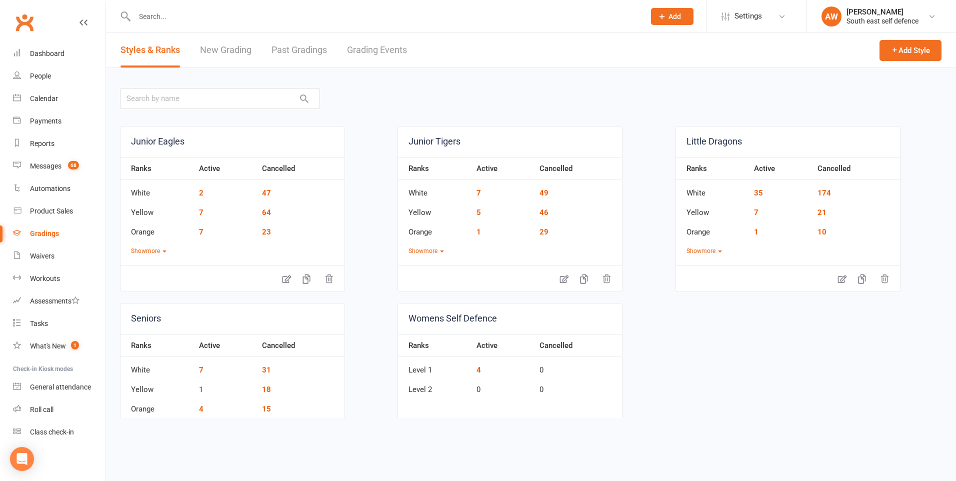
click at [392, 50] on link "Grading Events" at bounding box center [377, 50] width 60 height 34
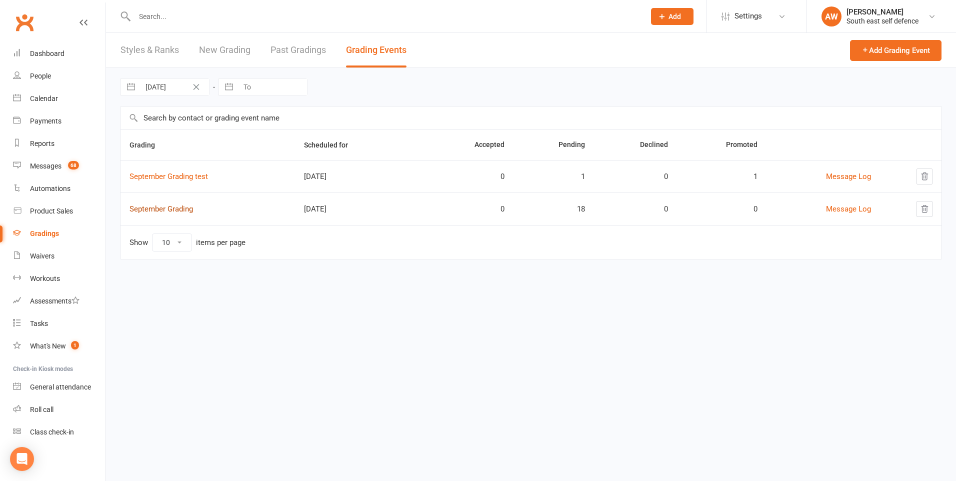
click at [187, 208] on link "September Grading" at bounding box center [160, 208] width 63 height 9
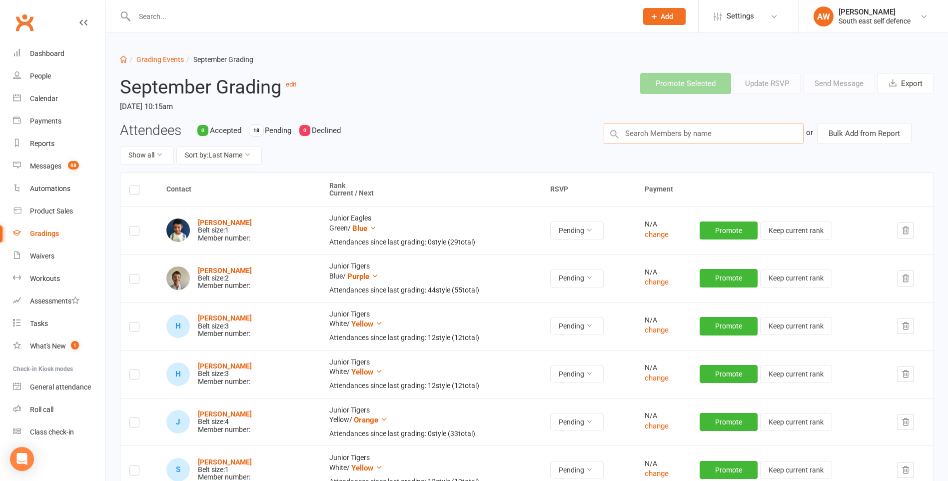
click at [700, 136] on input "text" at bounding box center [704, 133] width 200 height 21
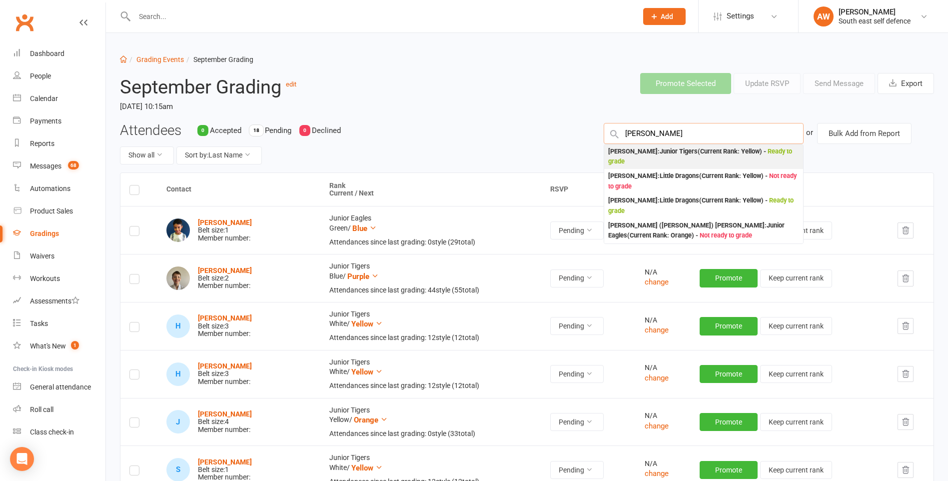
type input "[PERSON_NAME]"
click at [705, 151] on div "[PERSON_NAME] : Junior Tigers (Current Rank: Yellow ) - Ready to grade" at bounding box center [703, 156] width 191 height 20
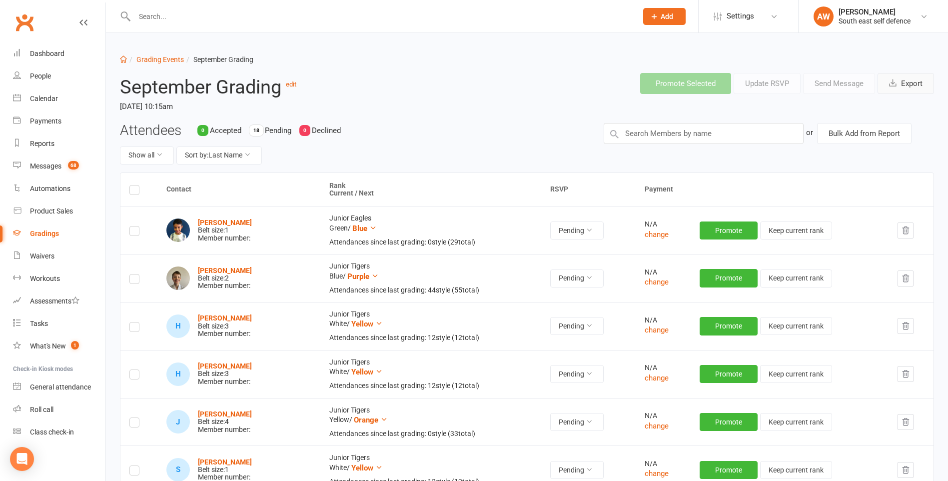
click at [899, 80] on button "Export" at bounding box center [906, 83] width 56 height 21
click at [394, 55] on ol "Dashboard Grading Events September Grading" at bounding box center [527, 59] width 814 height 11
click at [203, 19] on input "text" at bounding box center [380, 16] width 499 height 14
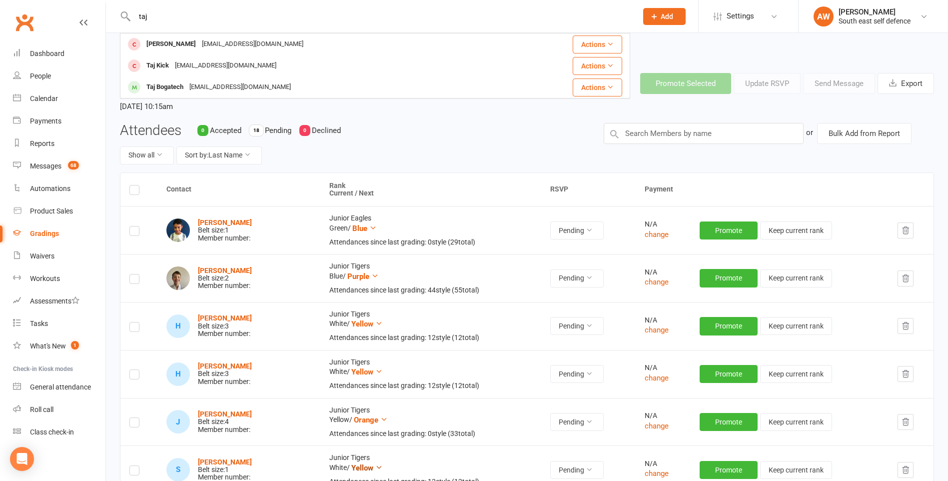
type input "taj"
click at [436, 136] on div "Attendees 0 Accepted 18 Pending 0 Declined Show all Sort by: Last Name" at bounding box center [354, 147] width 484 height 49
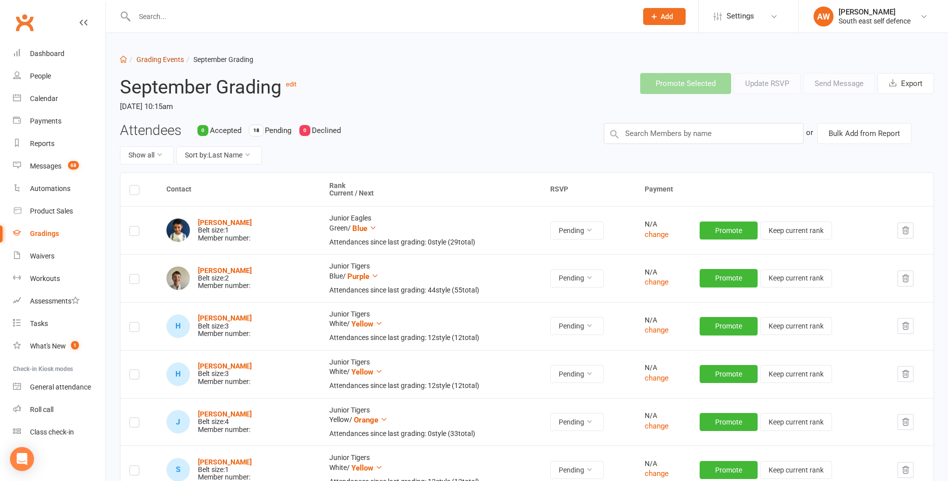
click at [159, 59] on link "Grading Events" at bounding box center [159, 59] width 47 height 8
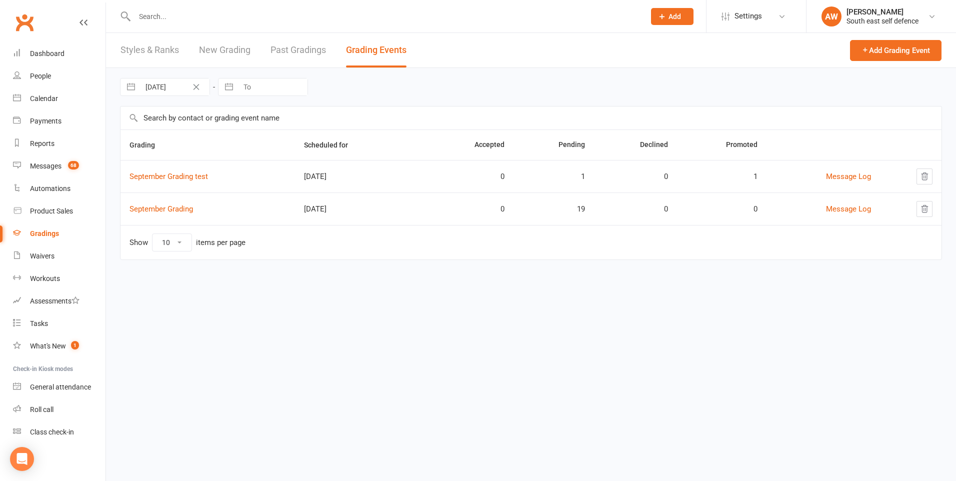
click at [224, 48] on link "New Grading" at bounding box center [224, 50] width 51 height 34
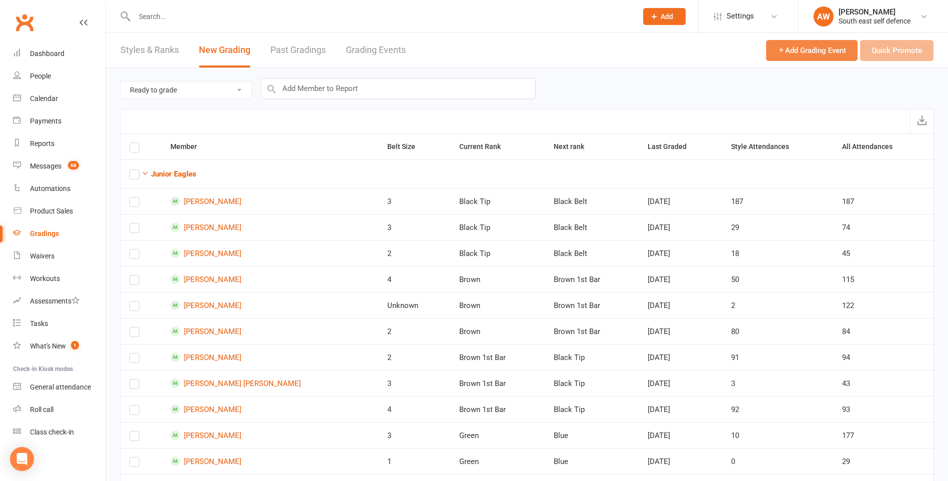
click at [808, 50] on span "Add Grading Event" at bounding box center [812, 50] width 68 height 9
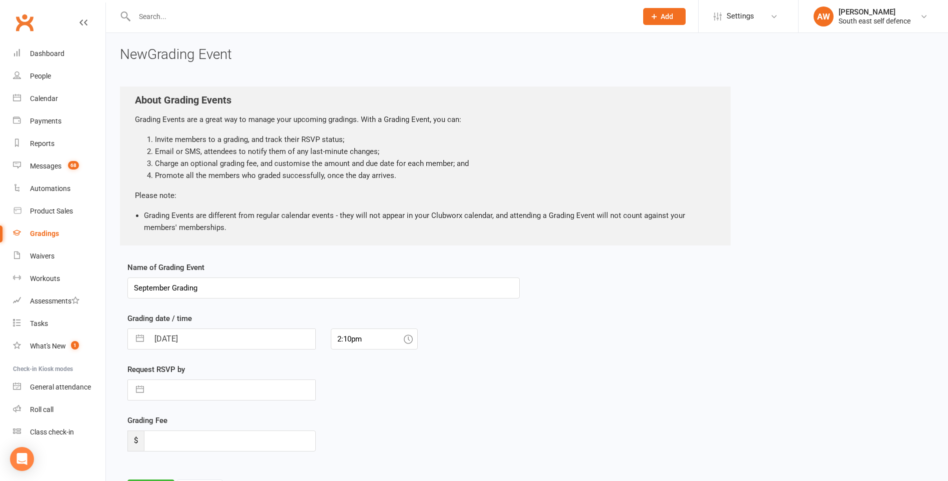
click at [173, 288] on input "September Grading" at bounding box center [323, 287] width 392 height 21
click at [179, 287] on input "September SEnior Grading" at bounding box center [323, 287] width 392 height 21
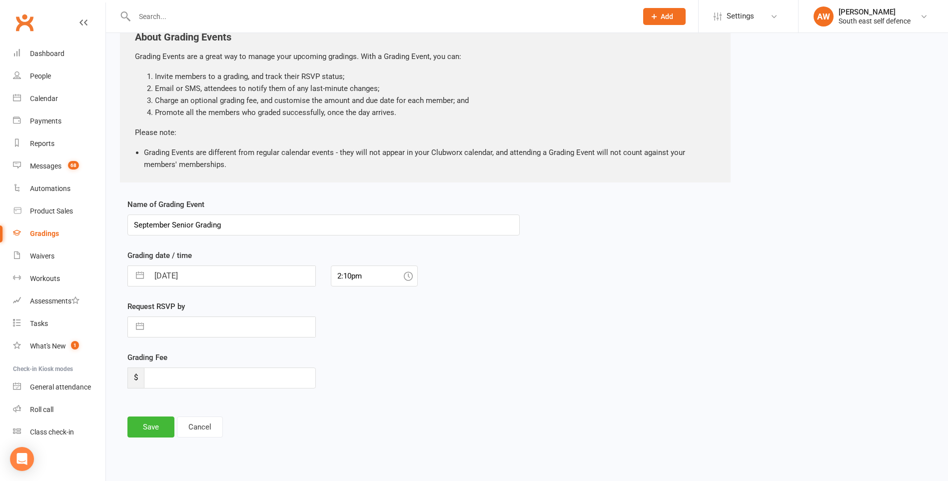
scroll to position [64, 0]
type input "September Senior Grading"
click at [234, 276] on input "[DATE]" at bounding box center [232, 275] width 166 height 20
select select "7"
select select "2025"
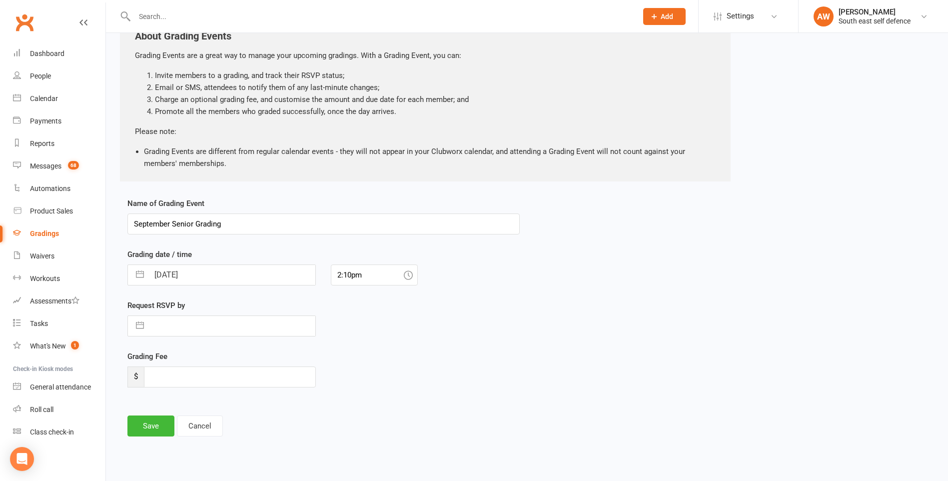
select select "8"
select select "2025"
select select "9"
select select "2025"
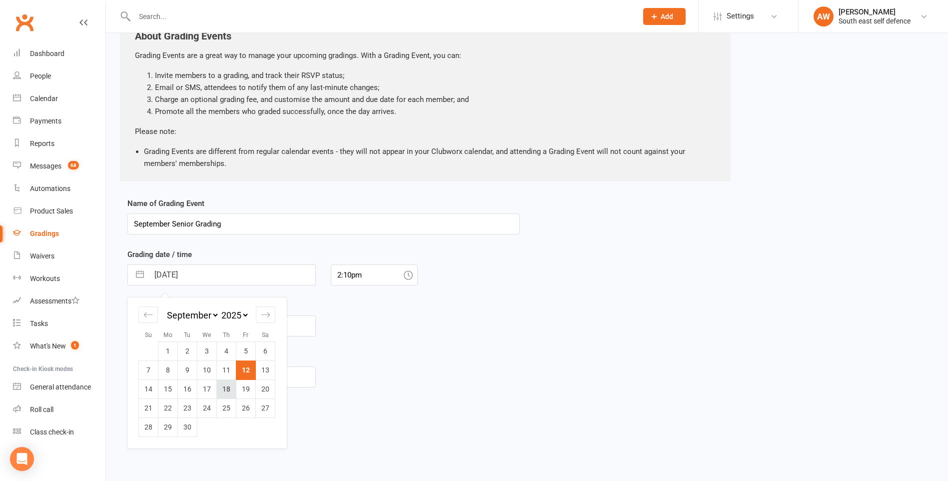
click at [232, 386] on td "18" at bounding box center [226, 388] width 19 height 19
type input "[DATE]"
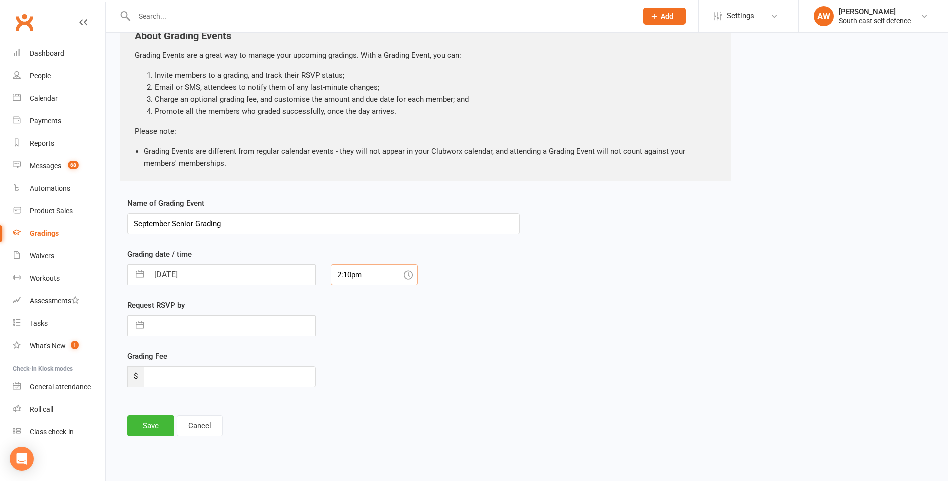
click at [369, 272] on input "2:10pm" at bounding box center [374, 274] width 87 height 21
click at [361, 319] on div "11:00am" at bounding box center [374, 318] width 86 height 16
type input "11:00am"
click at [152, 427] on button "Save" at bounding box center [150, 425] width 47 height 21
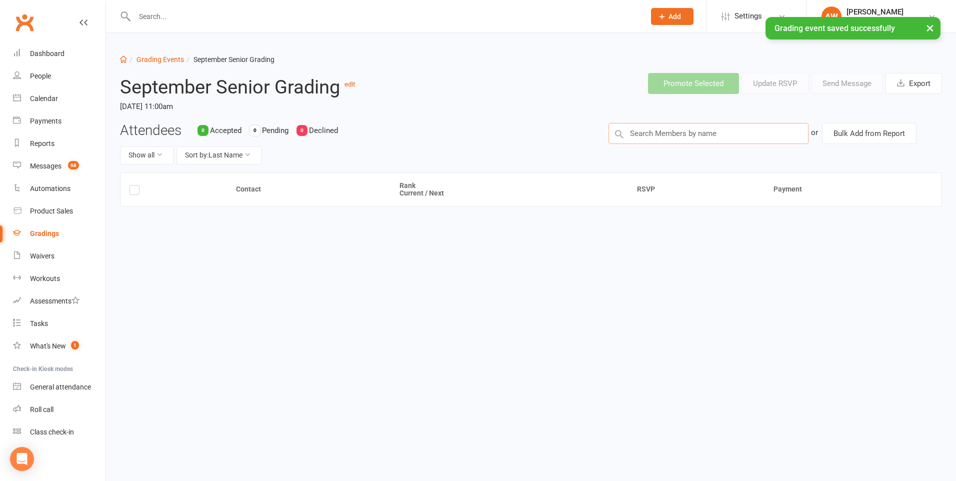
click at [685, 138] on input "text" at bounding box center [708, 133] width 200 height 21
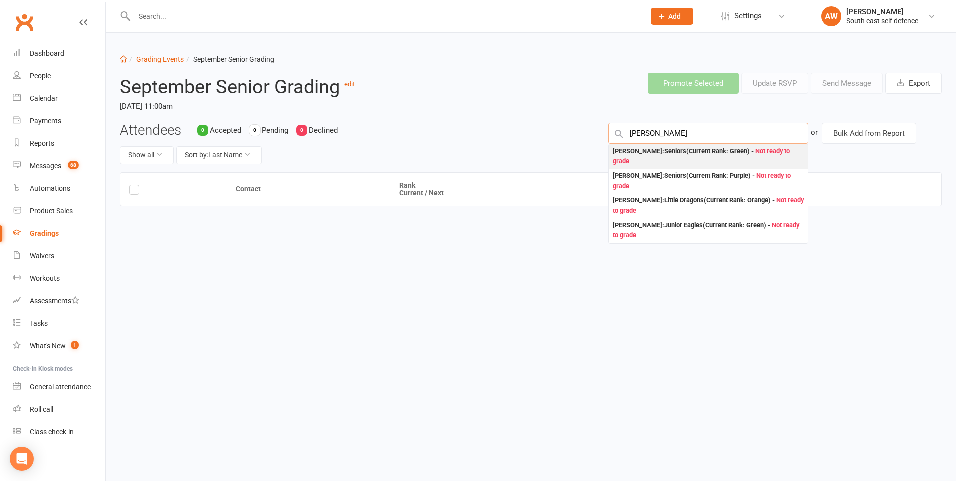
type input "[PERSON_NAME]"
click at [678, 156] on div "[PERSON_NAME] : Seniors (Current Rank: Green ) - Not ready to grade" at bounding box center [708, 156] width 191 height 20
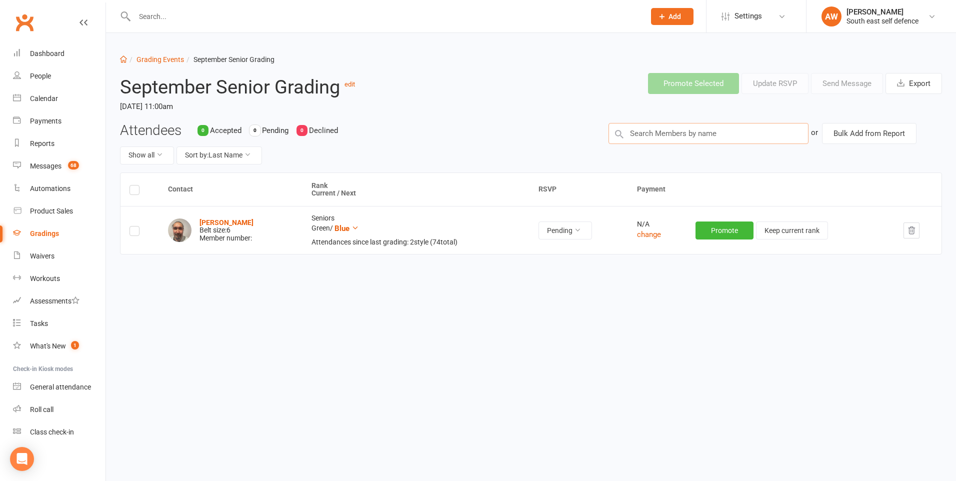
click at [656, 137] on input "text" at bounding box center [708, 133] width 200 height 21
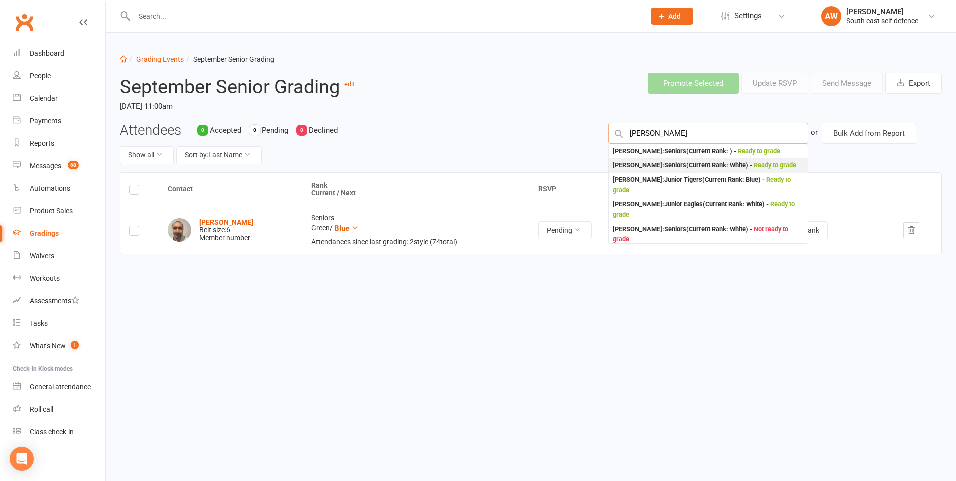
type input "[PERSON_NAME]"
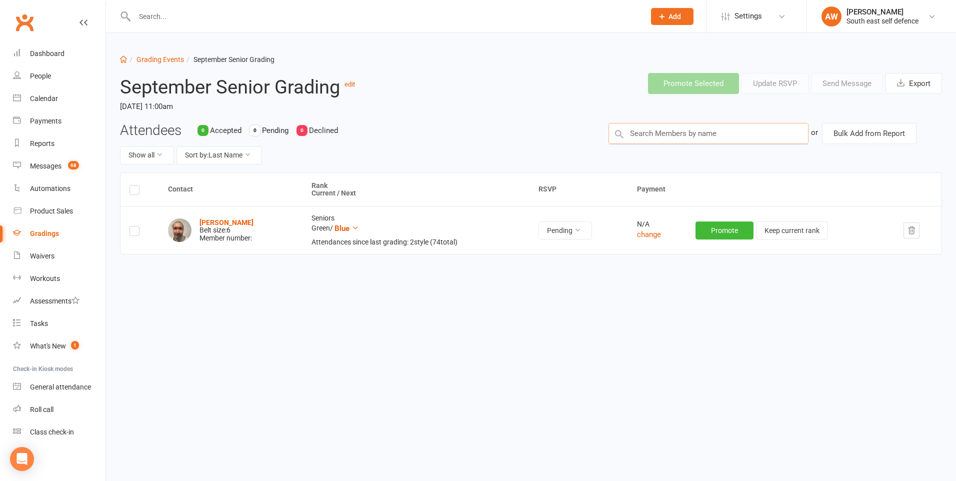
click at [659, 136] on input "text" at bounding box center [708, 133] width 200 height 21
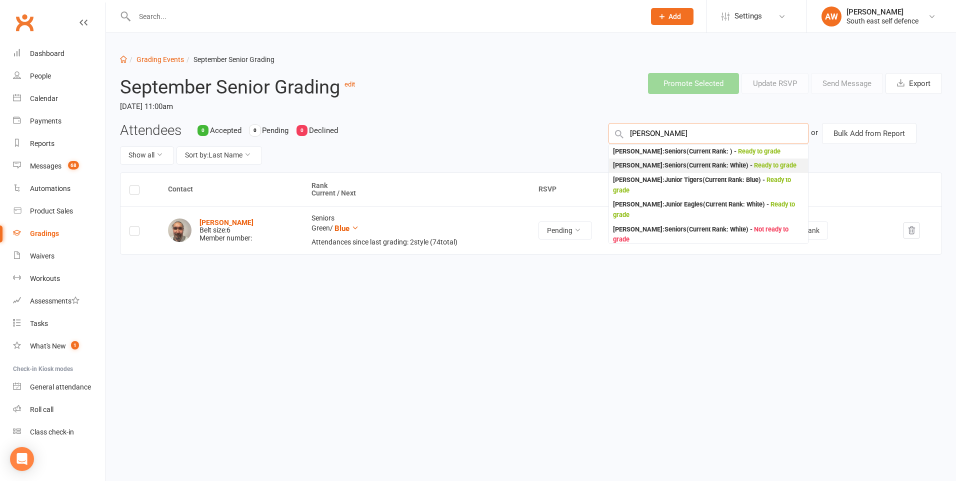
type input "[PERSON_NAME]"
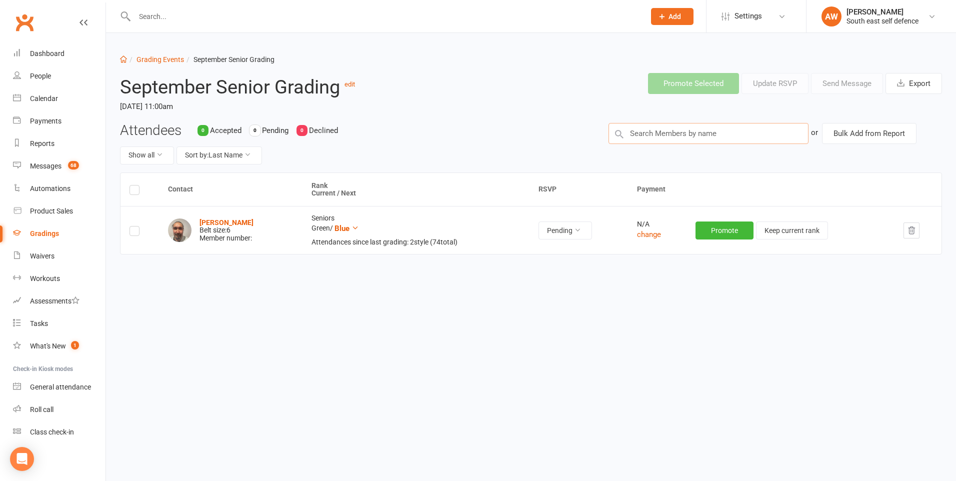
click at [678, 137] on input "text" at bounding box center [708, 133] width 200 height 21
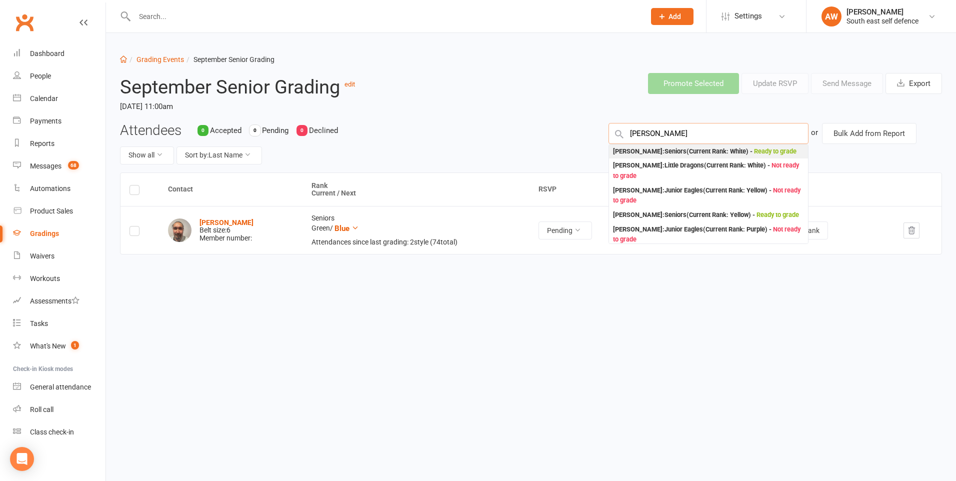
type input "[PERSON_NAME]"
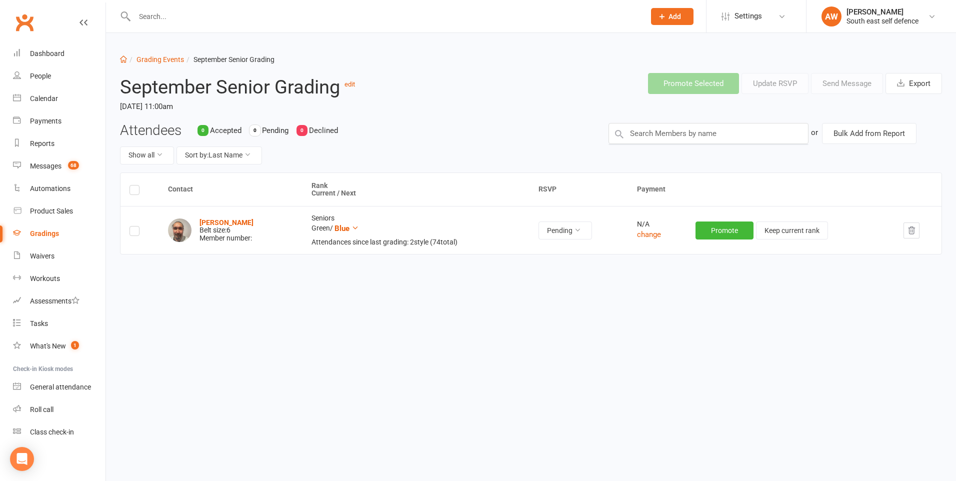
click at [191, 15] on input "text" at bounding box center [384, 16] width 506 height 14
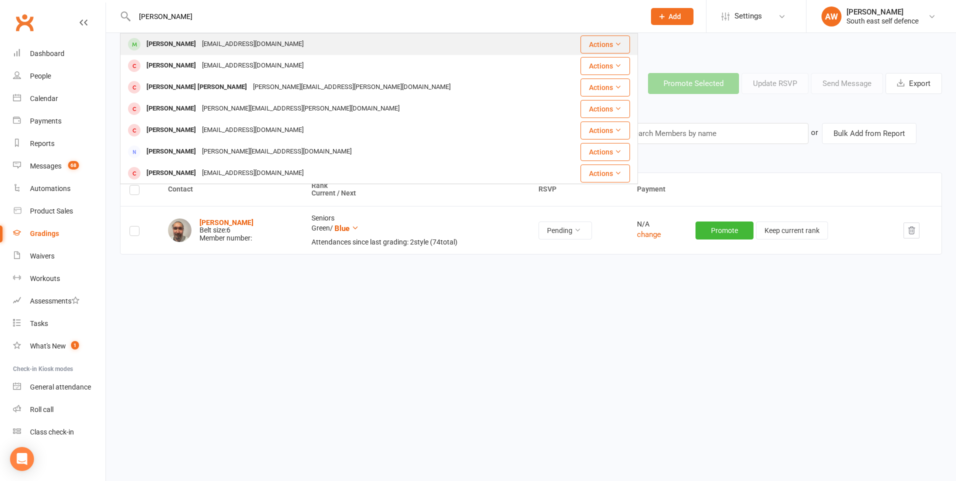
type input "[PERSON_NAME]"
click at [199, 42] on div "[EMAIL_ADDRESS][DOMAIN_NAME]" at bounding box center [252, 44] width 107 height 14
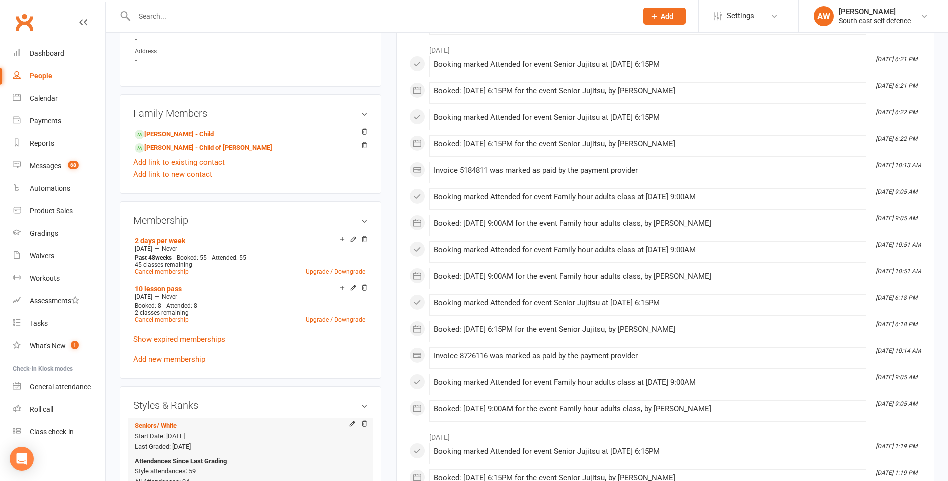
scroll to position [550, 0]
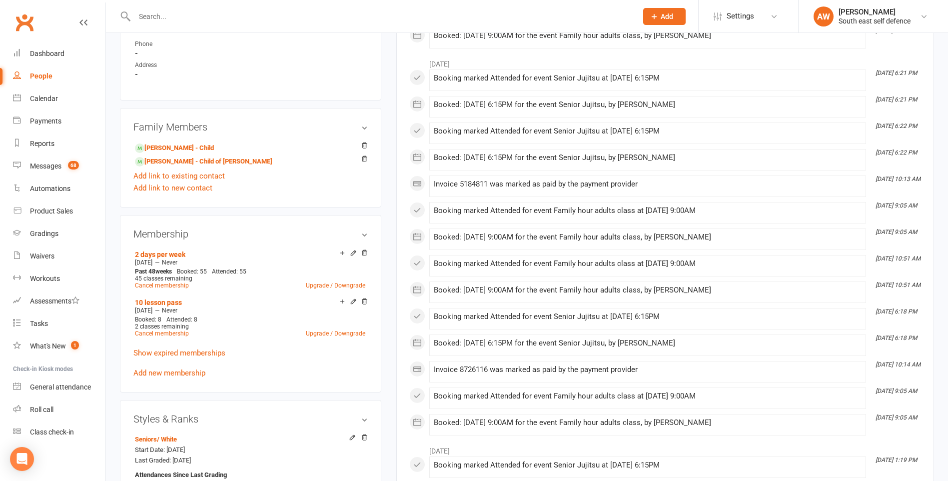
click at [352, 303] on icon at bounding box center [353, 301] width 7 height 7
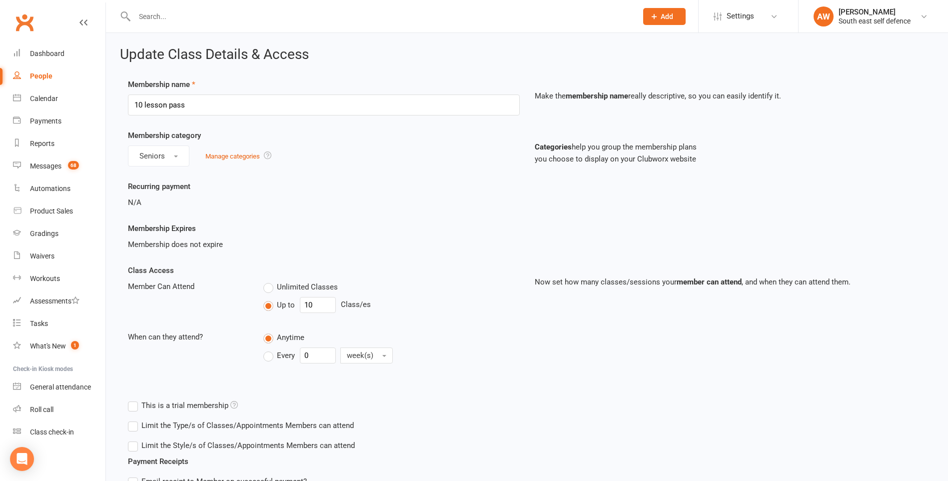
scroll to position [206, 0]
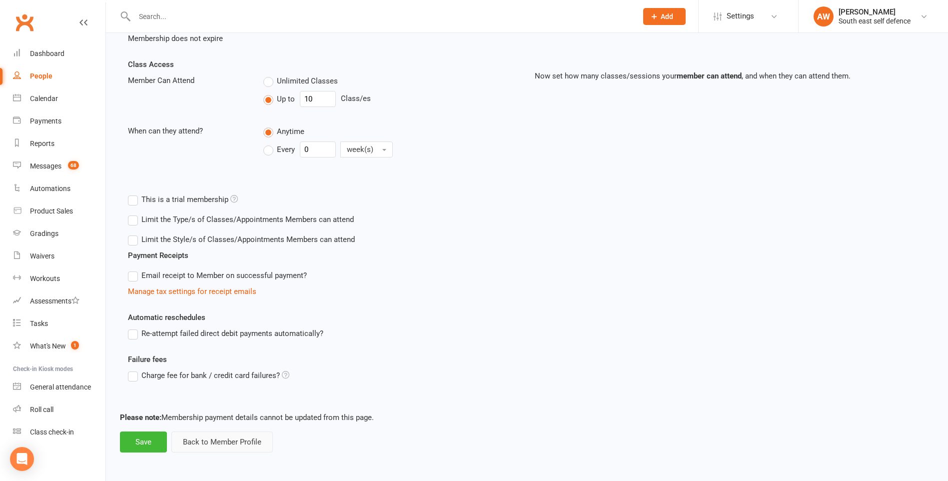
click at [232, 445] on button "Back to Member Profile" at bounding box center [221, 441] width 101 height 21
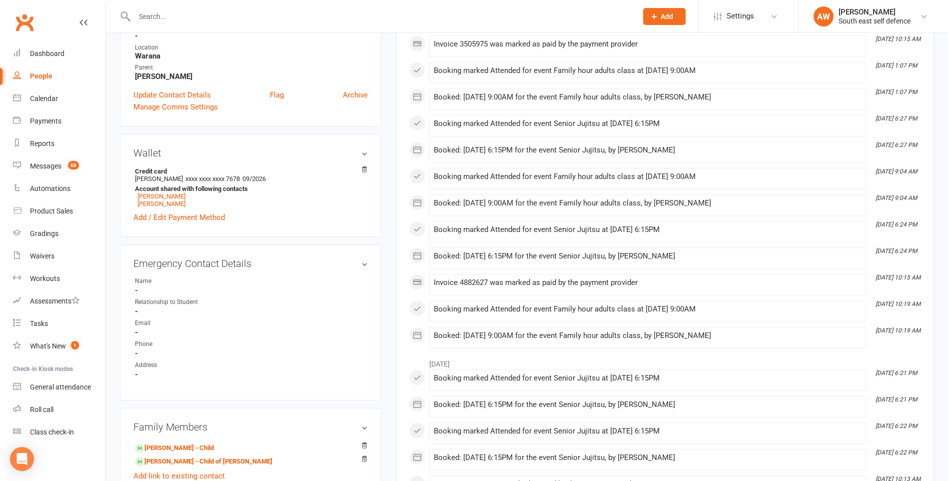
scroll to position [450, 0]
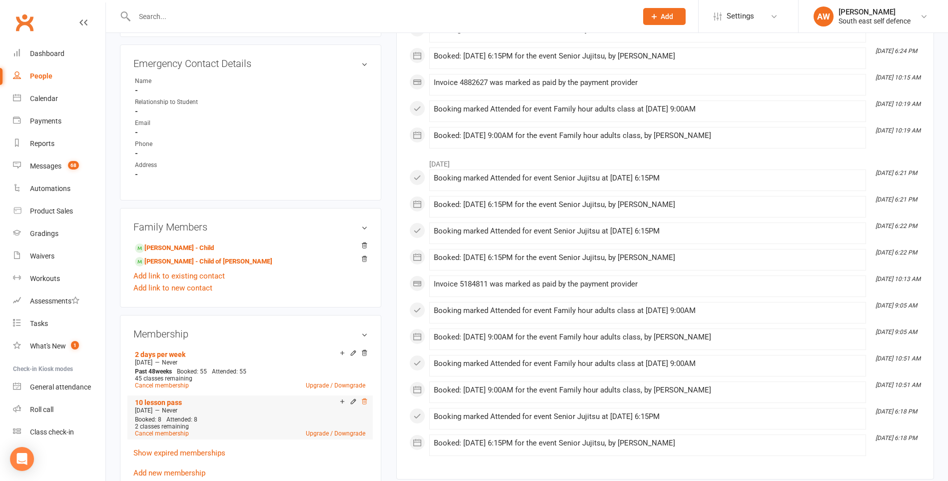
click at [363, 402] on icon at bounding box center [364, 401] width 7 height 7
click at [168, 431] on link "Cancel membership" at bounding box center [162, 433] width 54 height 7
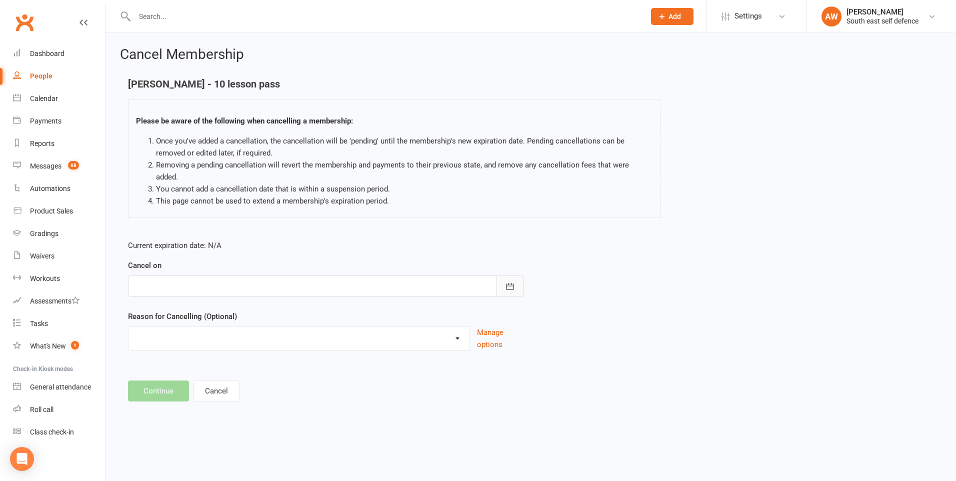
click at [509, 281] on icon "button" at bounding box center [510, 286] width 10 height 10
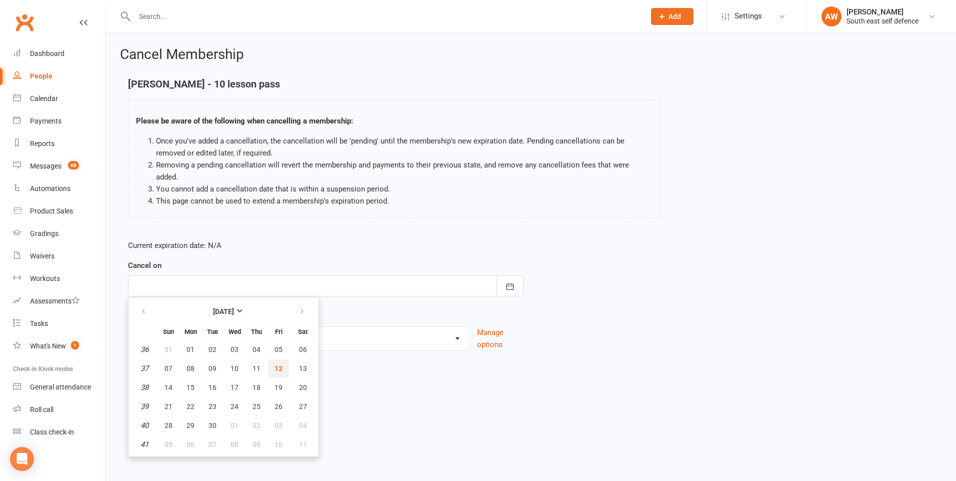
click at [278, 364] on span "12" at bounding box center [278, 368] width 8 height 8
type input "[DATE]"
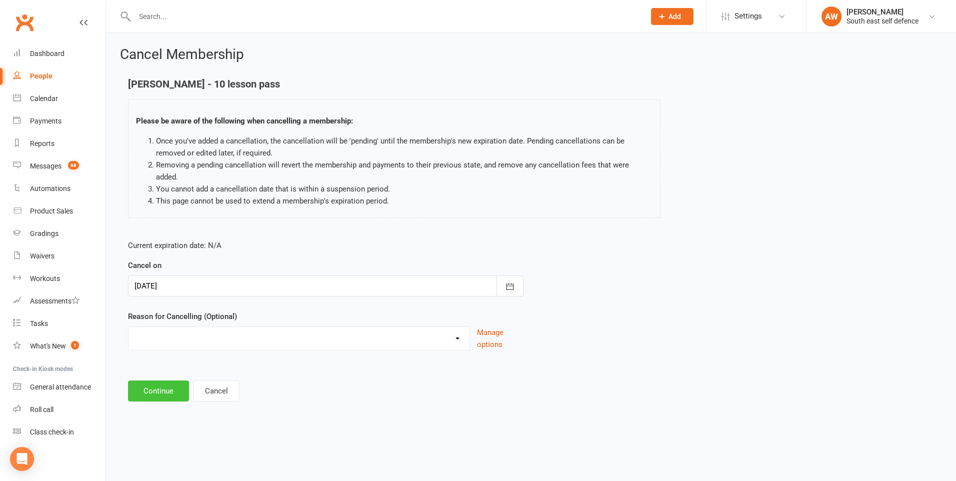
click at [167, 380] on button "Continue" at bounding box center [158, 390] width 61 height 21
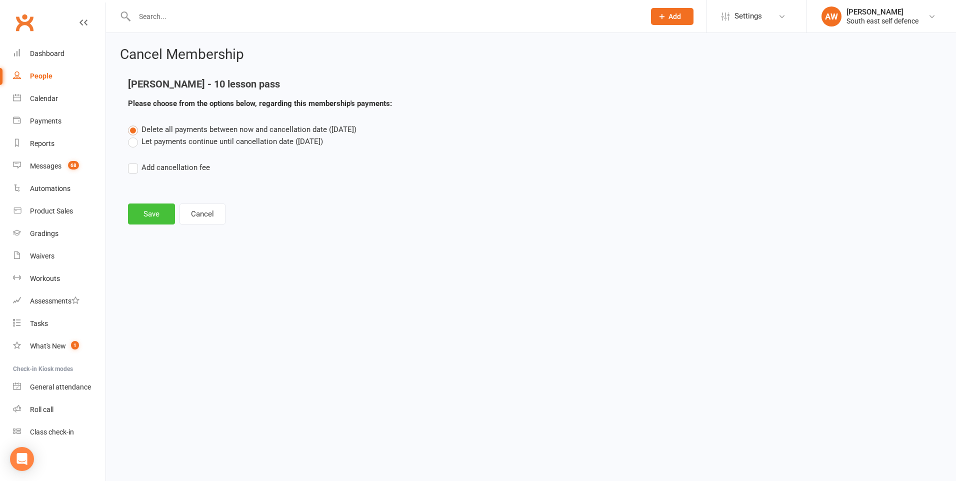
click at [156, 216] on button "Save" at bounding box center [151, 213] width 47 height 21
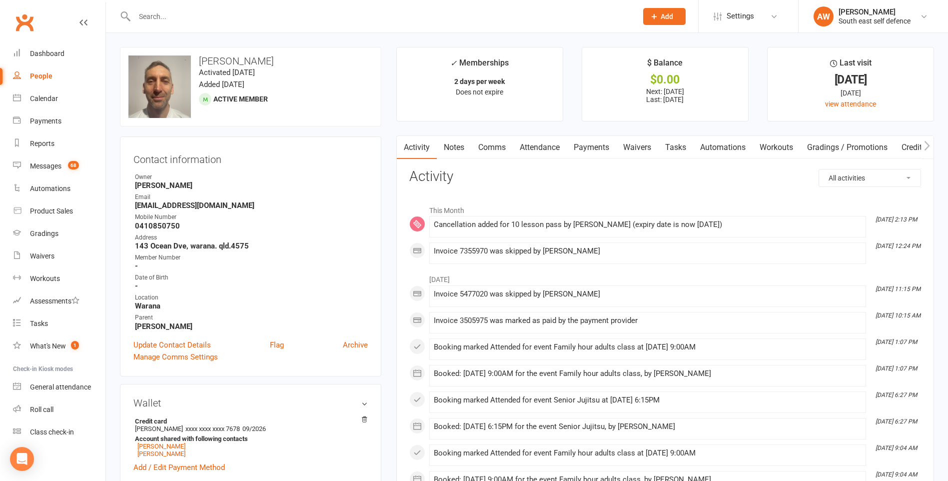
click at [831, 147] on link "Gradings / Promotions" at bounding box center [847, 147] width 94 height 23
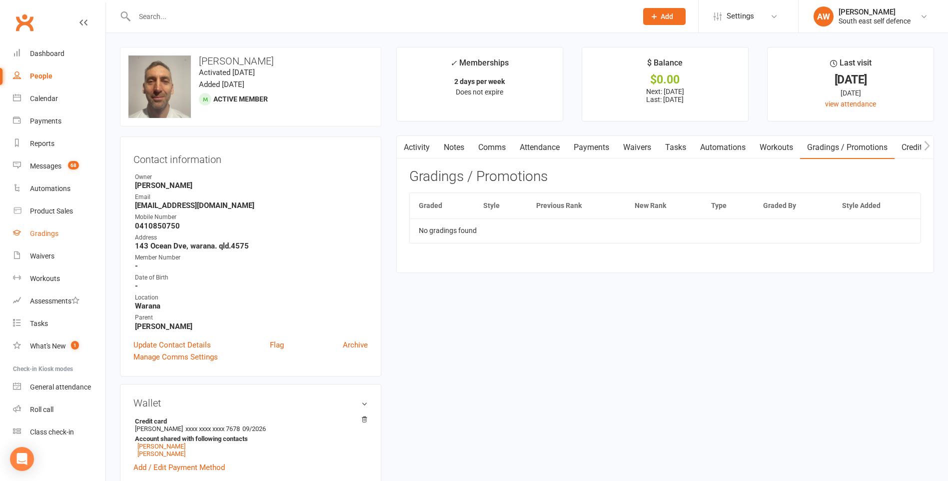
click at [45, 233] on div "Gradings" at bounding box center [44, 233] width 28 height 8
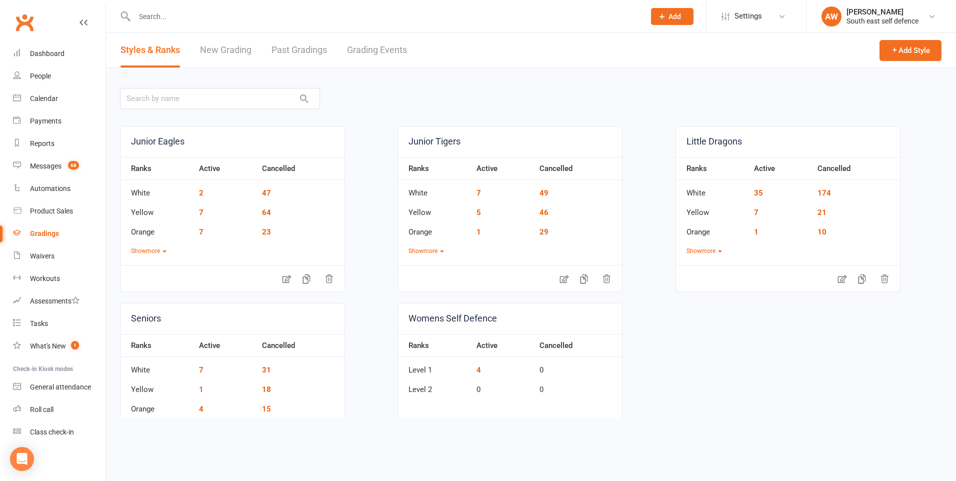
click at [364, 48] on link "Grading Events" at bounding box center [377, 50] width 60 height 34
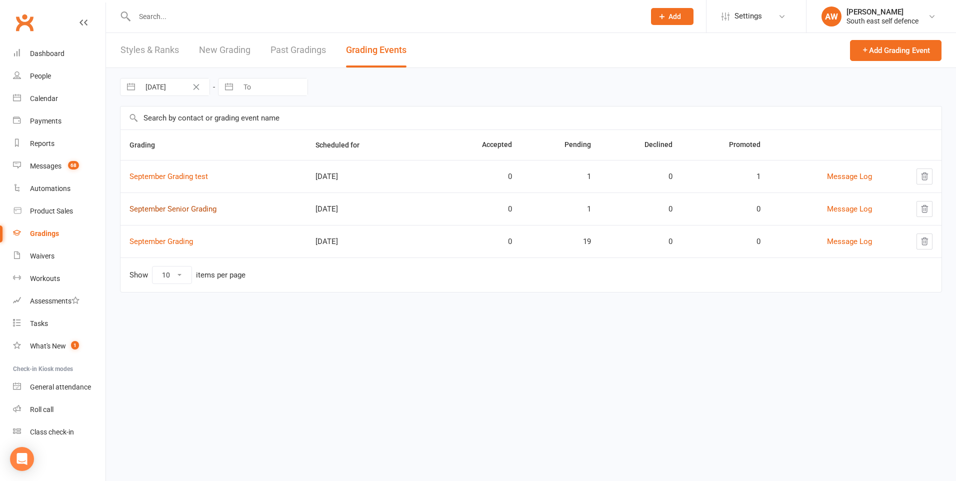
click at [191, 208] on link "September Senior Grading" at bounding box center [172, 208] width 87 height 9
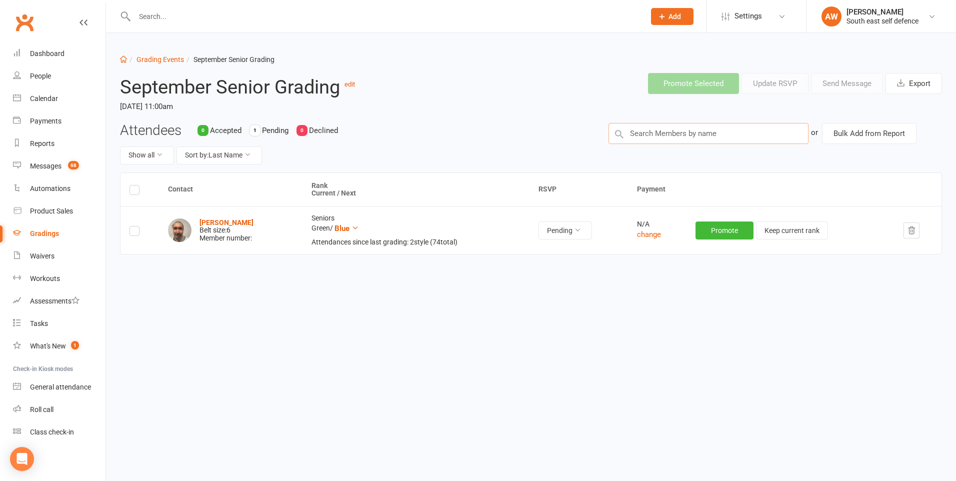
click at [670, 134] on input "text" at bounding box center [708, 133] width 200 height 21
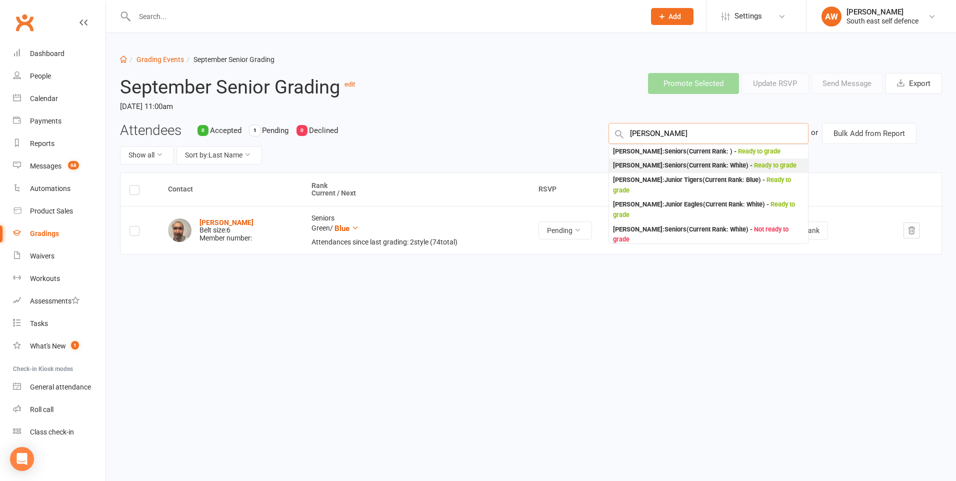
type input "[PERSON_NAME]"
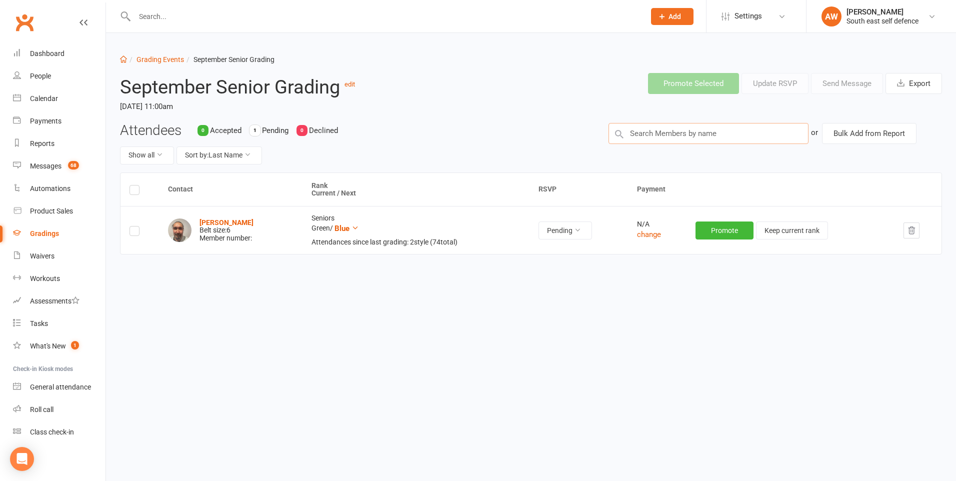
drag, startPoint x: 680, startPoint y: 133, endPoint x: 670, endPoint y: 133, distance: 10.0
click at [670, 133] on input "text" at bounding box center [708, 133] width 200 height 21
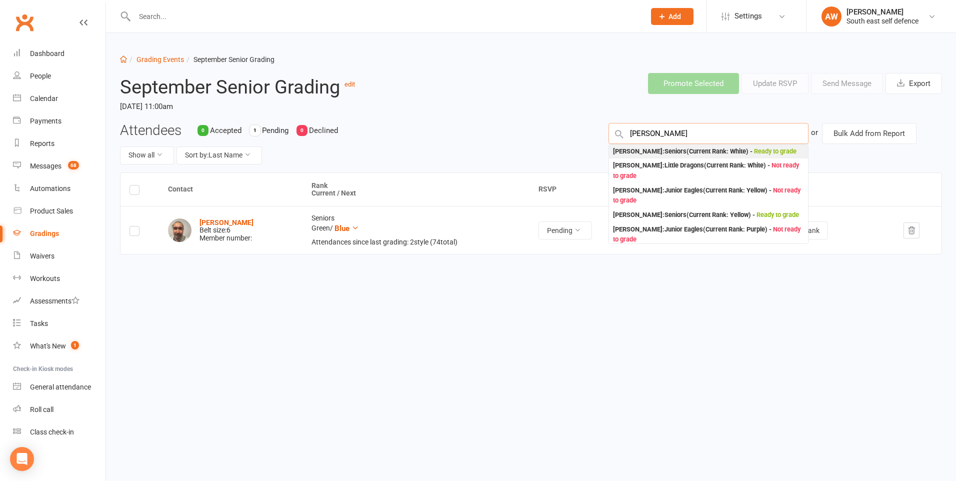
type input "[PERSON_NAME]"
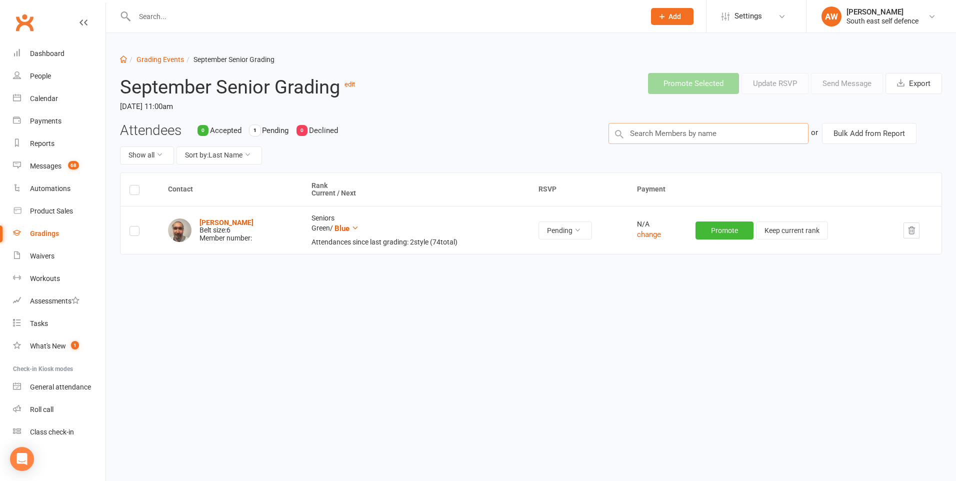
drag, startPoint x: 658, startPoint y: 136, endPoint x: 645, endPoint y: 134, distance: 12.7
click at [645, 134] on input "text" at bounding box center [708, 133] width 200 height 21
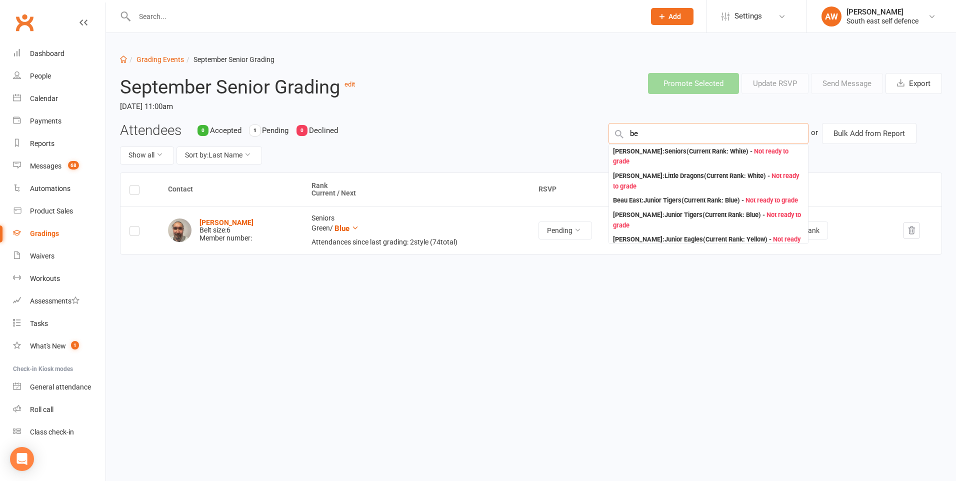
type input "b"
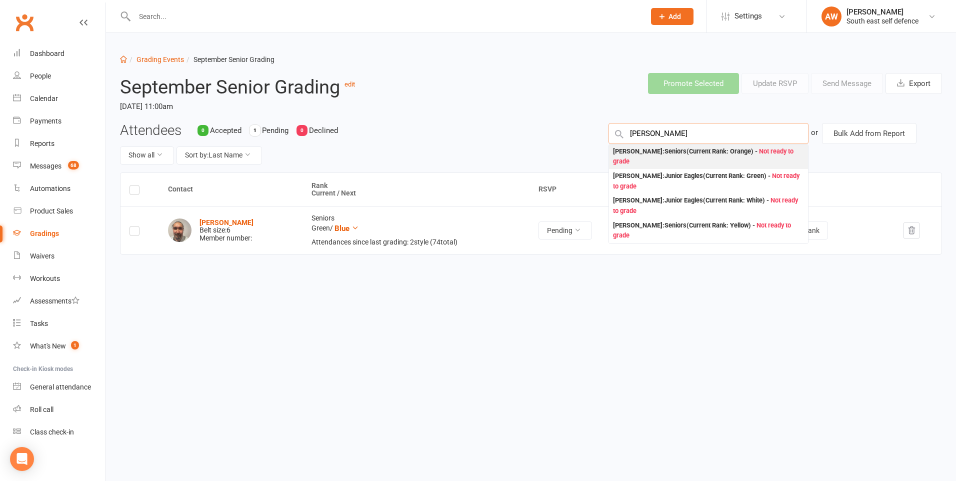
type input "[PERSON_NAME]"
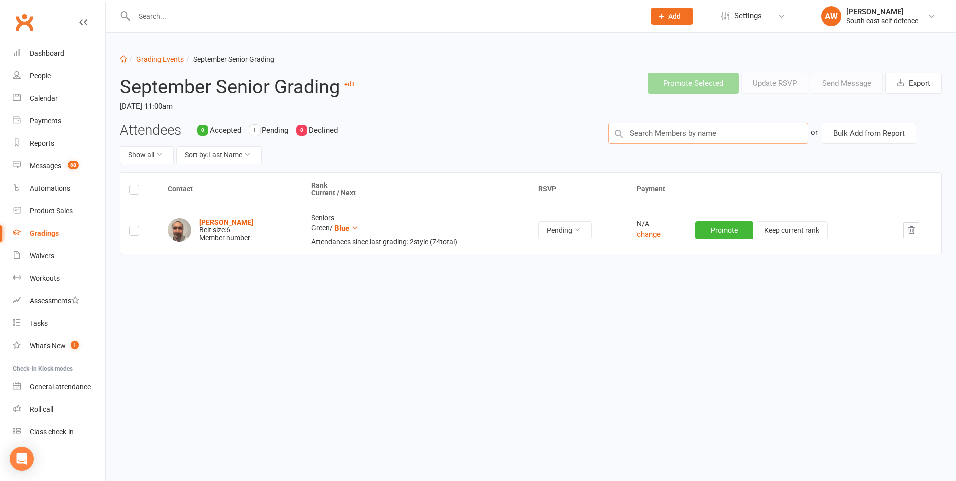
click at [670, 136] on input "text" at bounding box center [708, 133] width 200 height 21
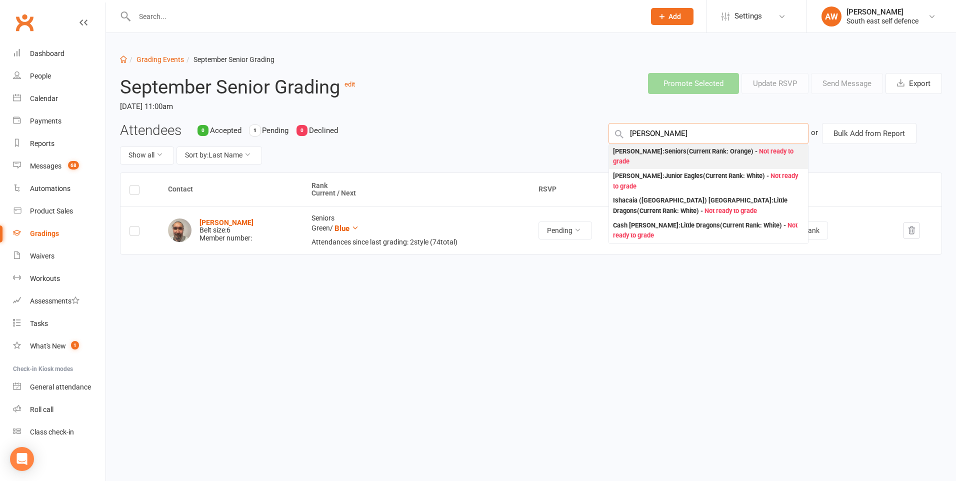
type input "[PERSON_NAME]"
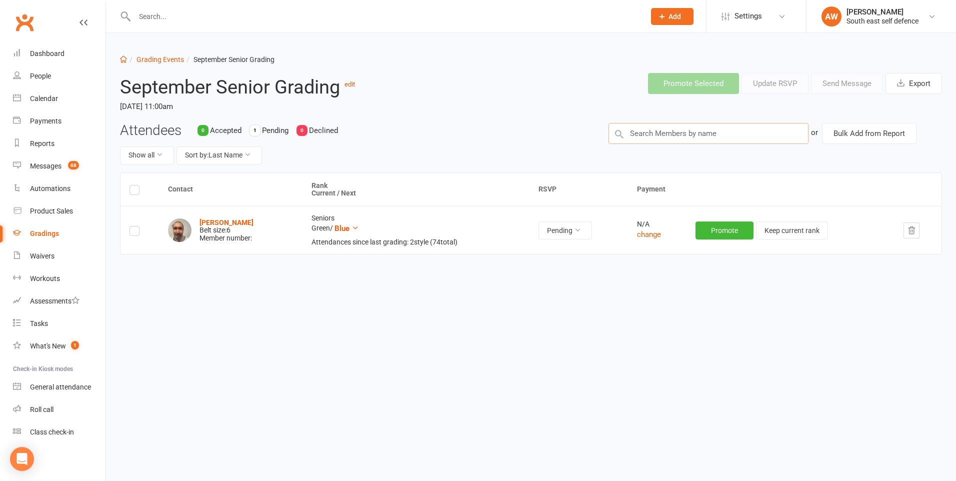
click at [660, 135] on input "text" at bounding box center [708, 133] width 200 height 21
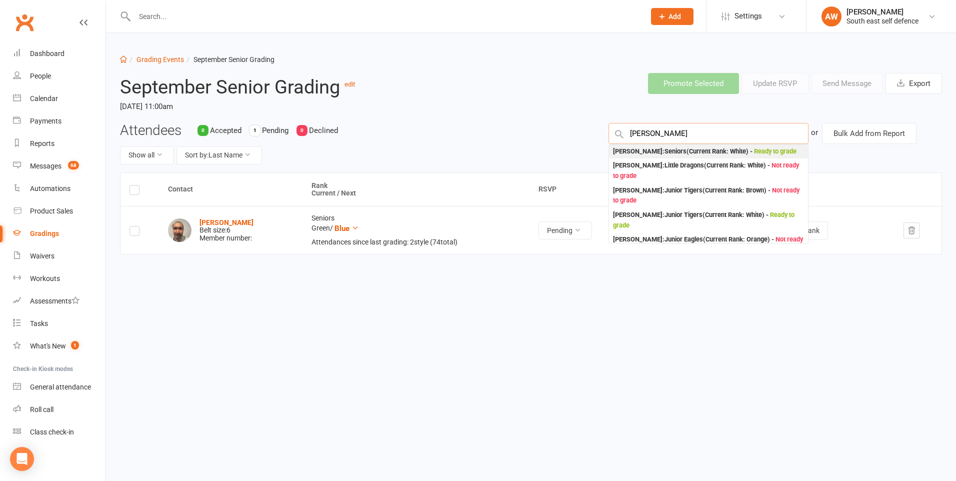
type input "[PERSON_NAME]"
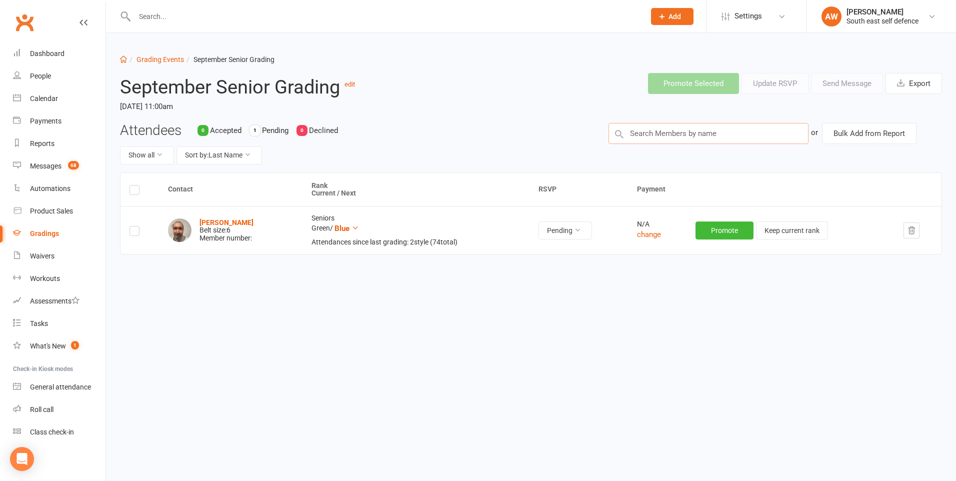
click at [663, 136] on input "text" at bounding box center [708, 133] width 200 height 21
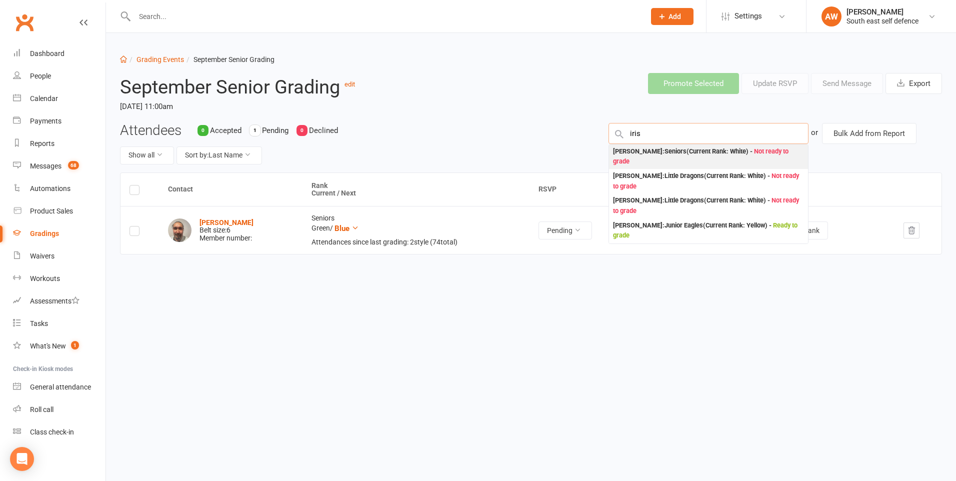
type input "iris"
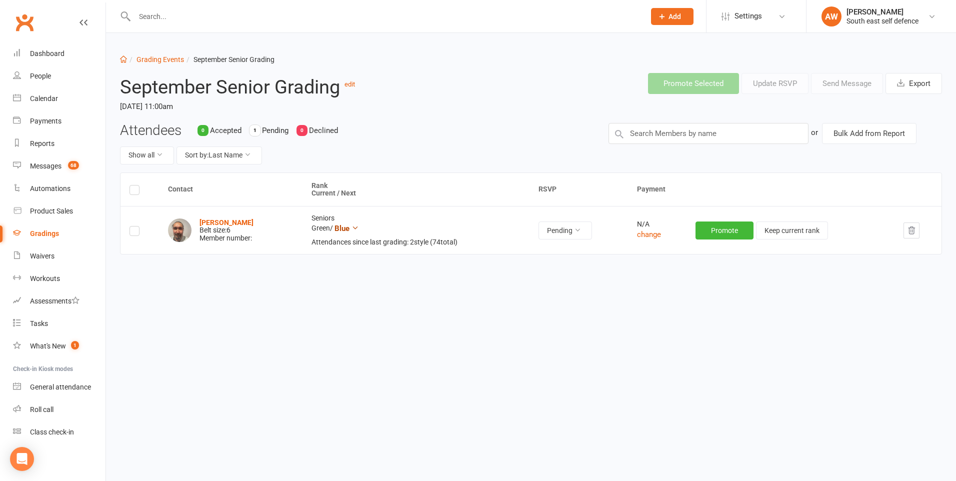
click at [354, 229] on icon at bounding box center [354, 227] width 7 height 7
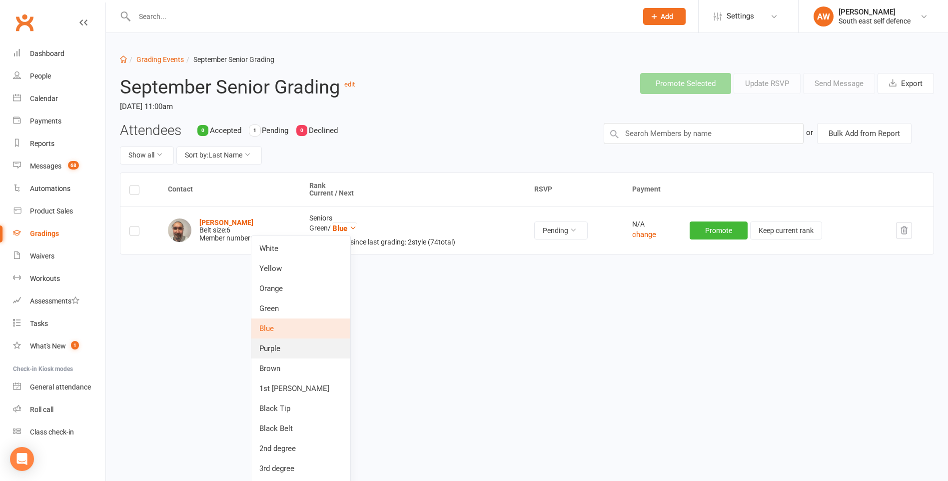
click at [275, 349] on link "Purple" at bounding box center [300, 348] width 99 height 20
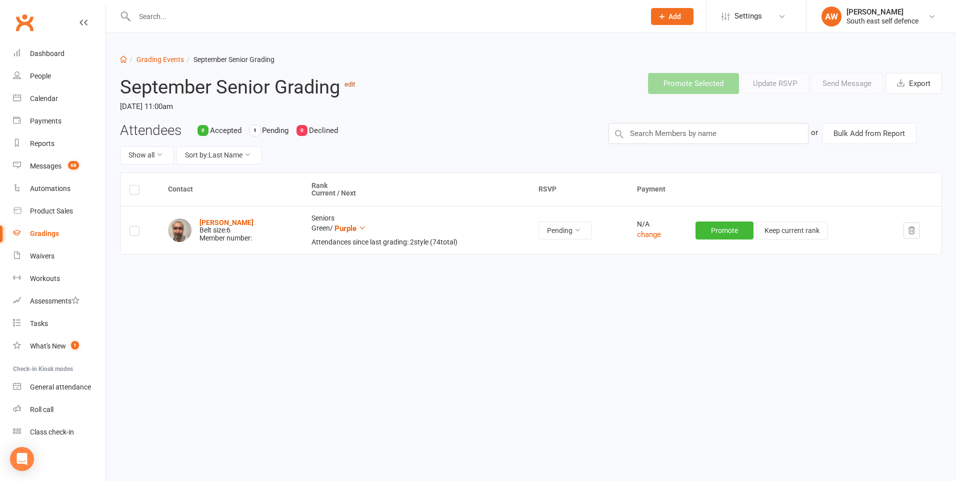
click at [351, 82] on link "edit" at bounding box center [349, 83] width 10 height 7
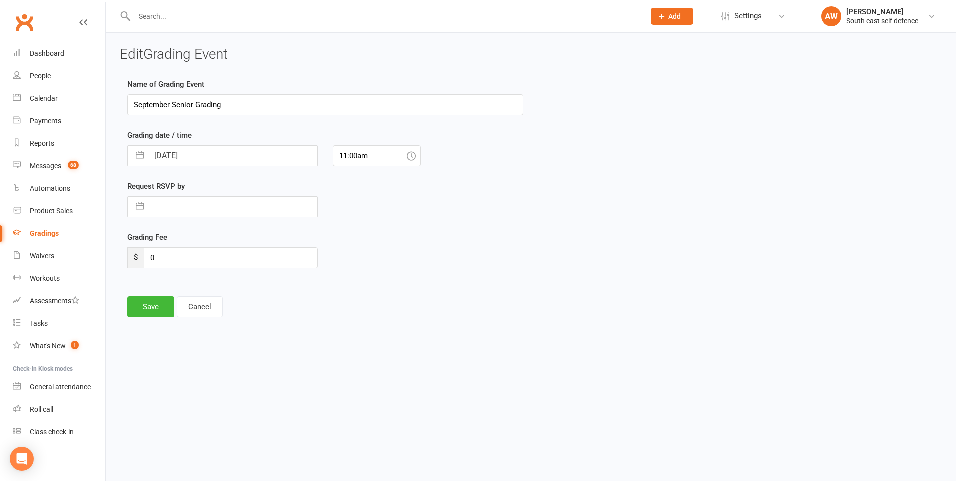
click at [205, 155] on input "[DATE]" at bounding box center [233, 156] width 168 height 20
select select "7"
select select "2025"
select select "8"
select select "2025"
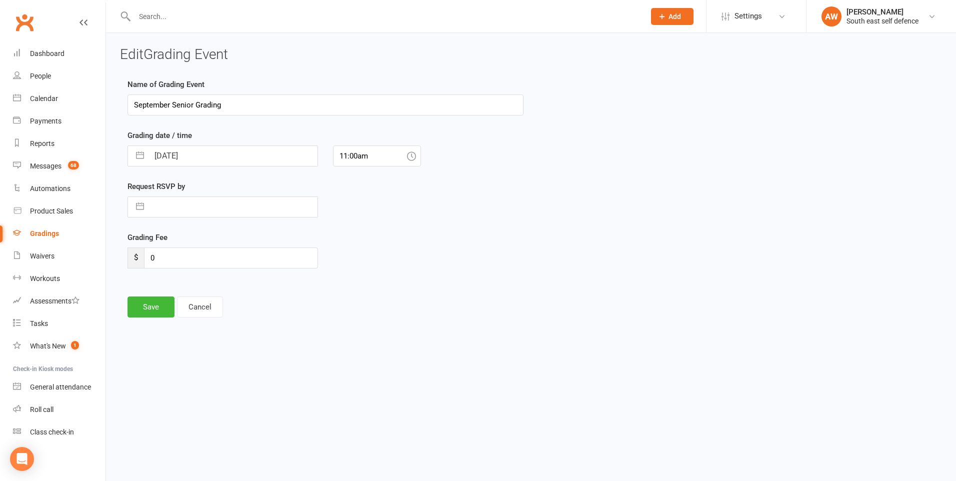
select select "9"
select select "2025"
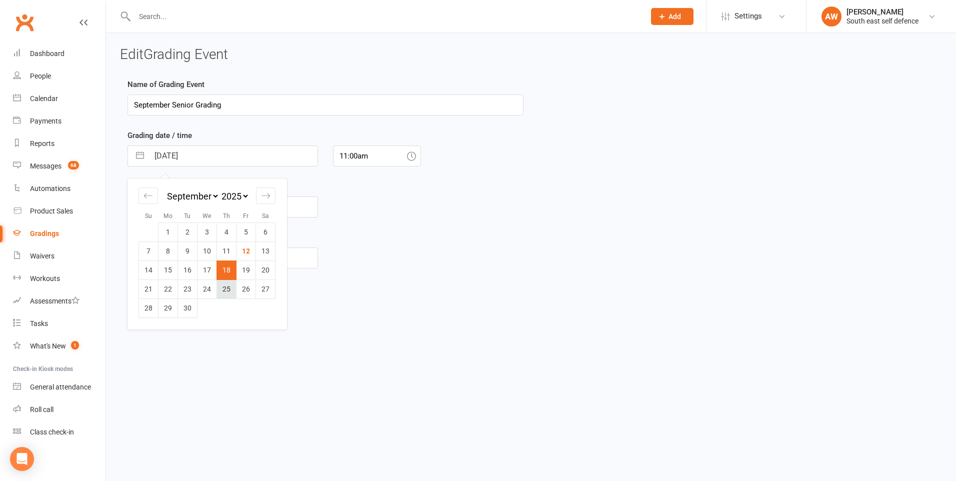
click at [228, 289] on td "25" at bounding box center [226, 288] width 19 height 19
type input "[DATE]"
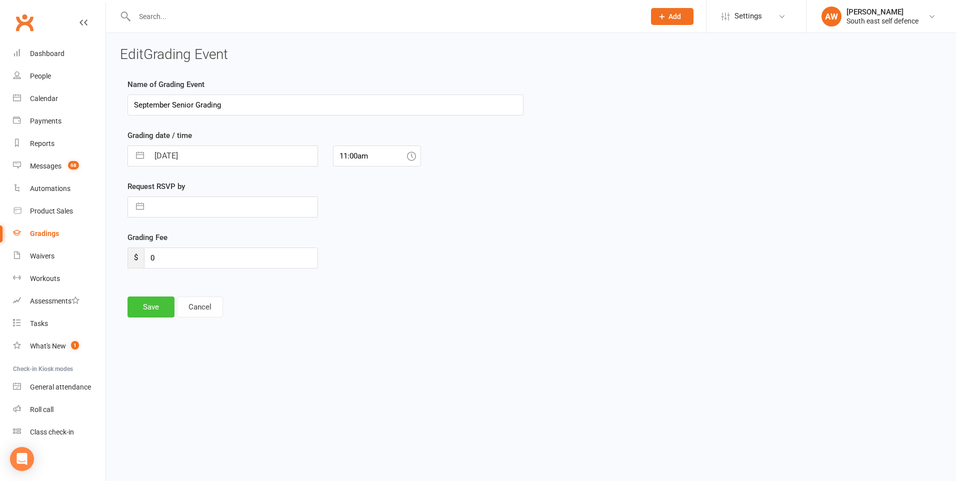
click at [154, 305] on button "Save" at bounding box center [150, 306] width 47 height 21
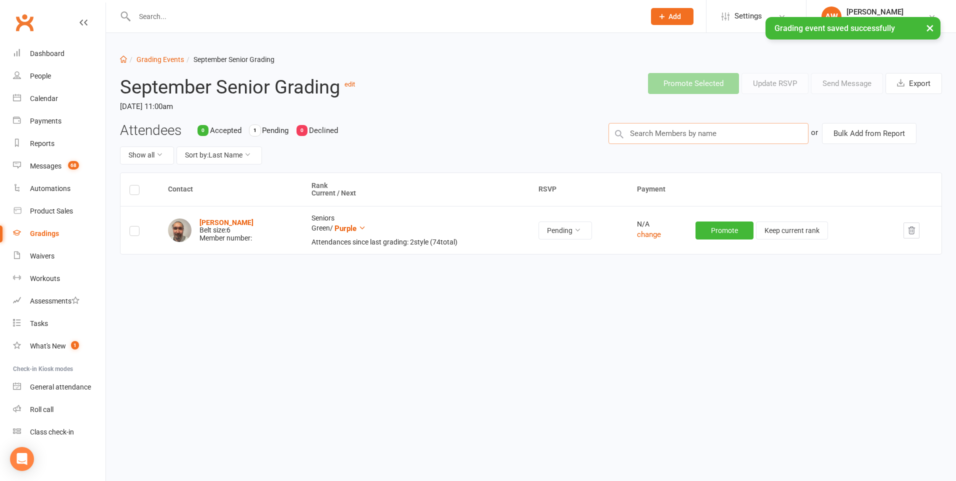
click at [653, 134] on input "text" at bounding box center [708, 133] width 200 height 21
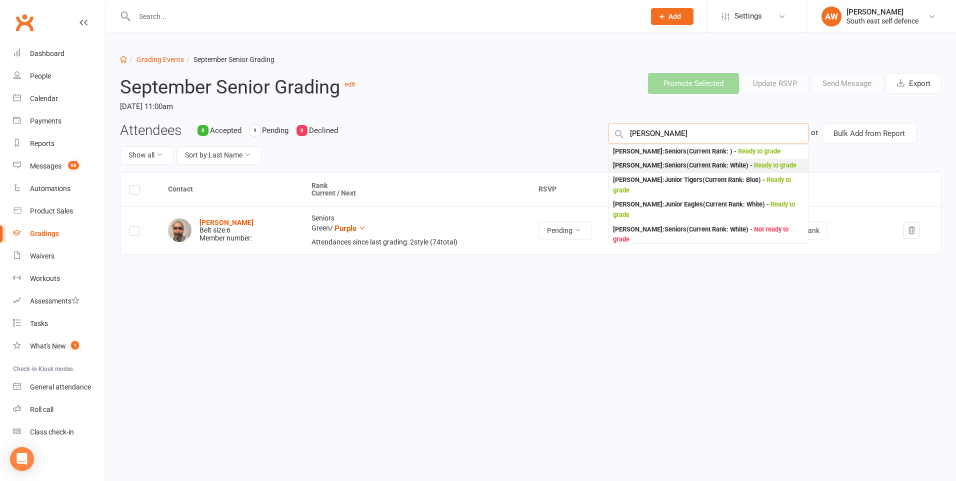
type input "[PERSON_NAME]"
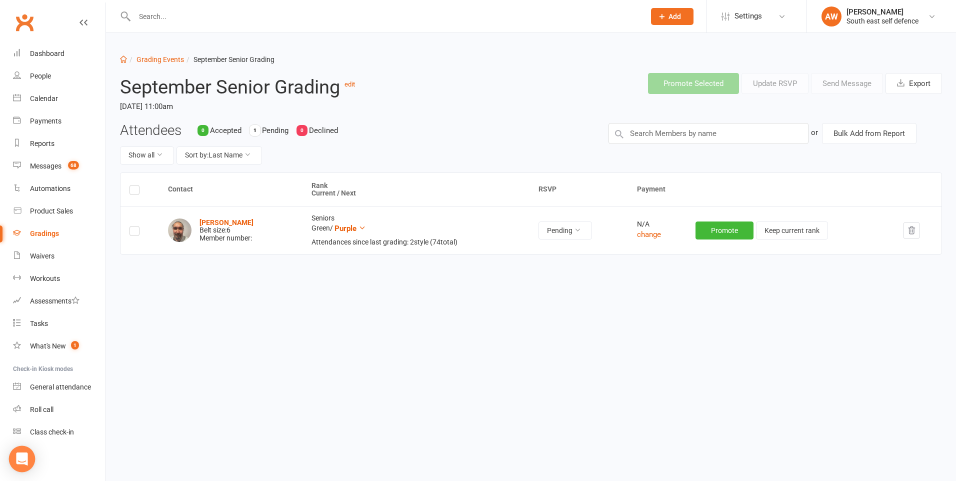
click at [23, 461] on icon "Open Intercom Messenger" at bounding box center [21, 458] width 13 height 13
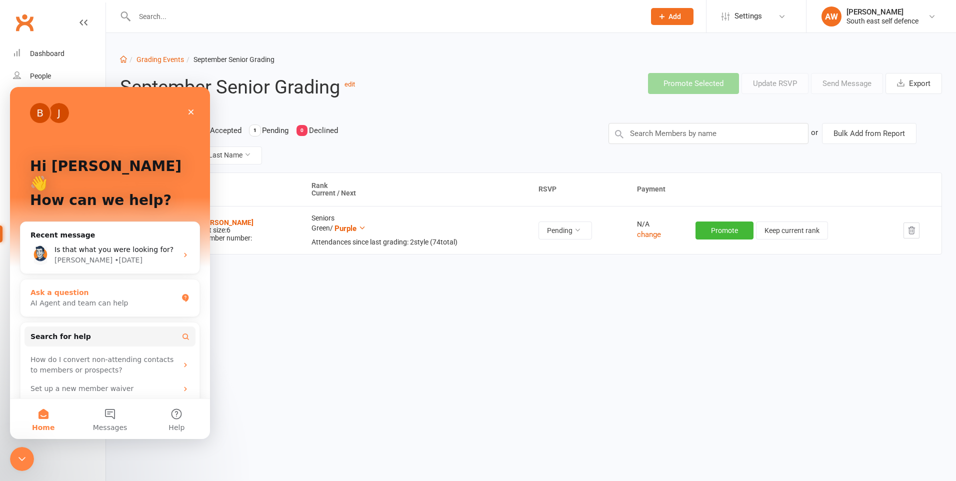
click at [75, 298] on div "AI Agent and team can help" at bounding box center [103, 303] width 147 height 10
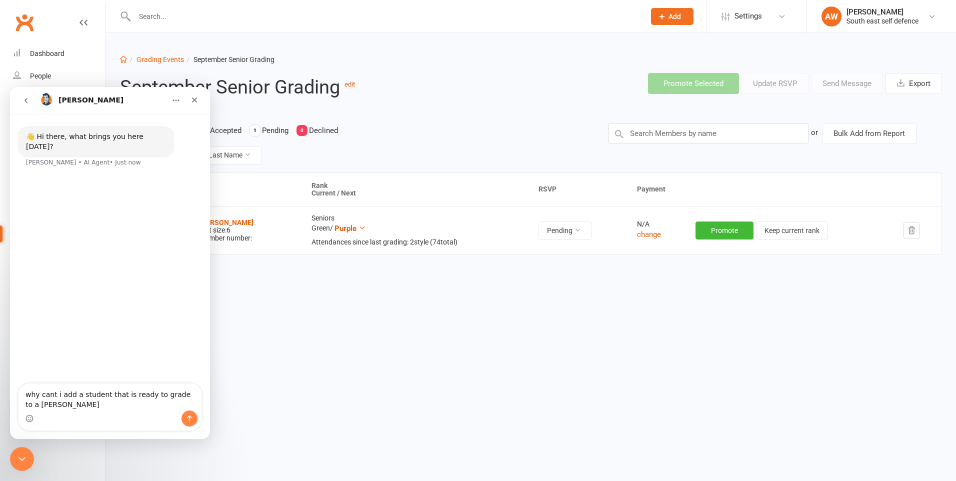
type textarea "why cant i add a student that is ready to grade to a grading"
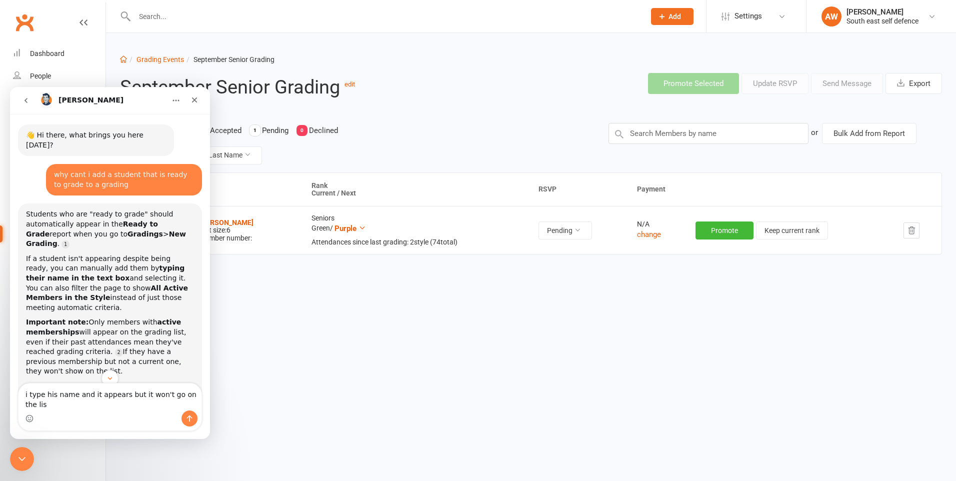
type textarea "i type his name and it appears but it won't go on the list"
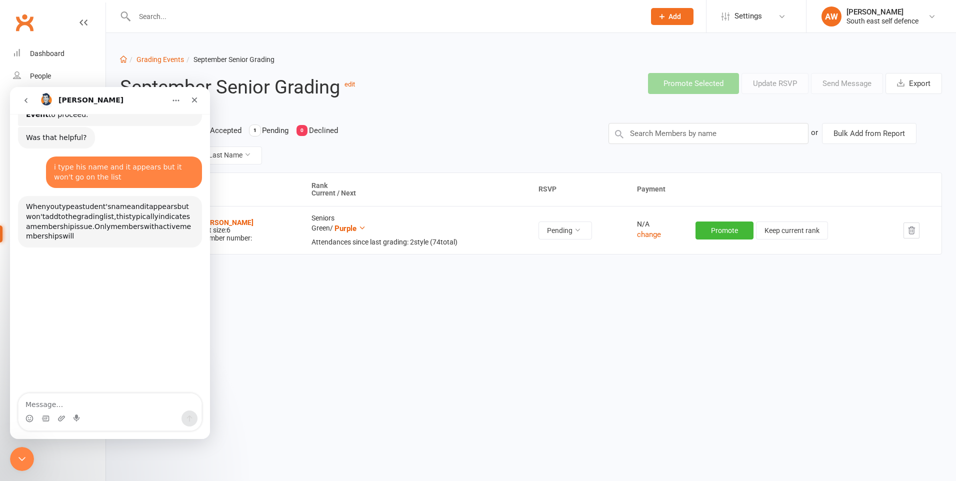
scroll to position [298, 0]
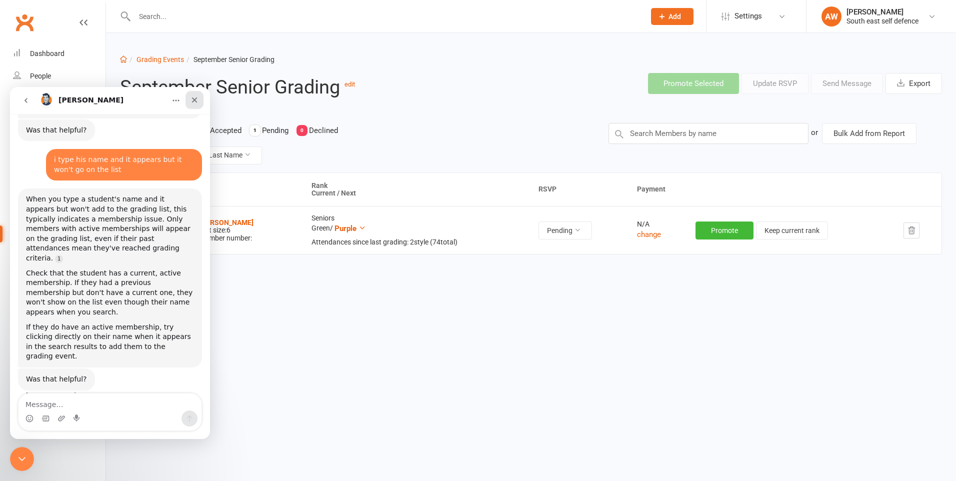
click at [197, 100] on icon "Close" at bounding box center [194, 100] width 8 height 8
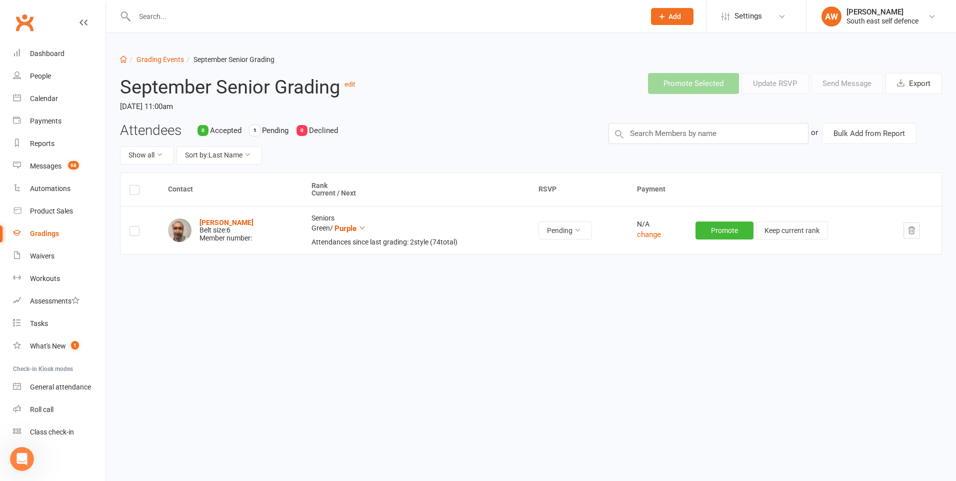
scroll to position [249, 0]
click at [660, 132] on input "text" at bounding box center [708, 133] width 200 height 21
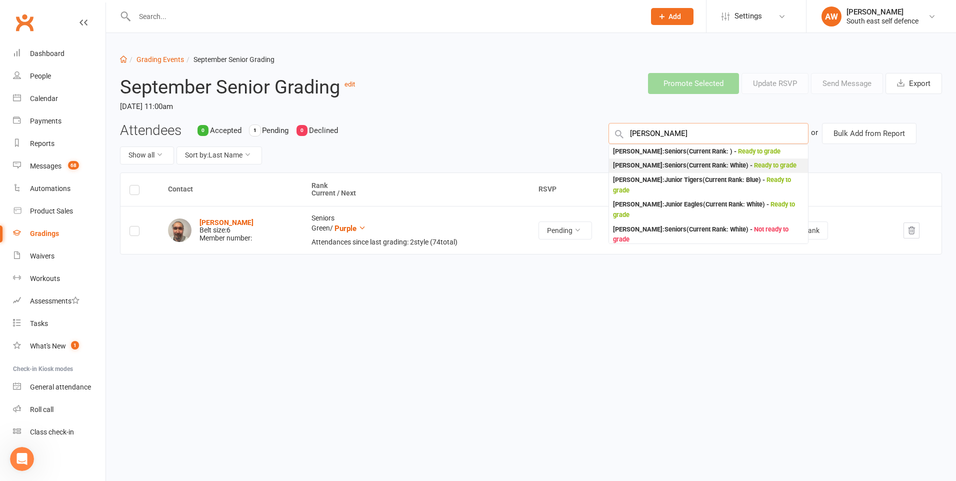
type input "[PERSON_NAME]"
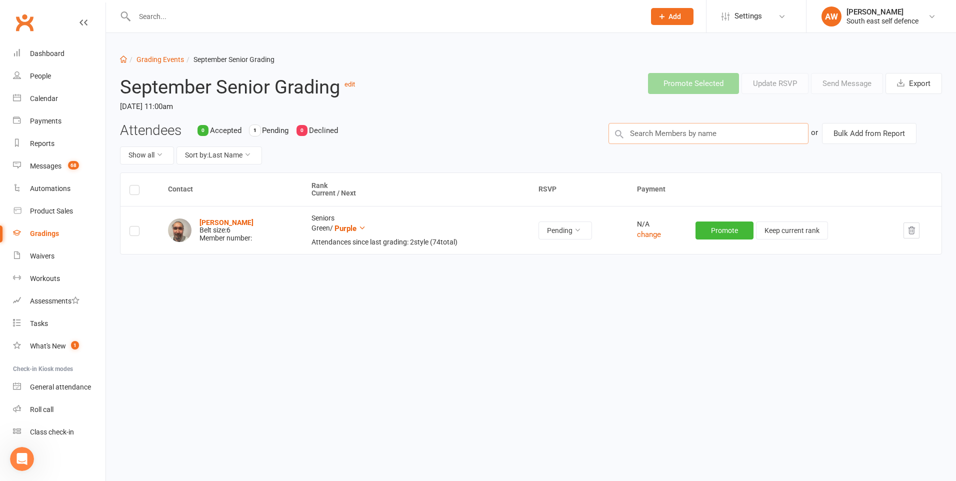
click at [663, 131] on input "text" at bounding box center [708, 133] width 200 height 21
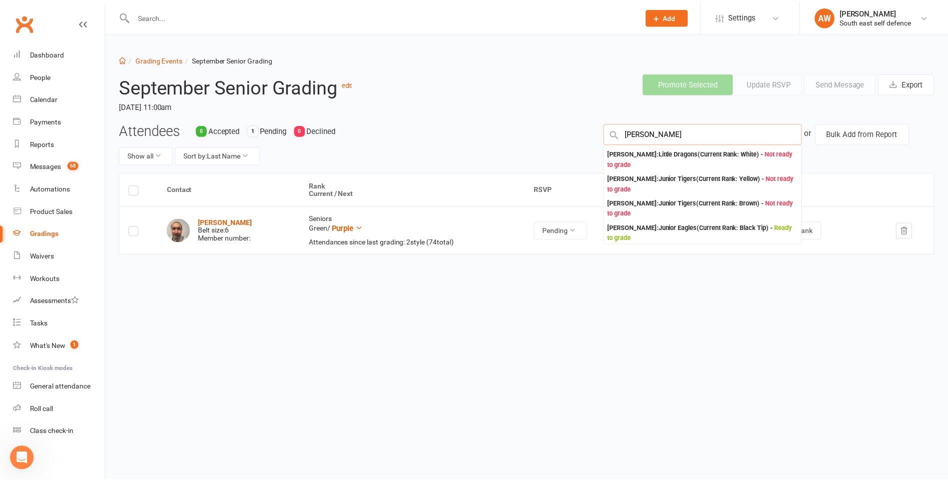
scroll to position [0, 0]
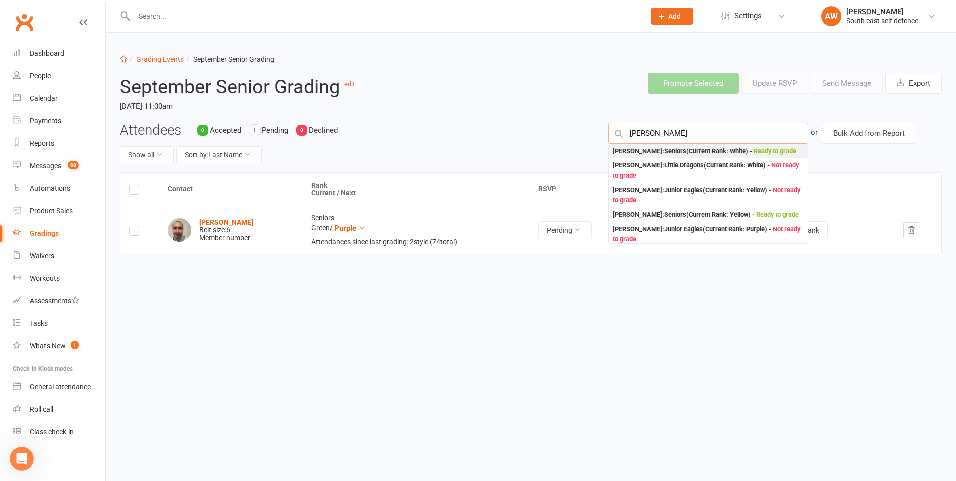
type input "[PERSON_NAME]"
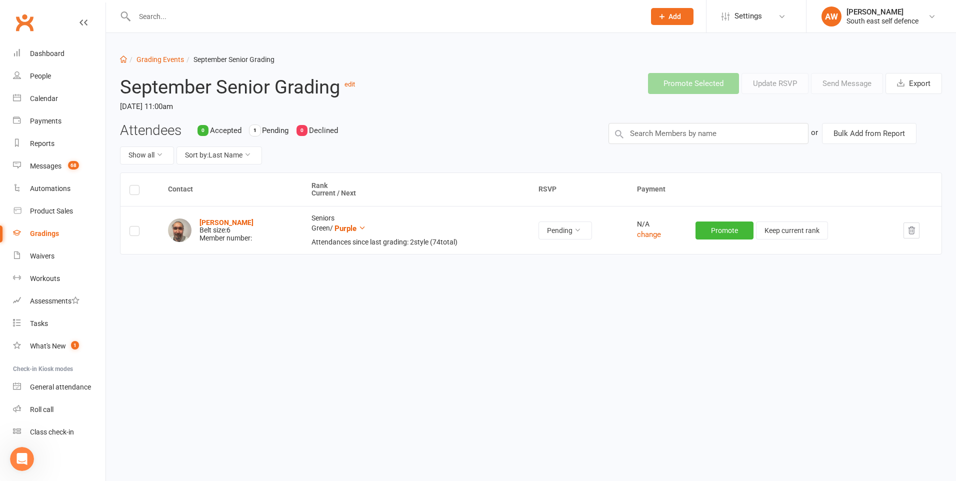
click at [186, 17] on input "text" at bounding box center [384, 16] width 506 height 14
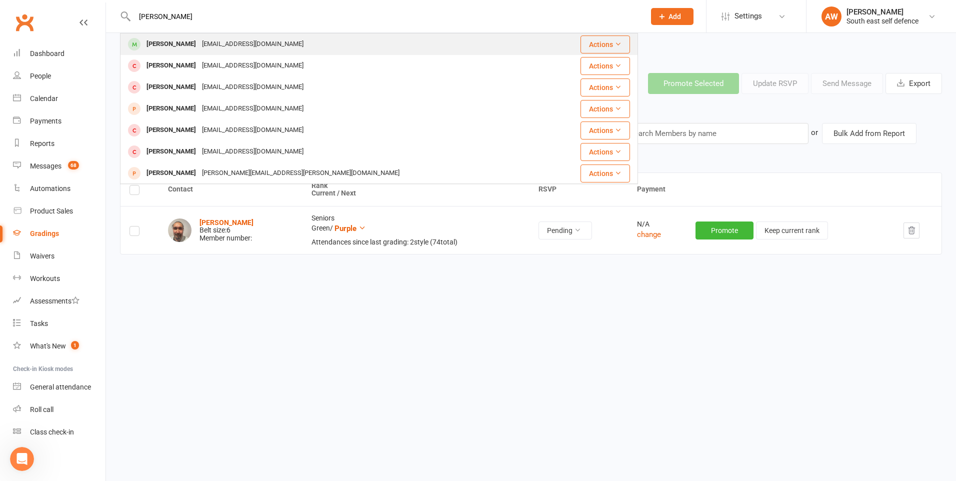
type input "[PERSON_NAME]"
click at [180, 45] on div "[PERSON_NAME]" at bounding box center [170, 44] width 55 height 14
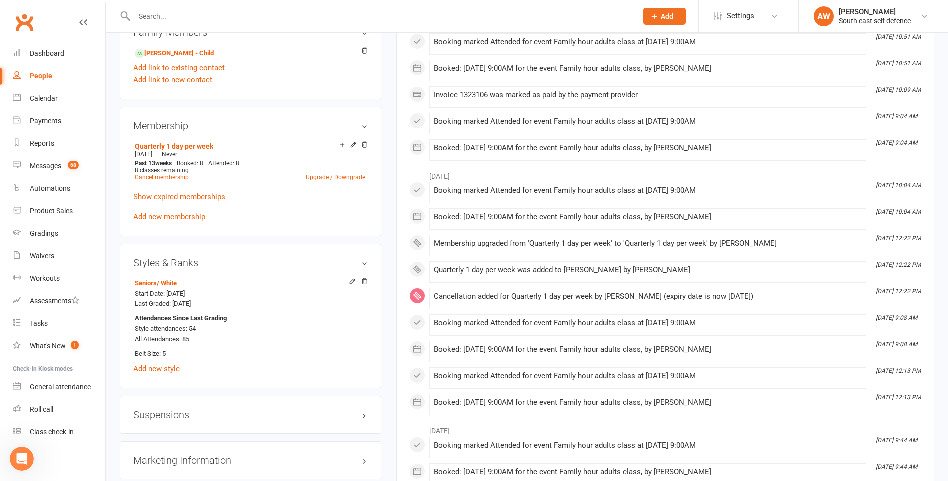
scroll to position [650, 0]
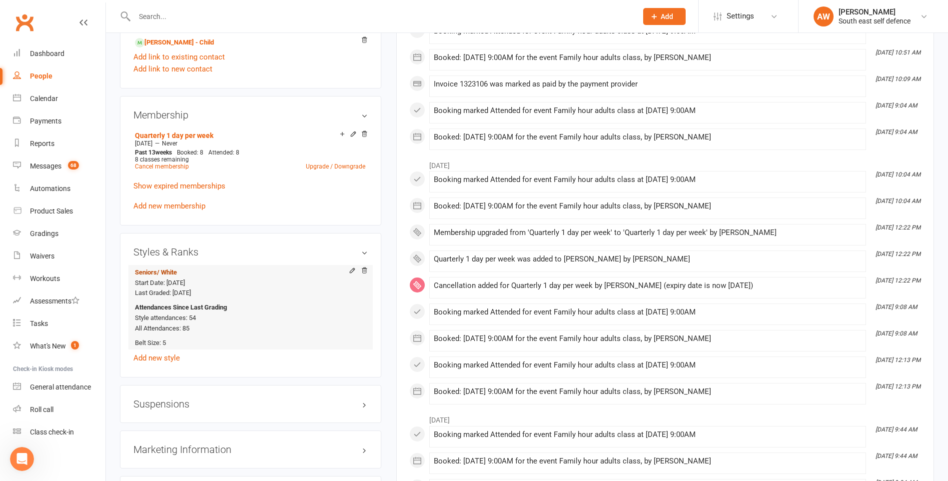
click at [168, 273] on span "/ White" at bounding box center [167, 271] width 20 height 7
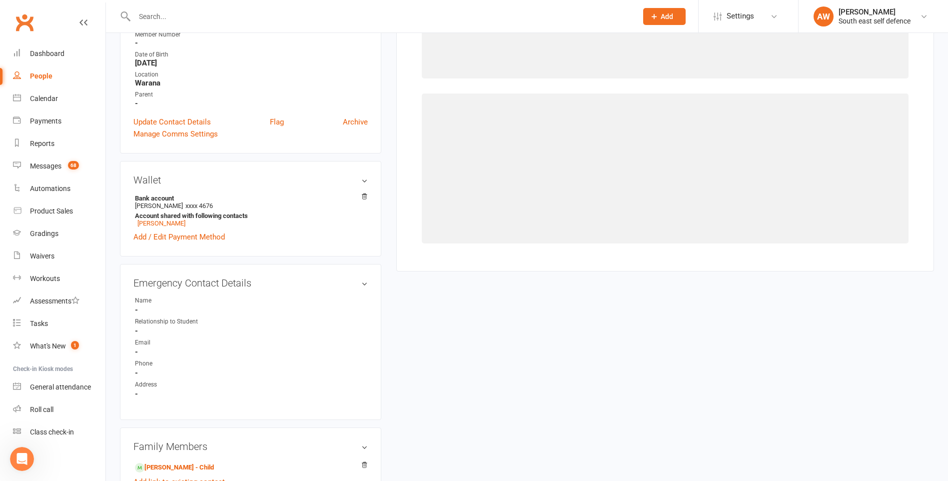
select select "1010"
select select "9339"
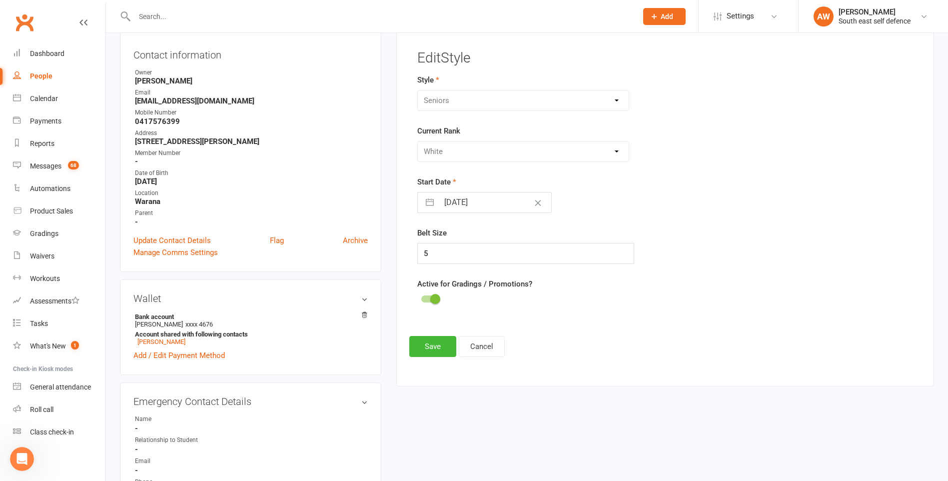
scroll to position [85, 0]
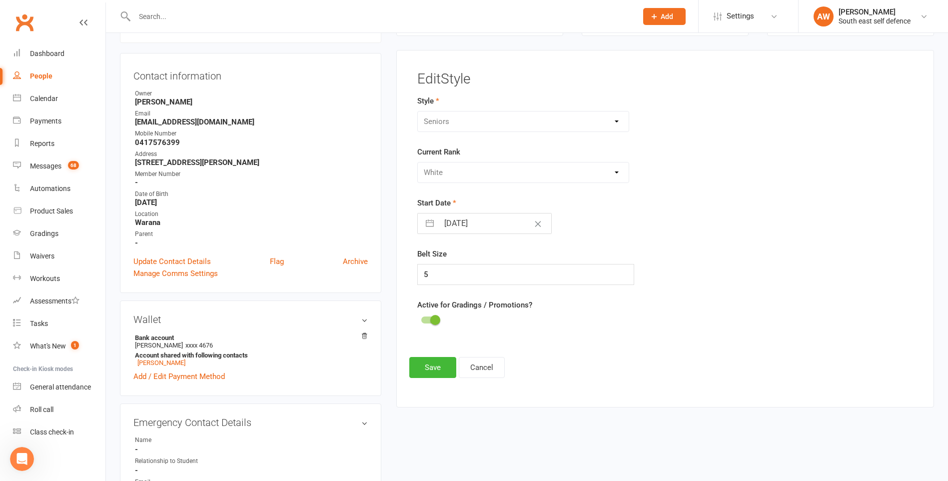
click at [507, 175] on div "Please Select Starting Rank White Yellow Orange Green Blue Purple Brown 1st [PE…" at bounding box center [523, 172] width 212 height 21
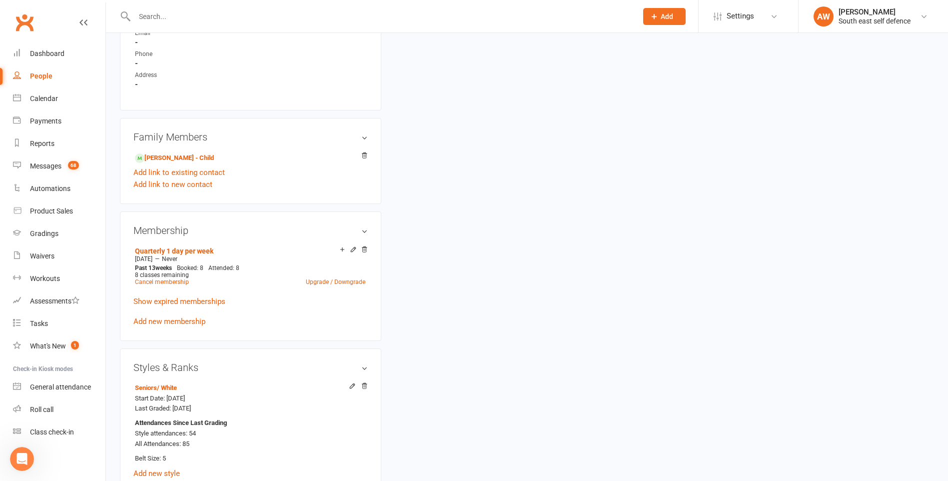
scroll to position [485, 0]
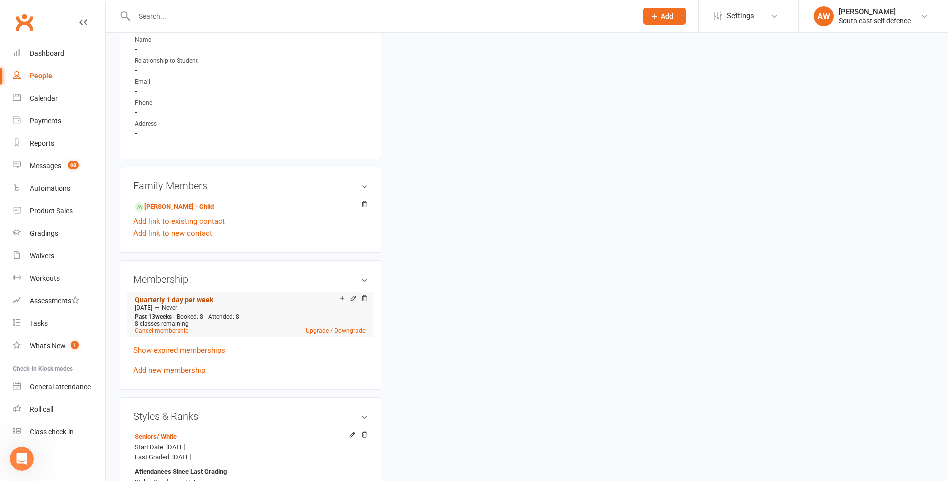
click at [190, 299] on link "Quarterly 1 day per week" at bounding box center [174, 300] width 78 height 8
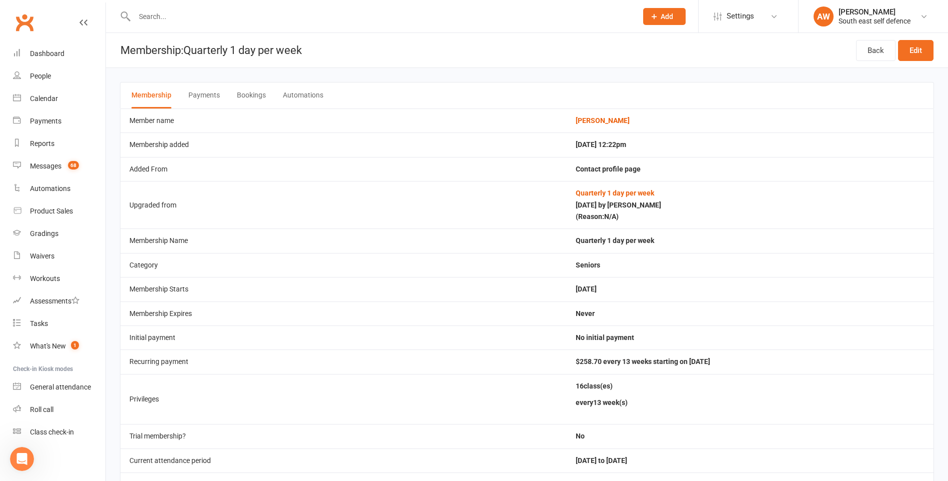
click at [201, 93] on button "Payments" at bounding box center [203, 95] width 31 height 26
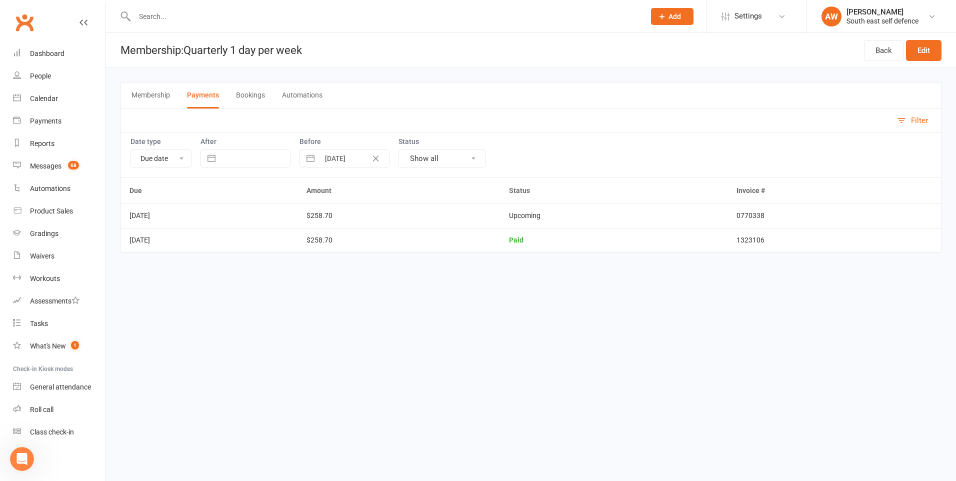
click at [290, 95] on button "Automations" at bounding box center [302, 95] width 40 height 26
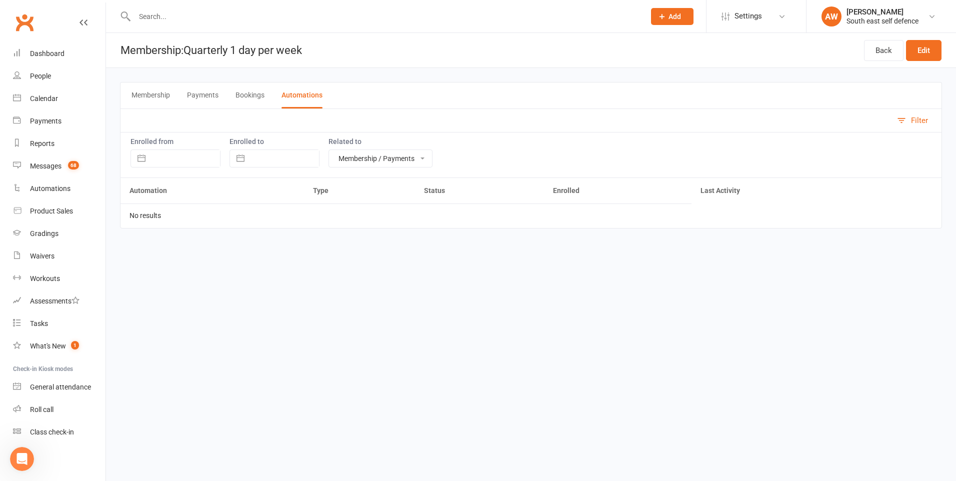
click at [157, 94] on button "Membership" at bounding box center [150, 95] width 38 height 26
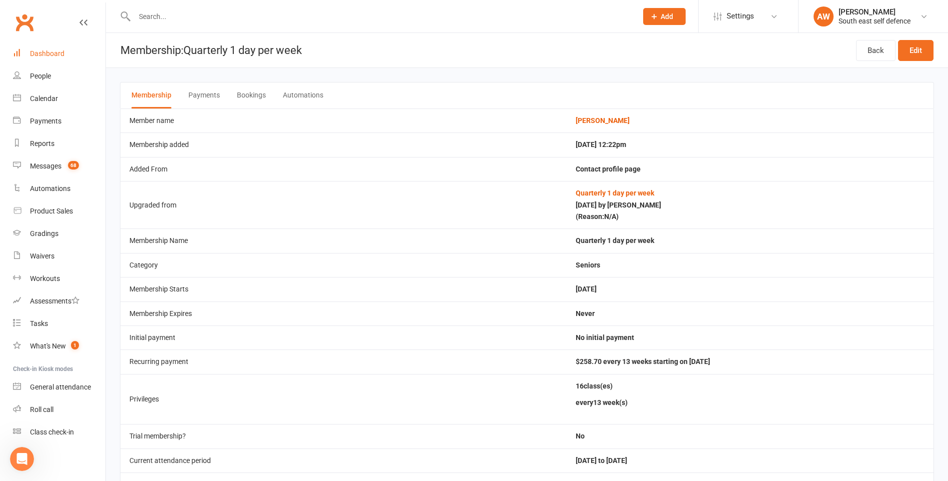
click at [34, 54] on div "Dashboard" at bounding box center [47, 53] width 34 height 8
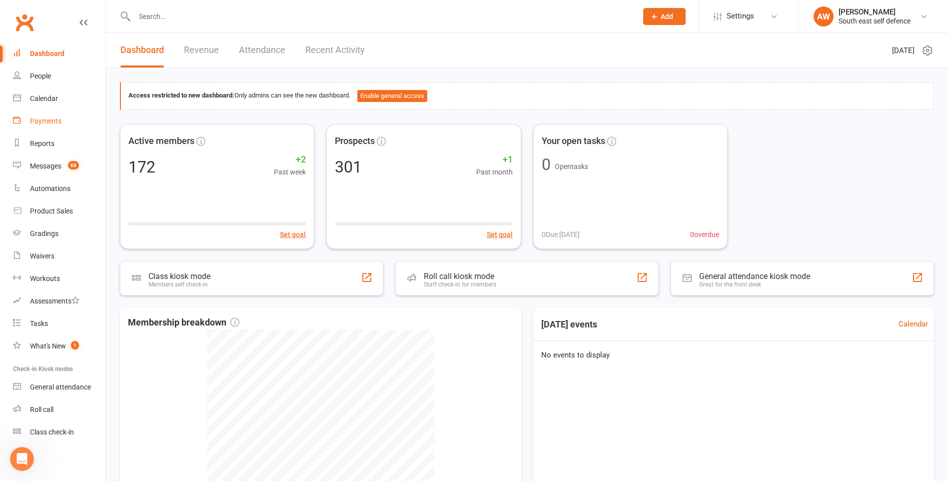
click at [48, 123] on div "Payments" at bounding box center [45, 121] width 31 height 8
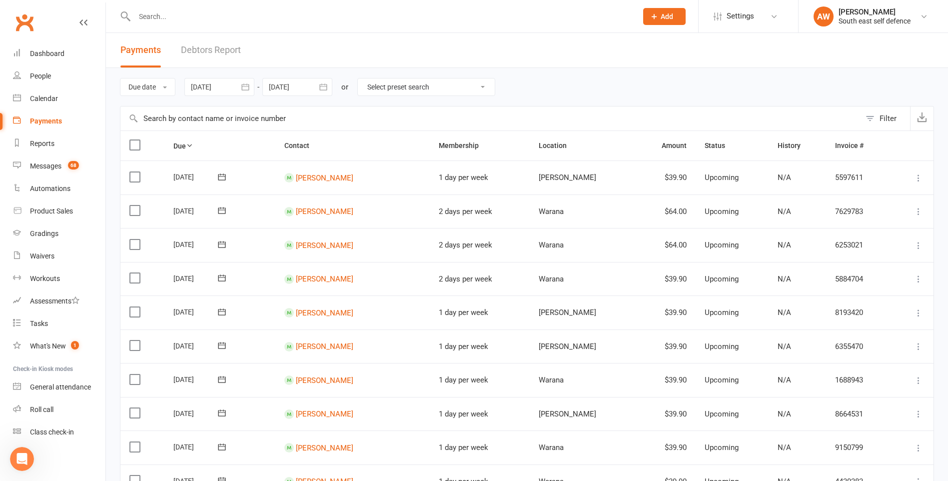
click at [322, 87] on icon "button" at bounding box center [322, 86] width 7 height 6
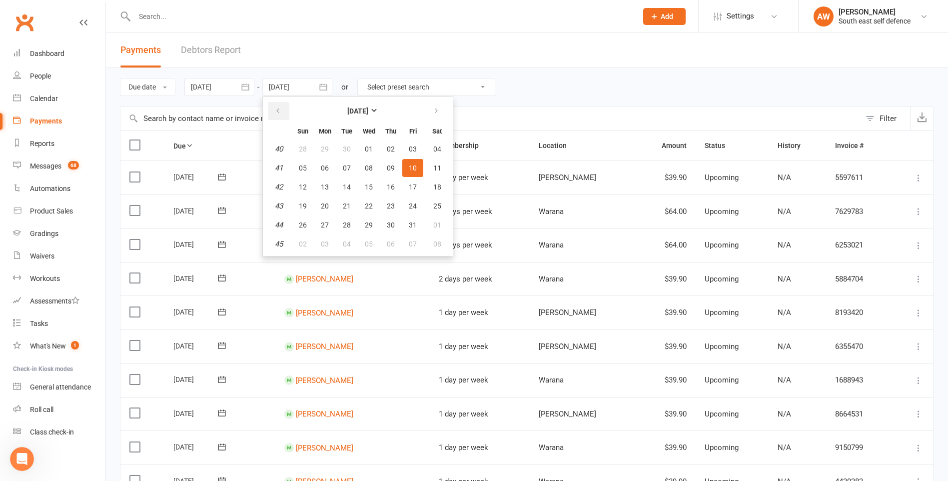
click at [280, 114] on icon "button" at bounding box center [277, 111] width 7 height 8
click at [415, 174] on button "12" at bounding box center [412, 168] width 21 height 18
type input "[DATE]"
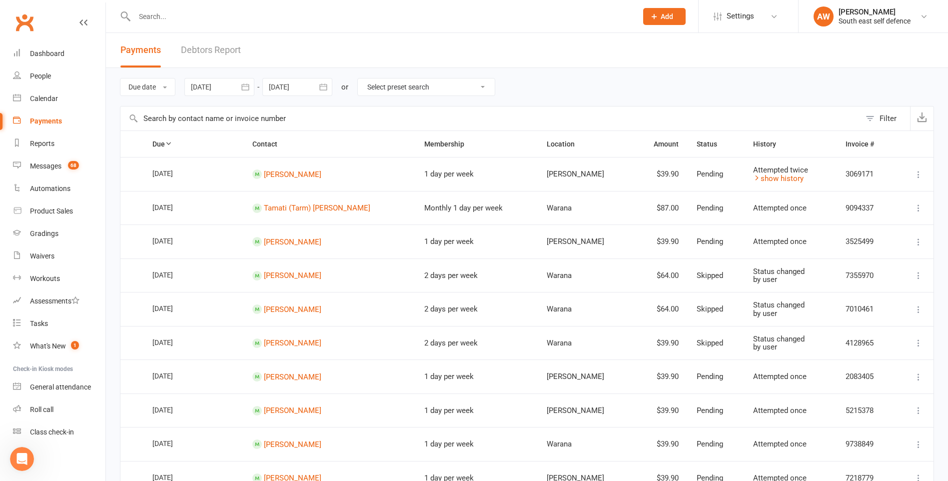
click at [207, 89] on div at bounding box center [219, 87] width 70 height 18
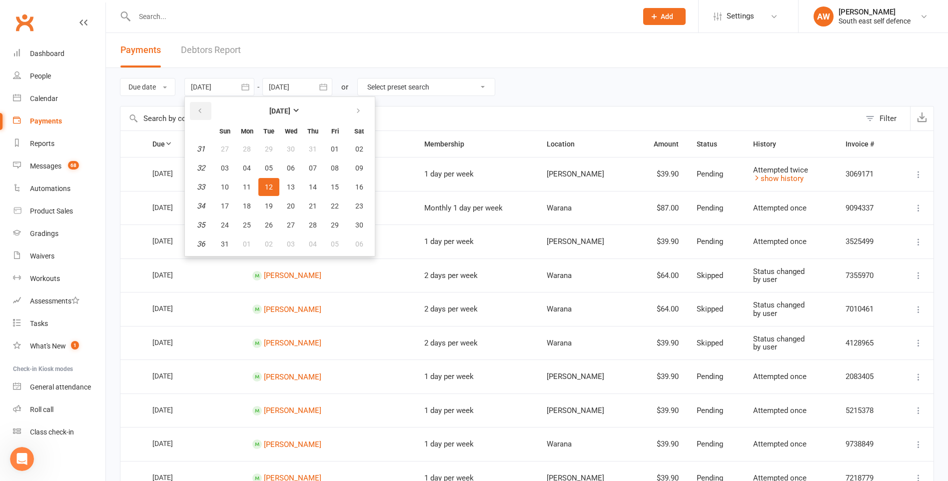
click at [203, 108] on icon "button" at bounding box center [199, 111] width 7 height 8
click at [271, 152] on span "01" at bounding box center [269, 149] width 8 height 8
type input "[DATE]"
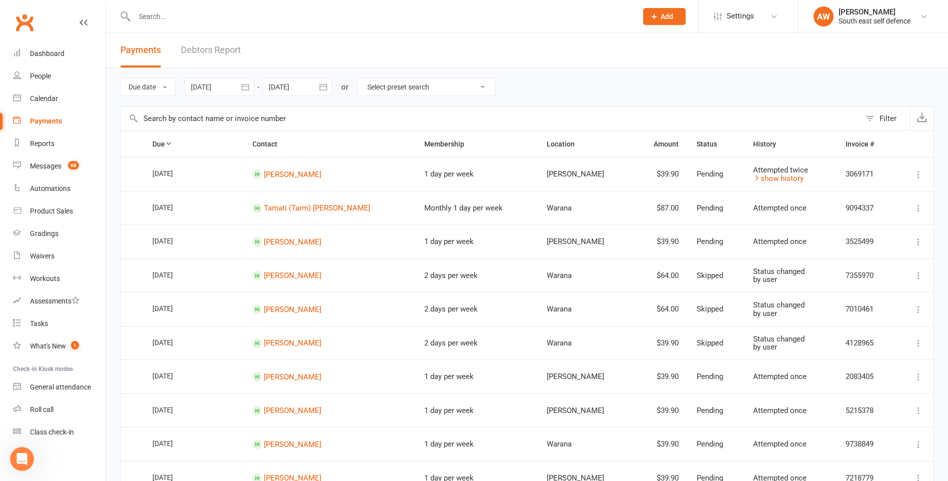
click at [876, 120] on button "Filter" at bounding box center [885, 118] width 49 height 24
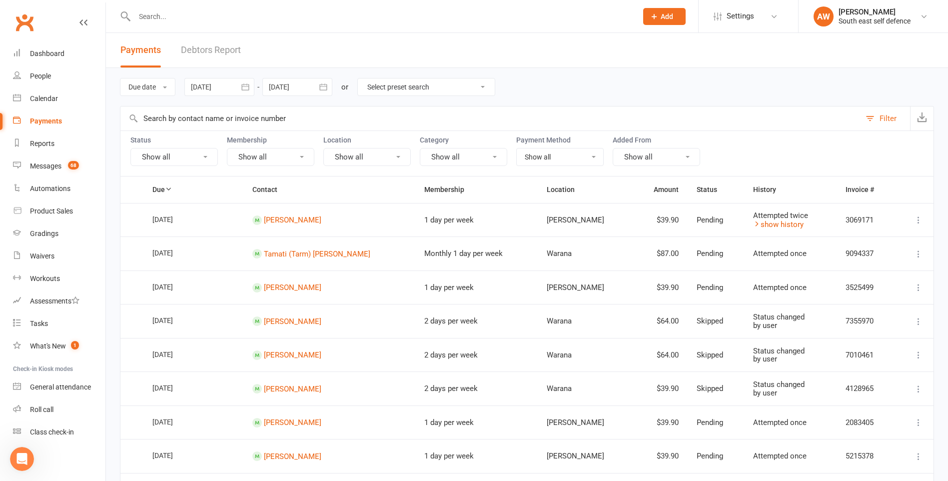
click at [196, 156] on button "Show all" at bounding box center [173, 157] width 87 height 18
click at [164, 259] on link "Failed" at bounding box center [186, 259] width 110 height 20
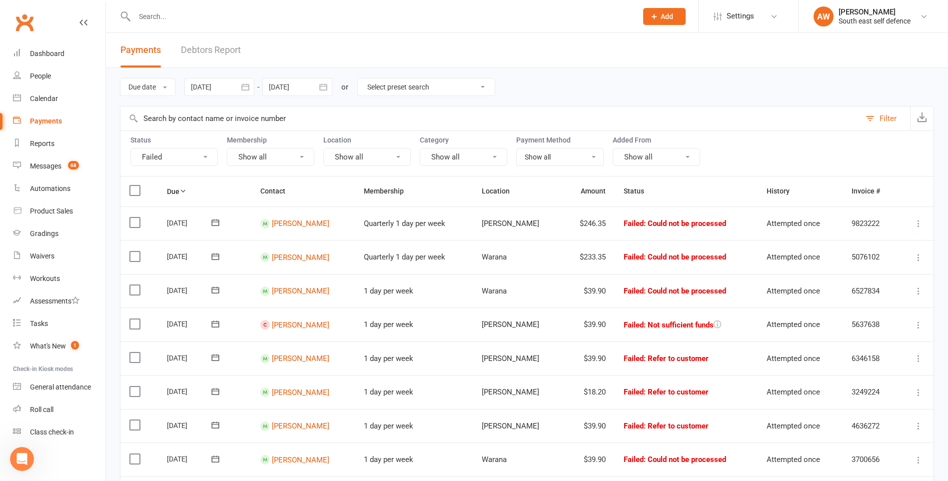
click at [916, 222] on icon at bounding box center [919, 223] width 10 height 10
click at [871, 302] on link "Skip" at bounding box center [874, 303] width 99 height 20
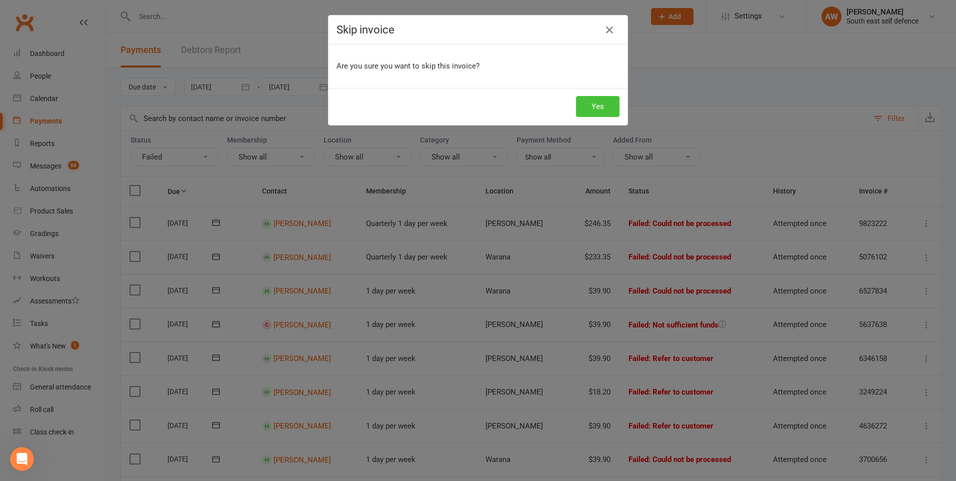
click at [596, 107] on button "Yes" at bounding box center [597, 106] width 43 height 21
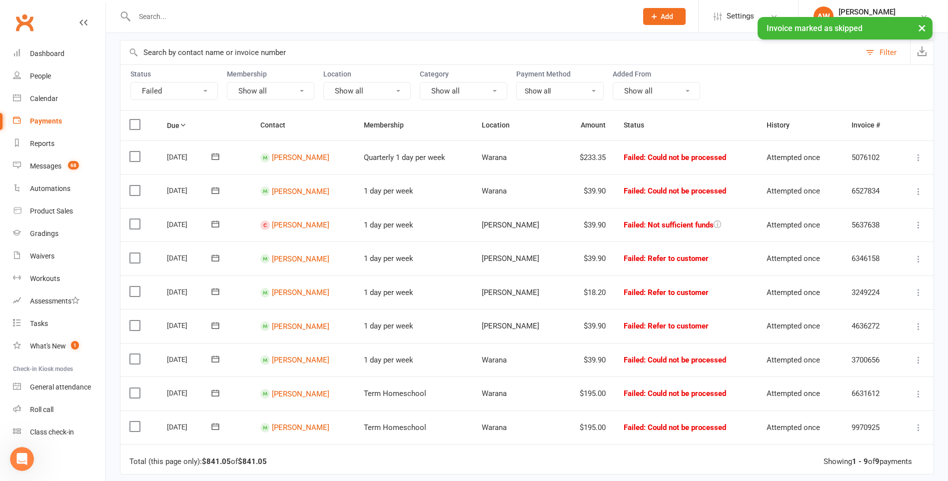
scroll to position [100, 0]
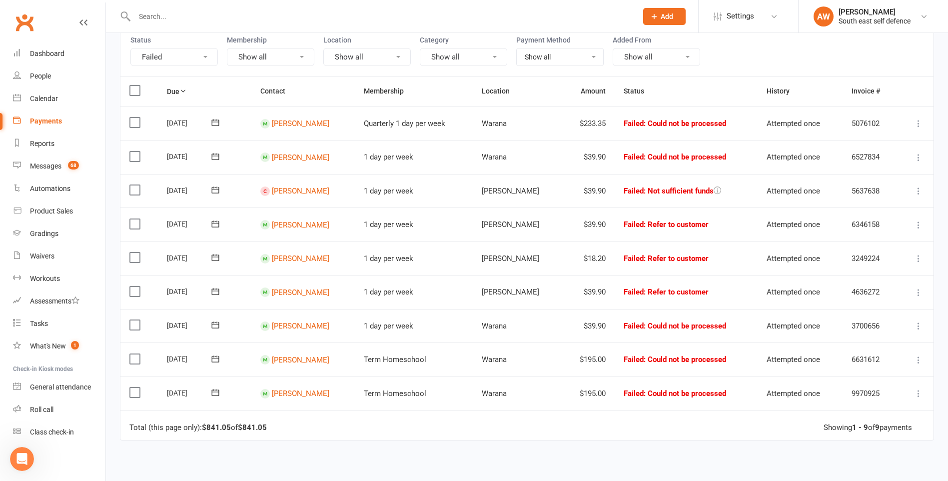
click at [918, 191] on icon at bounding box center [919, 191] width 10 height 10
click at [870, 270] on link "Skip" at bounding box center [874, 270] width 99 height 20
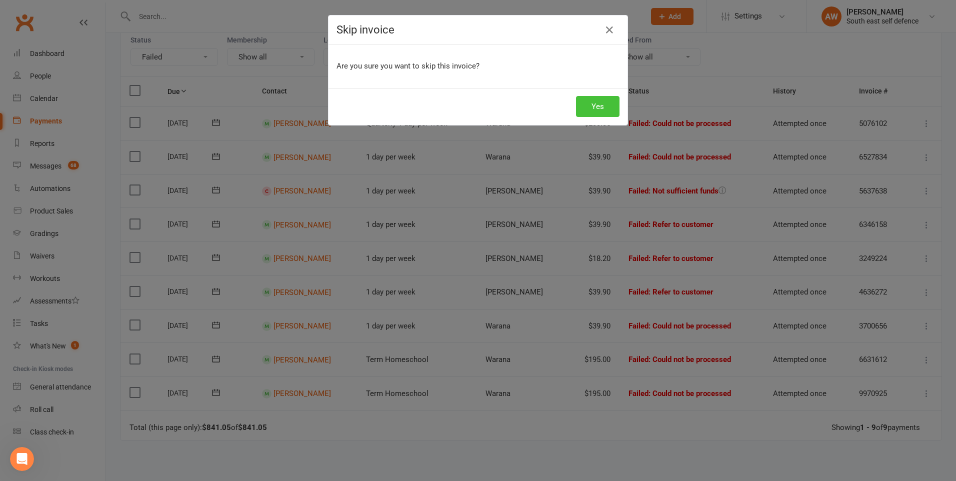
click at [585, 106] on button "Yes" at bounding box center [597, 106] width 43 height 21
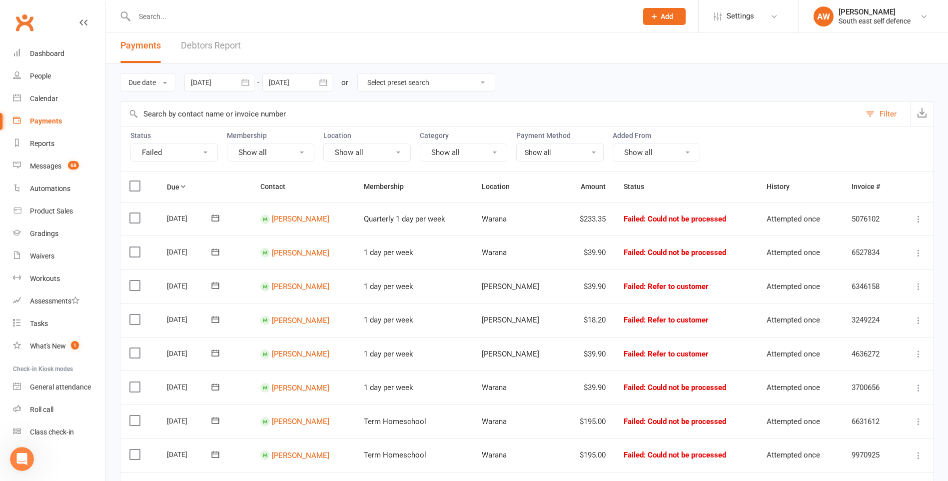
scroll to position [0, 0]
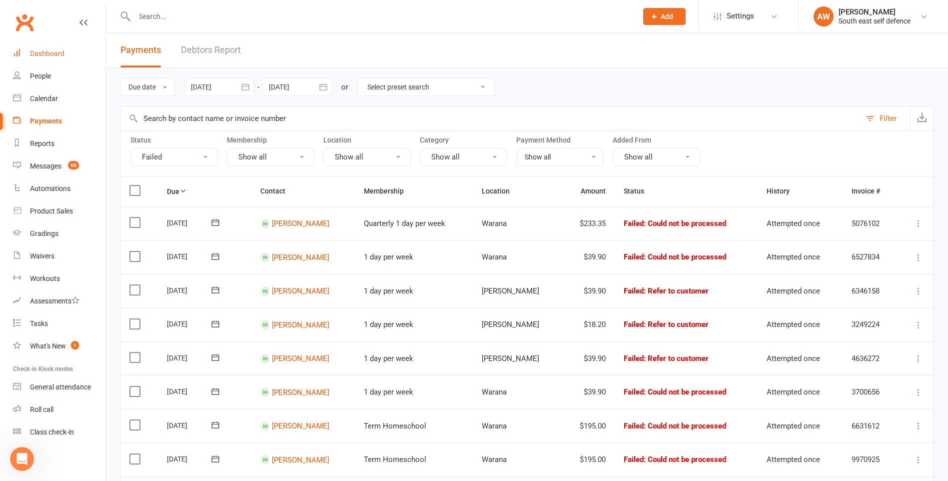
click at [34, 52] on div "Dashboard" at bounding box center [47, 53] width 34 height 8
